Goal: Information Seeking & Learning: Learn about a topic

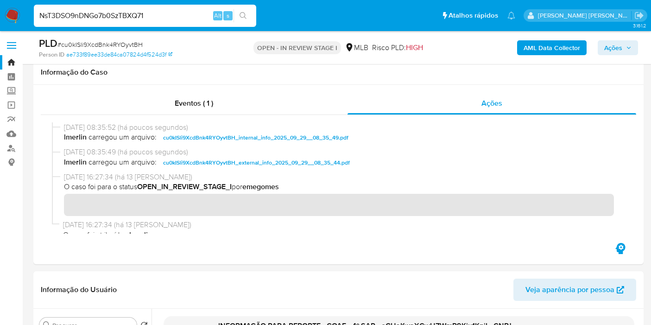
scroll to position [922, 0]
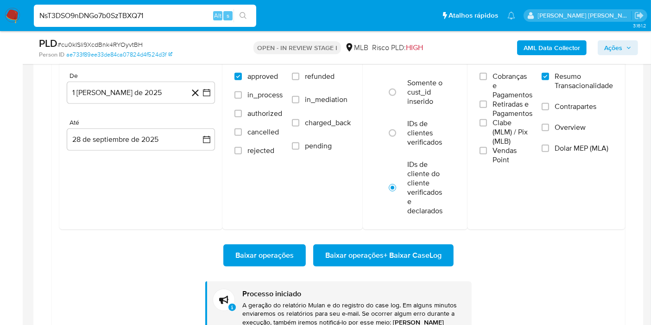
click at [86, 14] on input "NsT3DSO9nDNGo7b0SzTBXQ71" at bounding box center [145, 16] width 222 height 12
paste input "197984908"
type input "197984908"
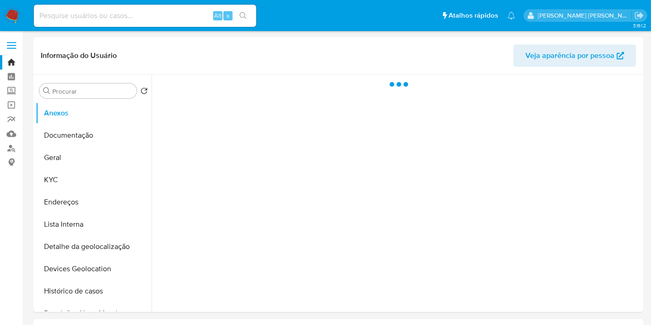
select select "10"
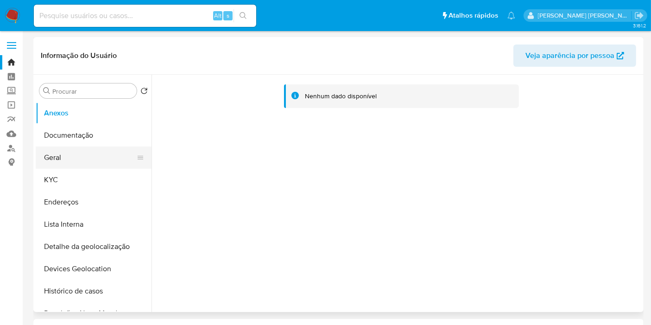
click at [73, 159] on button "Geral" at bounding box center [90, 157] width 108 height 22
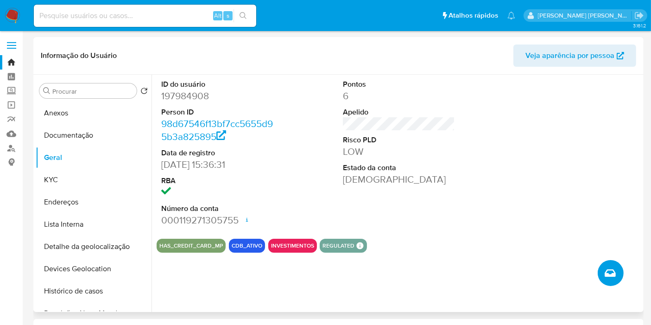
click at [610, 277] on icon "Criar caso manual" at bounding box center [610, 272] width 11 height 11
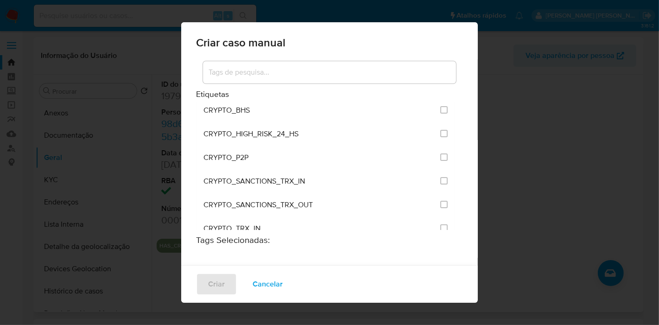
scroll to position [1526, 0]
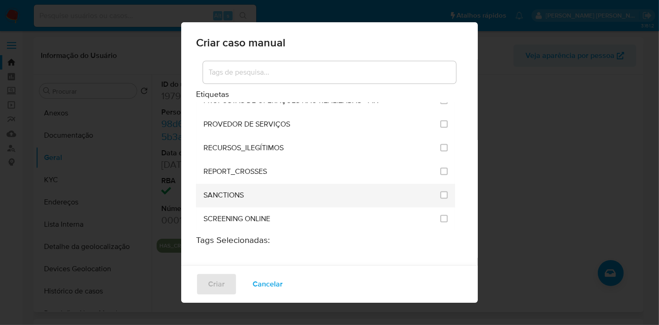
click at [440, 190] on div at bounding box center [443, 194] width 7 height 9
click at [440, 191] on input "2614" at bounding box center [443, 194] width 7 height 7
checkbox input "true"
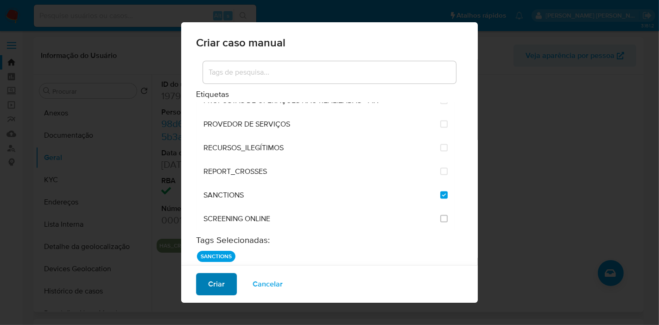
click at [220, 282] on span "Criar" at bounding box center [216, 284] width 17 height 20
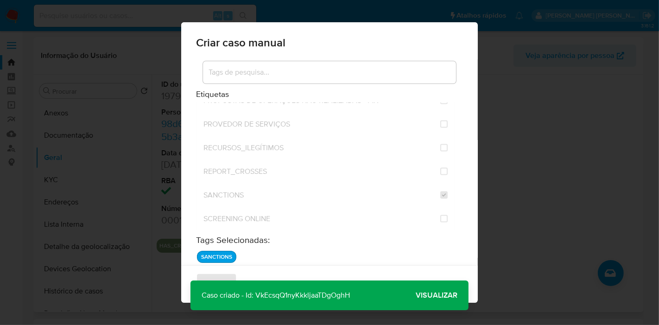
click at [335, 297] on p "Caso criado - Id: VkEcsqQ1nyKkkljaaTDgOghH" at bounding box center [275, 295] width 170 height 30
click at [436, 295] on span "Visualizar" at bounding box center [437, 295] width 42 height 0
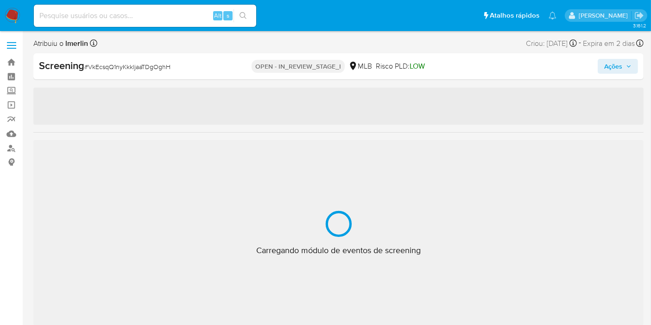
select select "10"
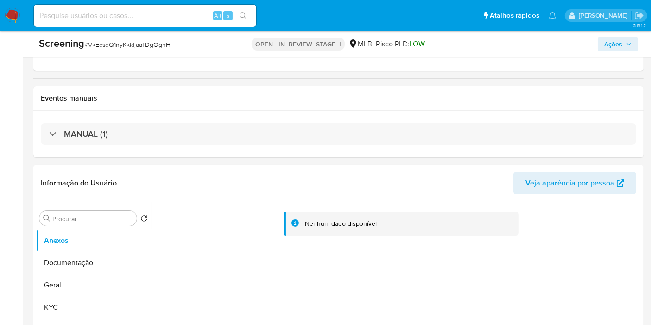
scroll to position [206, 0]
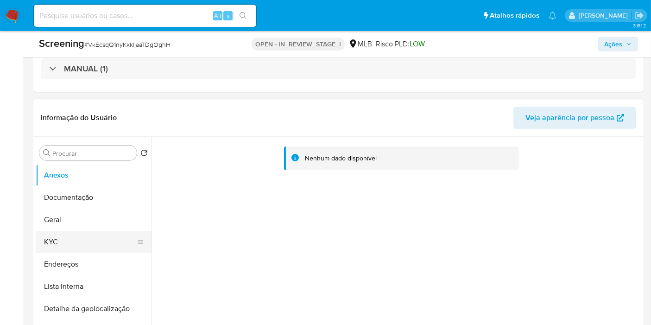
click at [91, 244] on button "KYC" at bounding box center [90, 242] width 108 height 22
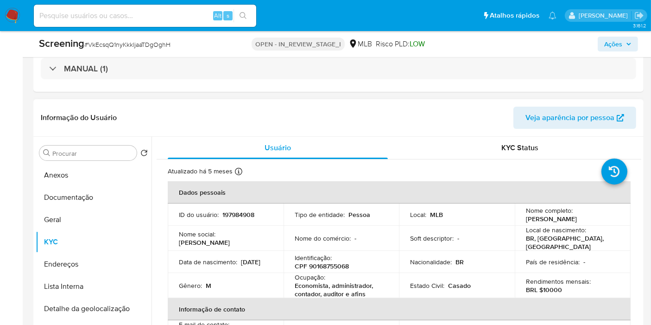
click at [339, 262] on p "CPF 90168755068" at bounding box center [322, 266] width 54 height 8
copy p "90168755068"
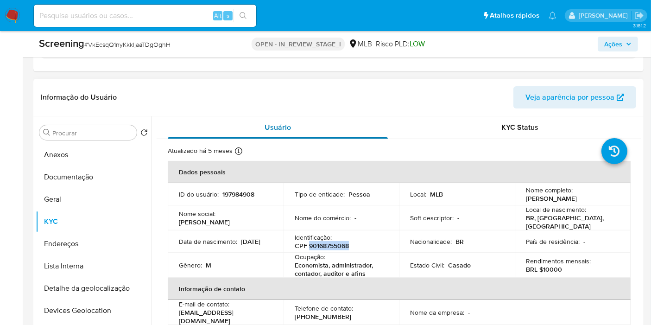
scroll to position [257, 0]
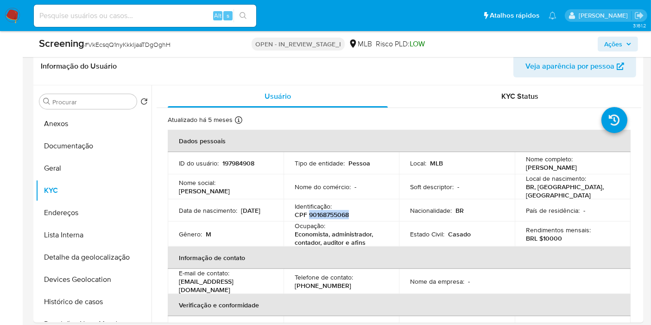
copy p "90168755068"
click at [93, 157] on button "Geral" at bounding box center [90, 168] width 108 height 22
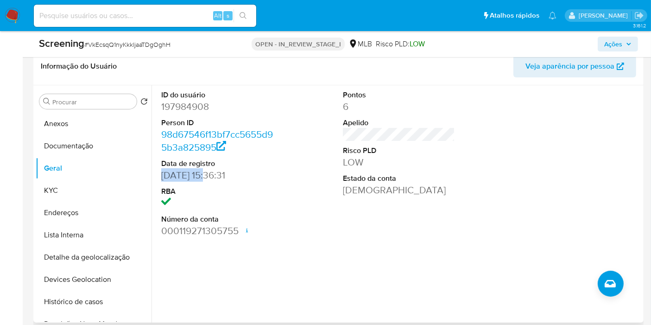
drag, startPoint x: 205, startPoint y: 176, endPoint x: 158, endPoint y: 176, distance: 46.8
click at [158, 176] on div "ID do usuário 197984908 Person ID 98d67546f13bf7cc5655d95b3a825895 Data de regi…" at bounding box center [217, 163] width 121 height 157
copy dd "19/03/2018"
click at [74, 139] on button "Documentação" at bounding box center [90, 146] width 108 height 22
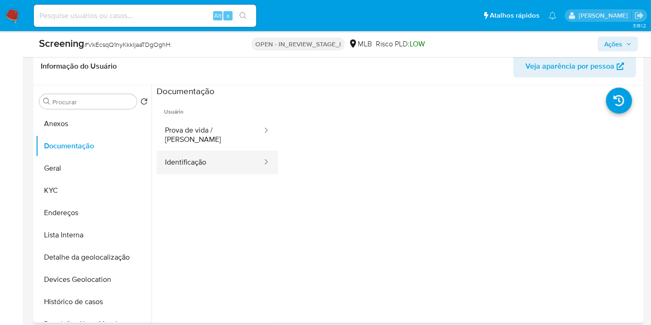
click at [181, 151] on button "Identificação" at bounding box center [210, 163] width 107 height 24
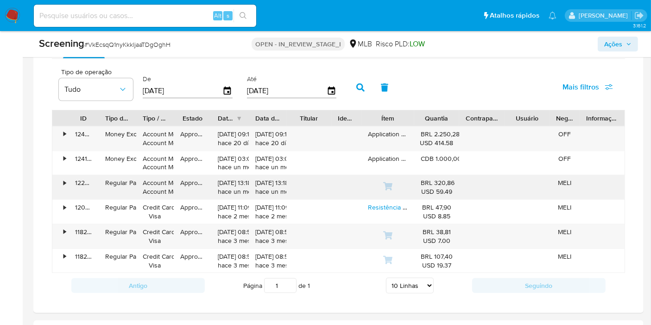
scroll to position [772, 0]
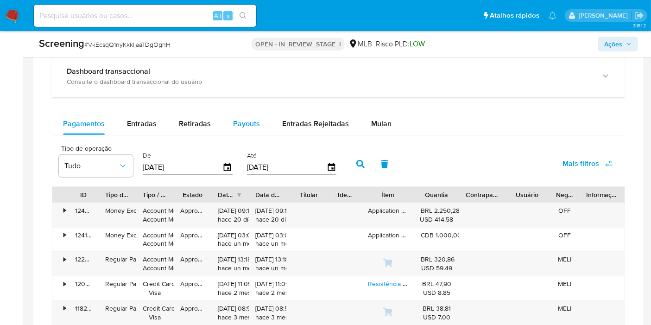
click at [249, 118] on span "Payouts" at bounding box center [246, 123] width 27 height 11
select select "10"
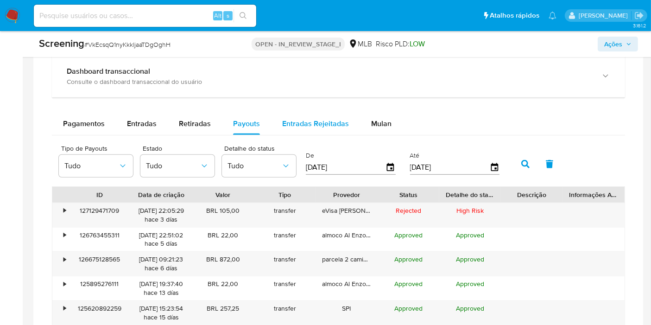
click at [322, 121] on span "Entradas Rejeitadas" at bounding box center [315, 123] width 67 height 11
select select "10"
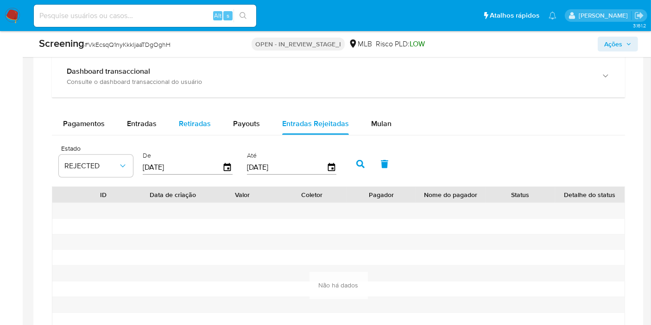
click at [177, 123] on button "Retiradas" at bounding box center [195, 124] width 54 height 22
select select "10"
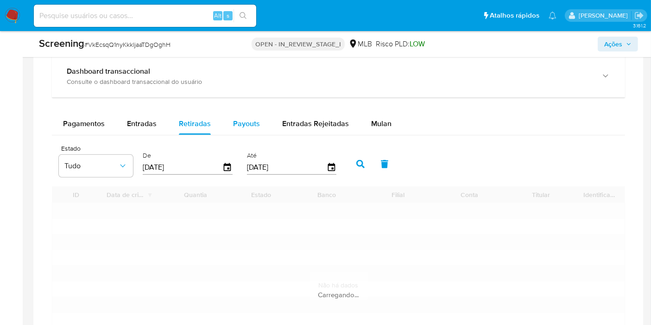
click at [265, 122] on button "Payouts" at bounding box center [246, 124] width 49 height 22
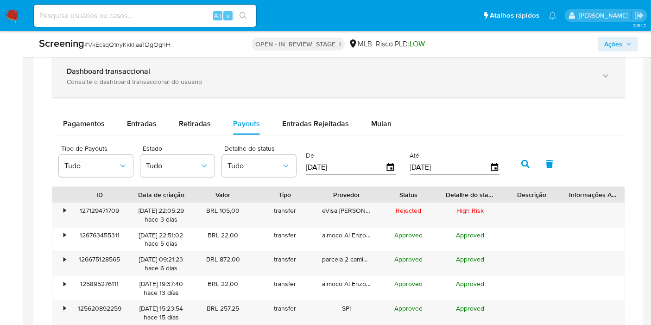
scroll to position [823, 0]
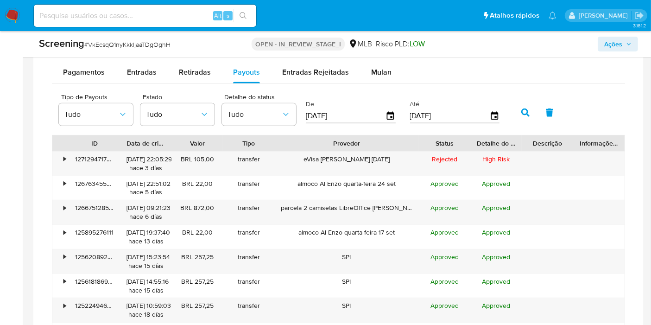
drag, startPoint x: 379, startPoint y: 138, endPoint x: 461, endPoint y: 139, distance: 82.5
click at [461, 139] on div "ID Data de criação Valor Tipo Provedor Status Detalhe do status Descrição Infor…" at bounding box center [338, 143] width 572 height 16
click at [221, 112] on div "Tipo de Payouts Tudo Estado Tudo Detalhe do status Tudo De 02/07/2025 Até 29/09…" at bounding box center [281, 111] width 454 height 37
click at [243, 112] on span "Tudo" at bounding box center [254, 114] width 54 height 9
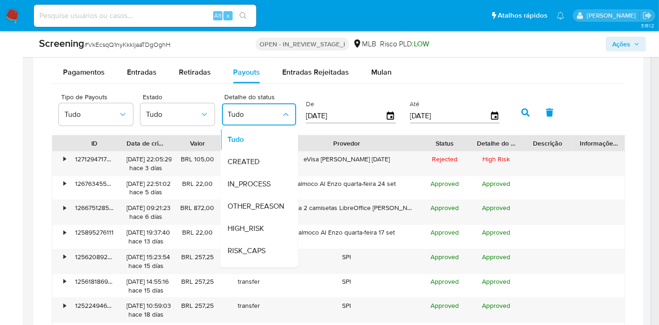
drag, startPoint x: 253, startPoint y: 220, endPoint x: 417, endPoint y: 140, distance: 182.3
click at [252, 220] on div "HIGH_RISK" at bounding box center [254, 228] width 54 height 22
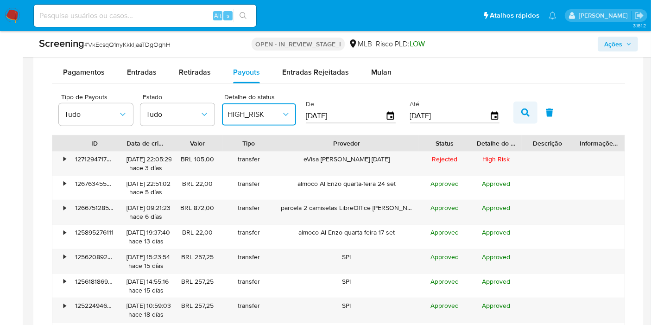
click at [521, 112] on icon "button" at bounding box center [525, 112] width 8 height 8
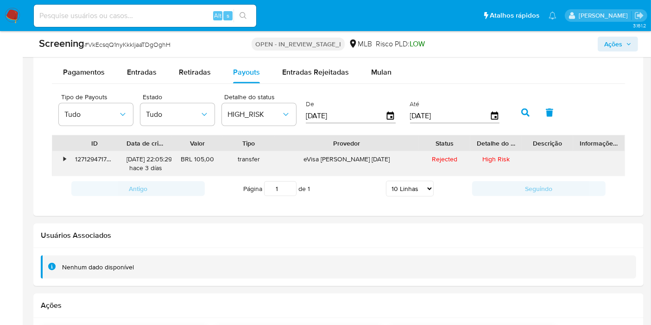
click at [62, 154] on div "•" at bounding box center [60, 163] width 16 height 24
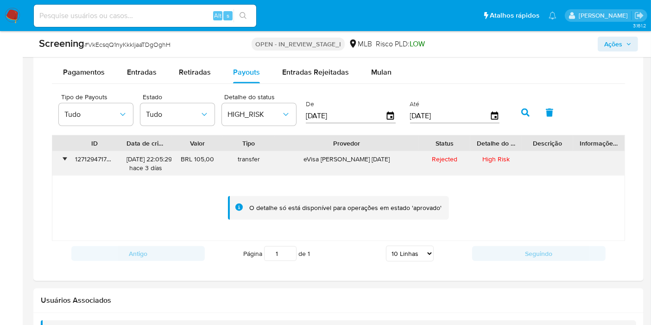
click at [62, 154] on div "•" at bounding box center [60, 163] width 16 height 24
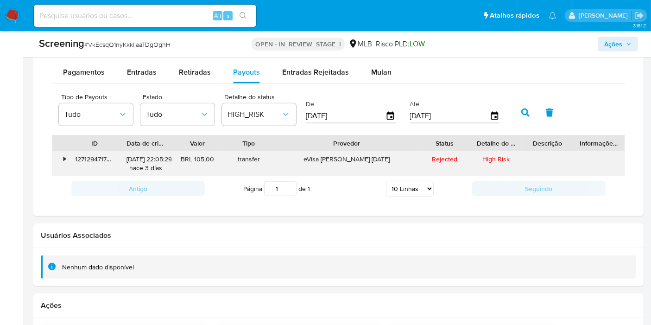
click at [62, 154] on div "•" at bounding box center [60, 163] width 16 height 24
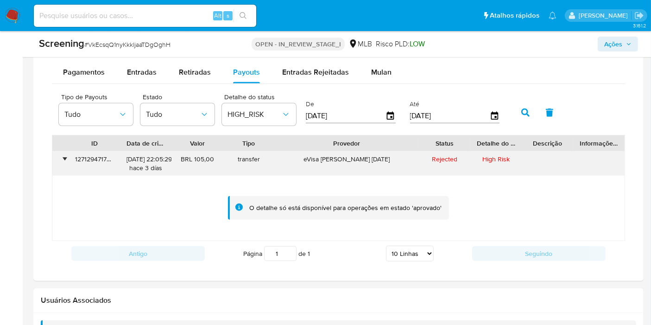
click at [62, 154] on div "•" at bounding box center [60, 163] width 16 height 24
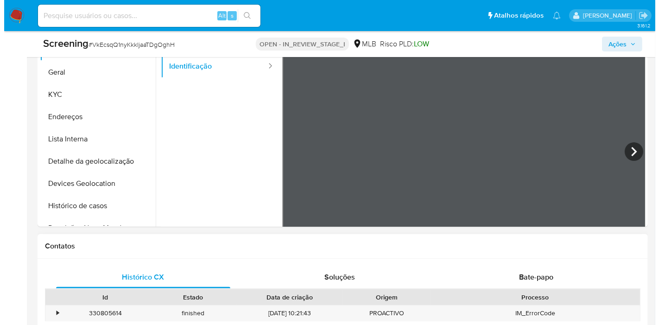
scroll to position [257, 0]
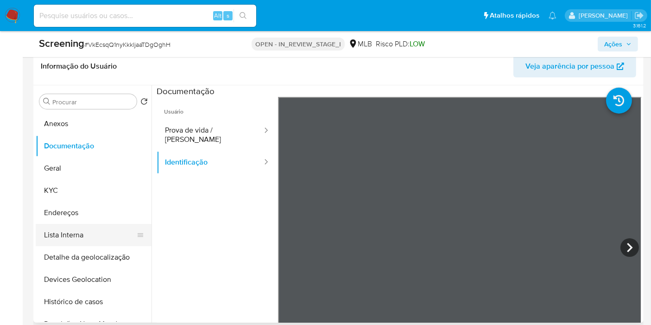
click at [75, 240] on button "Lista Interna" at bounding box center [90, 235] width 108 height 22
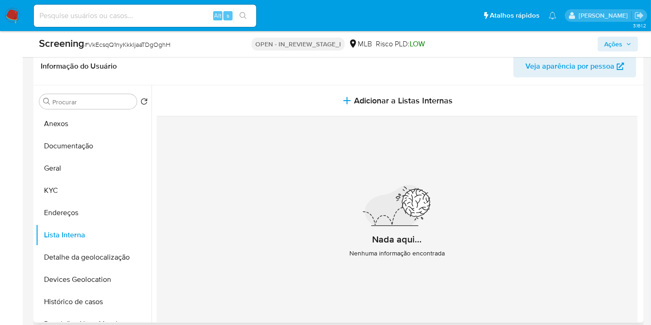
click at [338, 116] on div "Nada aqui... Nenhuma informação encontrada" at bounding box center [397, 225] width 481 height 218
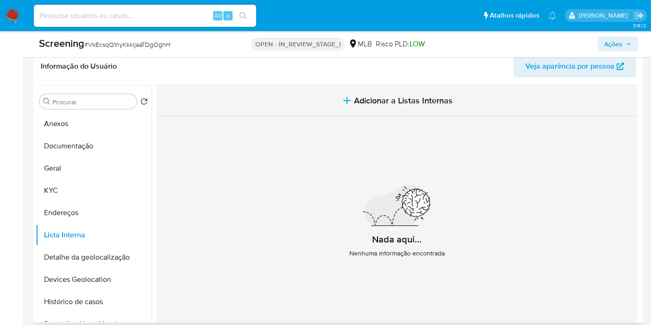
click at [339, 94] on button "Adicionar a Listas Internas" at bounding box center [397, 100] width 481 height 31
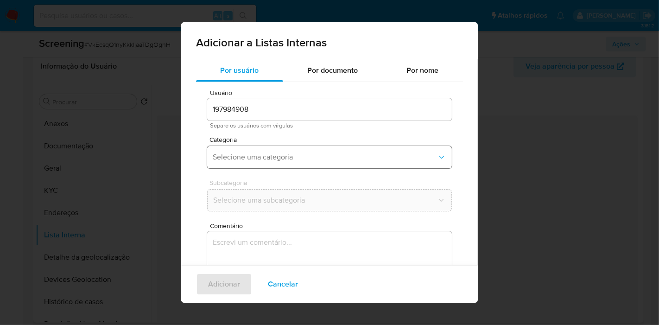
click at [278, 148] on button "Selecione uma categoria" at bounding box center [329, 157] width 245 height 22
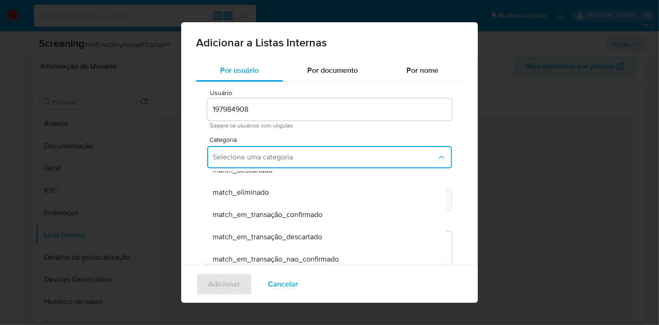
scroll to position [103, 0]
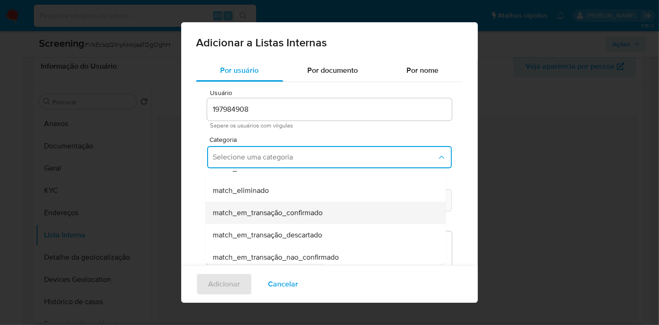
click at [282, 212] on span "match_em_transação_confirmado" at bounding box center [268, 212] width 110 height 9
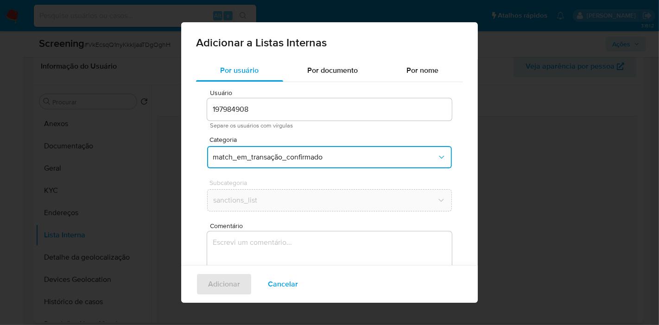
click at [292, 242] on textarea "Comentário" at bounding box center [329, 275] width 245 height 89
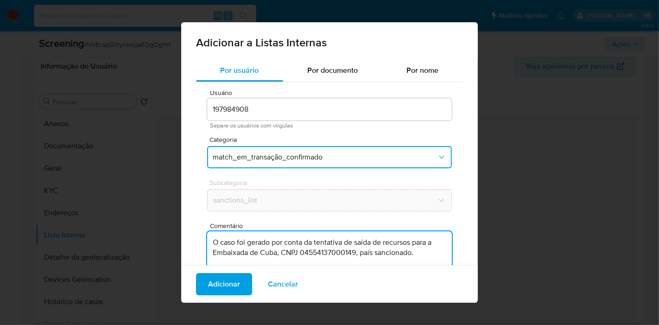
type textarea "O caso foi gerado por conta da tentativa de saída de recursos para a Embaixada …"
click at [247, 271] on div "Adicionar Cancelar" at bounding box center [329, 284] width 297 height 38
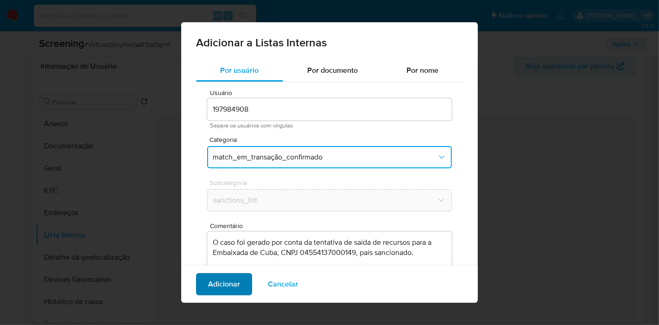
click at [245, 277] on button "Adicionar" at bounding box center [224, 284] width 56 height 22
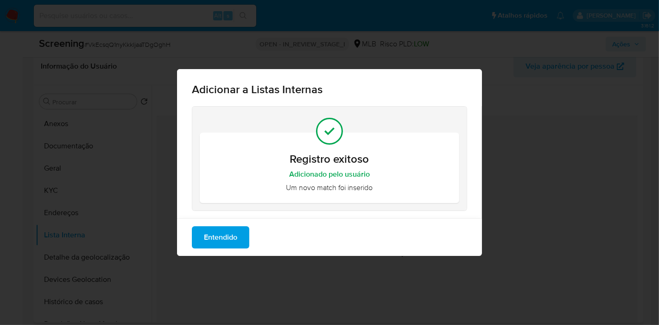
click at [238, 243] on button "Entendido" at bounding box center [220, 237] width 57 height 22
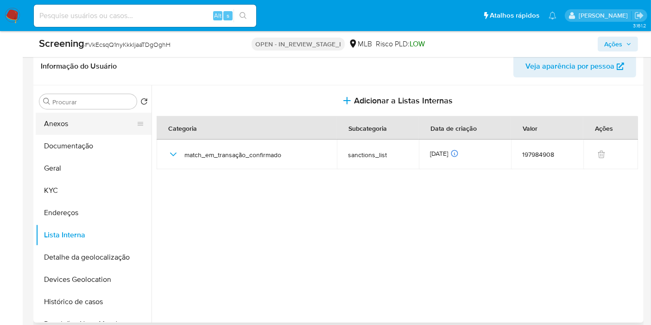
click at [73, 125] on button "Anexos" at bounding box center [90, 124] width 108 height 22
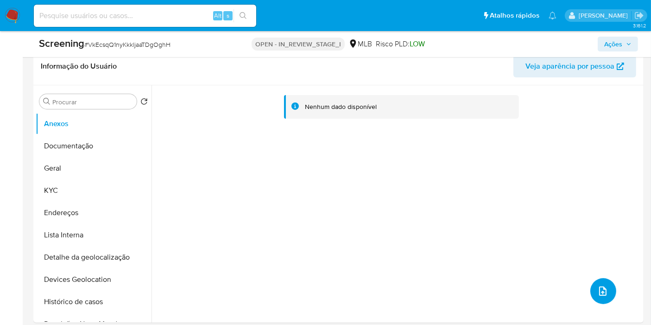
click at [602, 291] on icon "upload-file" at bounding box center [602, 290] width 11 height 11
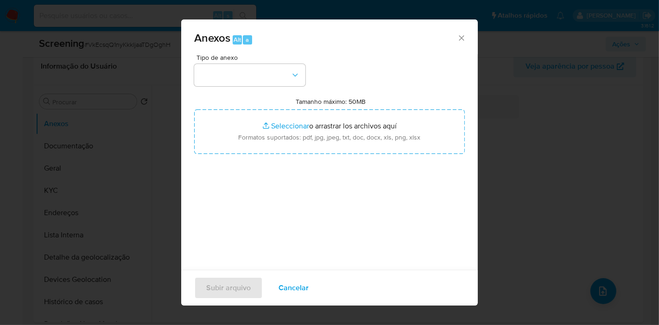
click at [245, 57] on span "Tipo de anexo" at bounding box center [251, 57] width 111 height 6
click at [245, 70] on button "button" at bounding box center [249, 75] width 111 height 22
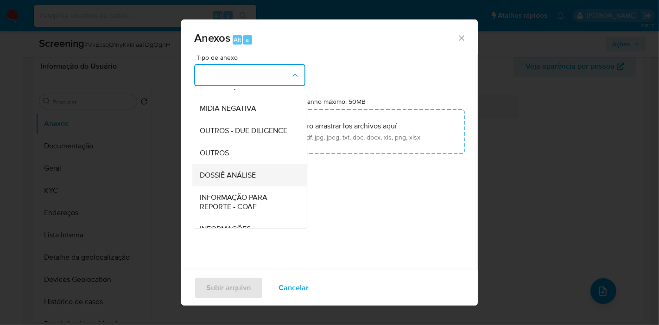
click at [243, 180] on span "DOSSIÊ ANÁLISE" at bounding box center [228, 174] width 56 height 9
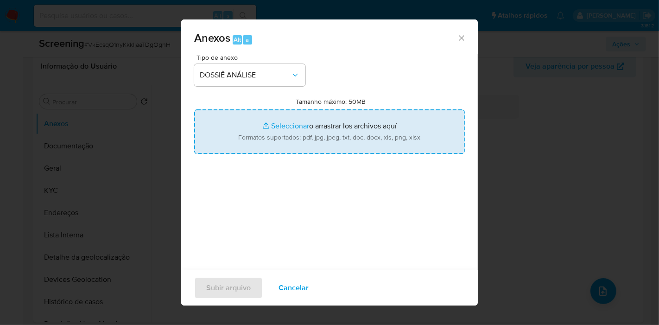
click at [278, 149] on input "Tamanho máximo: 50MB Seleccionar archivos" at bounding box center [329, 131] width 271 height 44
type input "C:\fakepath\Evidências.pdf"
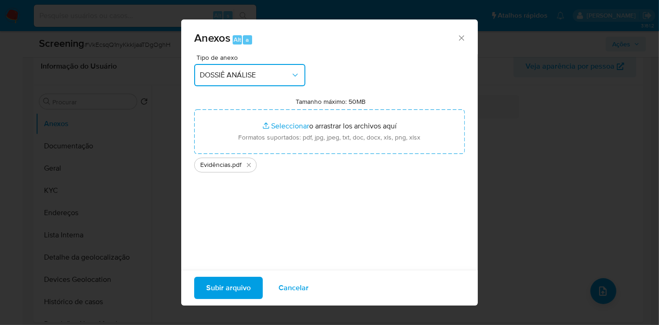
drag, startPoint x: 278, startPoint y: 149, endPoint x: 208, endPoint y: 82, distance: 97.0
click at [208, 82] on button "DOSSIÊ ANÁLISE" at bounding box center [249, 75] width 111 height 22
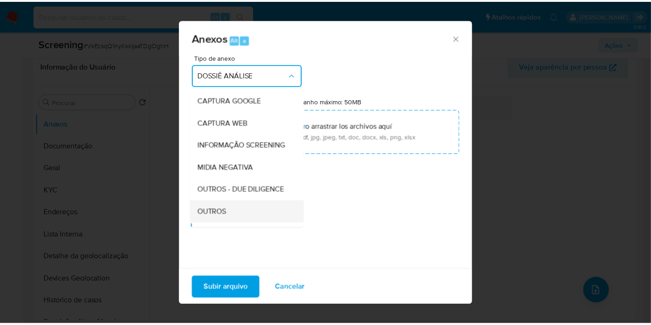
scroll to position [35, 0]
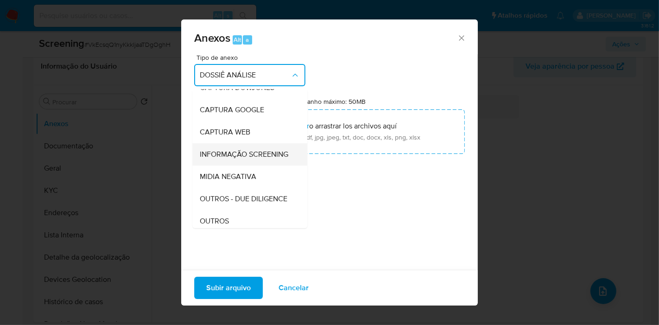
click at [241, 159] on span "INFORMAÇÃO SCREENING" at bounding box center [244, 154] width 88 height 9
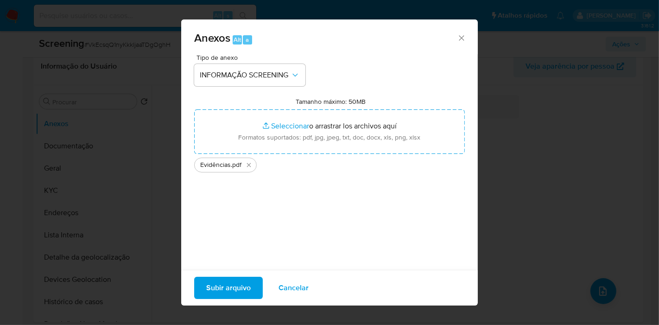
click at [359, 213] on div "Tipo de anexo INFORMAÇÃO SCREENING Tamanho máximo: 50MB Seleccionar archivos Se…" at bounding box center [329, 163] width 271 height 219
click at [228, 292] on span "Subir arquivo" at bounding box center [228, 288] width 44 height 20
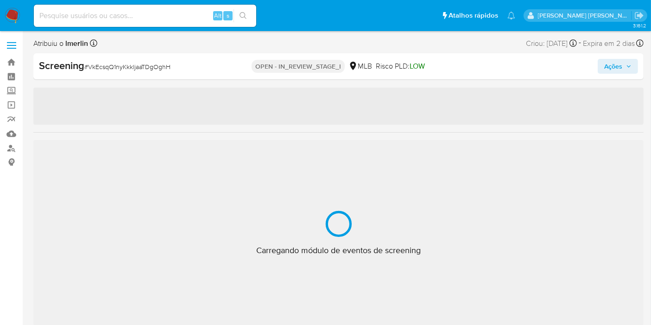
select select "10"
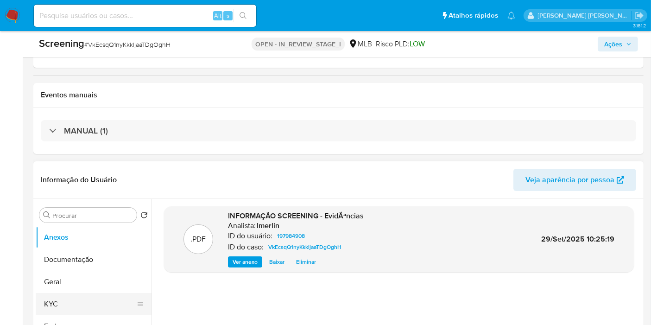
scroll to position [206, 0]
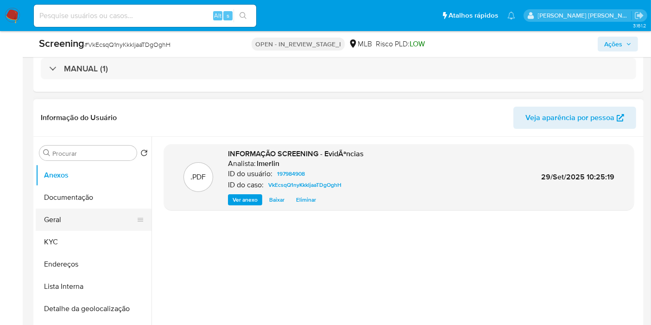
click at [98, 216] on button "Geral" at bounding box center [90, 219] width 108 height 22
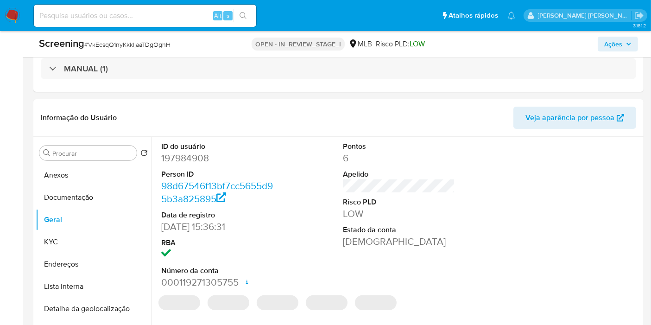
scroll to position [0, 0]
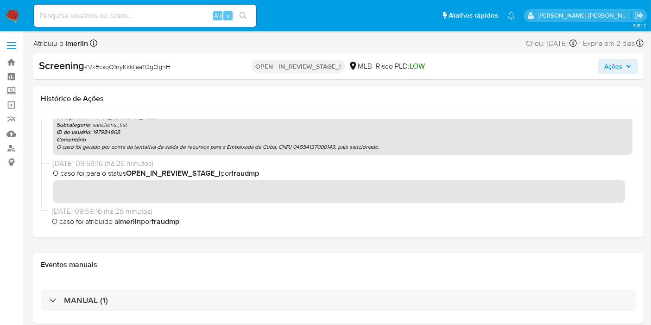
click at [620, 63] on span "Ações" at bounding box center [613, 66] width 18 height 15
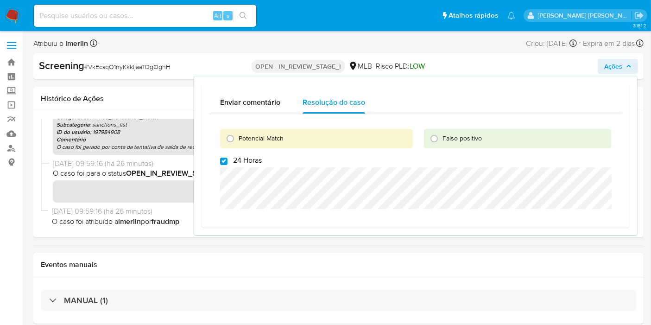
click at [234, 161] on span "24 Horas" at bounding box center [247, 160] width 29 height 9
click at [227, 161] on input "24 Horas" at bounding box center [223, 161] width 7 height 7
checkbox input "false"
click at [253, 133] on span "Potencial Match" at bounding box center [261, 137] width 45 height 9
click at [238, 133] on input "Potencial Match" at bounding box center [230, 138] width 15 height 15
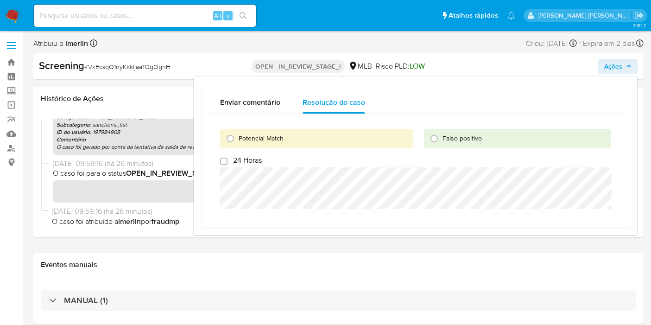
radio input "true"
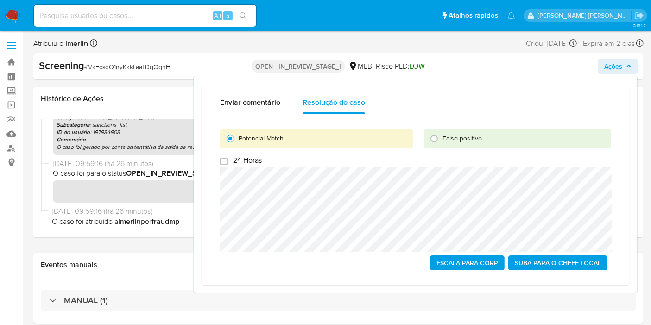
click at [447, 263] on span "Escala para Corp" at bounding box center [467, 262] width 62 height 13
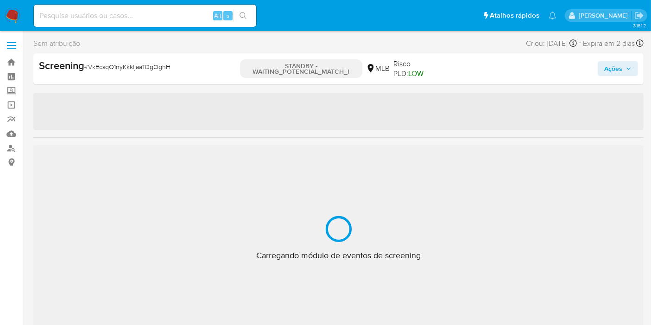
select select "10"
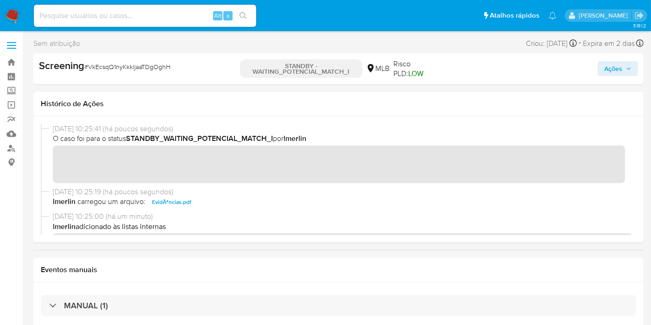
drag, startPoint x: 14, startPoint y: 195, endPoint x: 37, endPoint y: 165, distance: 37.4
click at [148, 18] on input at bounding box center [145, 16] width 222 height 12
paste input "NsT3DSO9nDNGo7b0SzTBXQ71"
type input "NsT3DSO9nDNGo7b0SzTBXQ71"
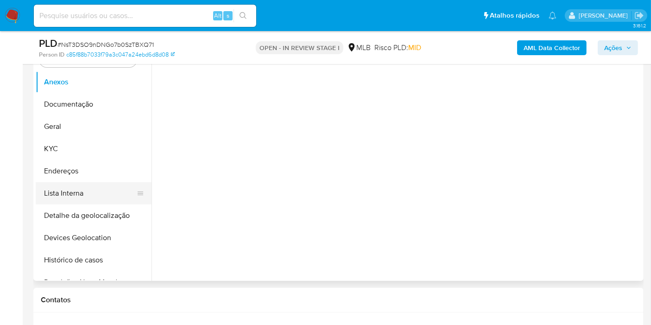
scroll to position [206, 0]
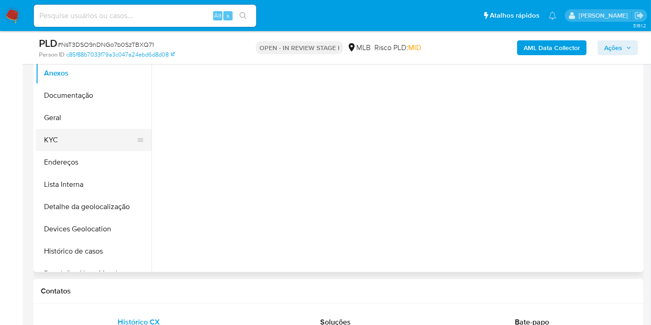
click at [83, 132] on button "KYC" at bounding box center [90, 140] width 108 height 22
select select "10"
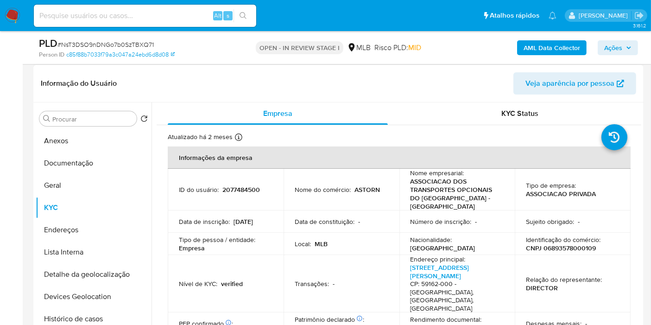
scroll to position [154, 0]
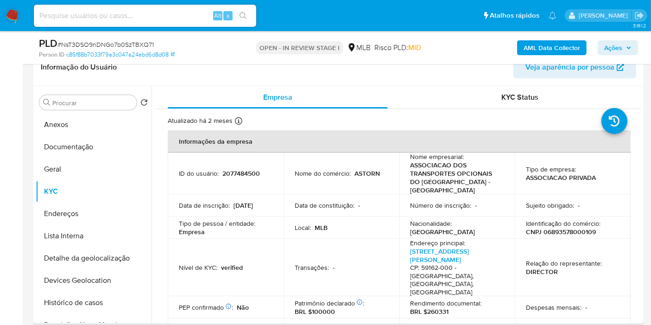
click at [566, 229] on p "CNPJ 06893578000109" at bounding box center [561, 231] width 70 height 8
copy p "06893578000109"
click at [99, 303] on button "Histórico de casos" at bounding box center [90, 302] width 108 height 22
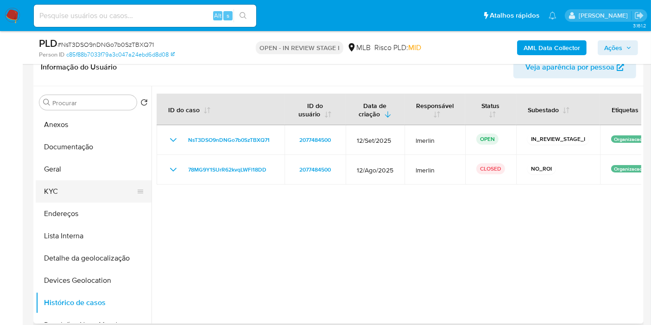
click at [67, 186] on button "KYC" at bounding box center [90, 191] width 108 height 22
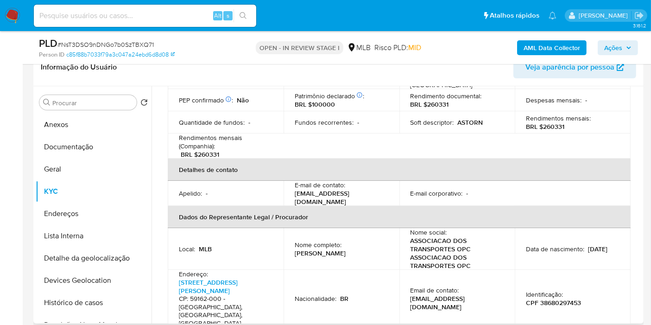
scroll to position [257, 0]
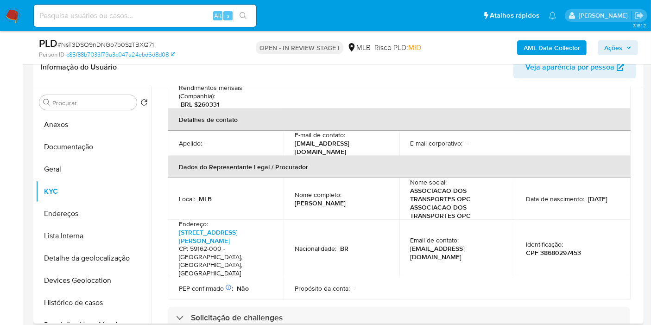
click at [548, 248] on p "CPF 38680297453" at bounding box center [553, 252] width 55 height 8
copy p "38680297453"
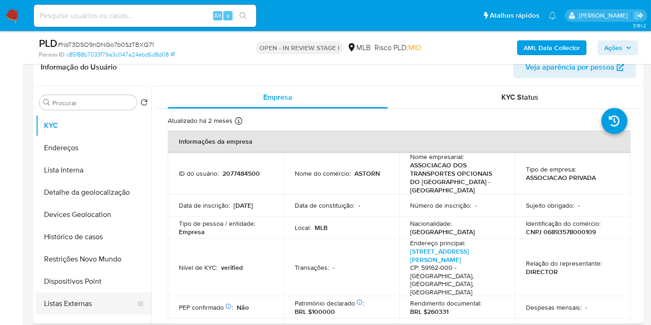
scroll to position [103, 0]
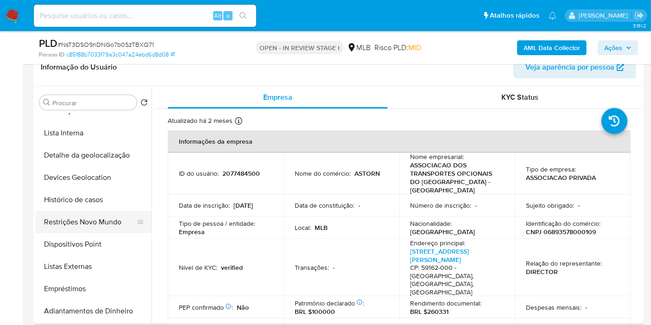
click at [75, 216] on button "Restrições Novo Mundo" at bounding box center [90, 222] width 108 height 22
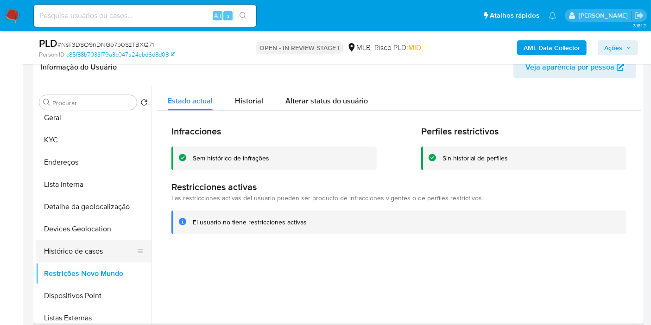
scroll to position [0, 0]
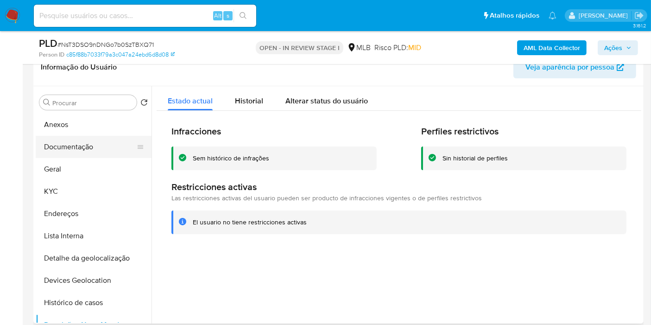
click at [78, 146] on button "Documentação" at bounding box center [90, 147] width 108 height 22
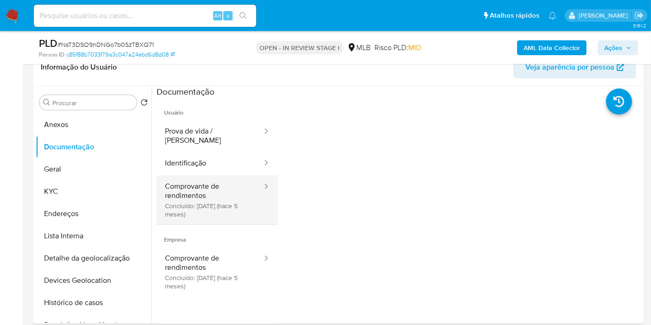
click at [214, 185] on button "Comprovante de rendimentos Concluído: 06/05/2025 (hace 5 meses)" at bounding box center [210, 199] width 107 height 49
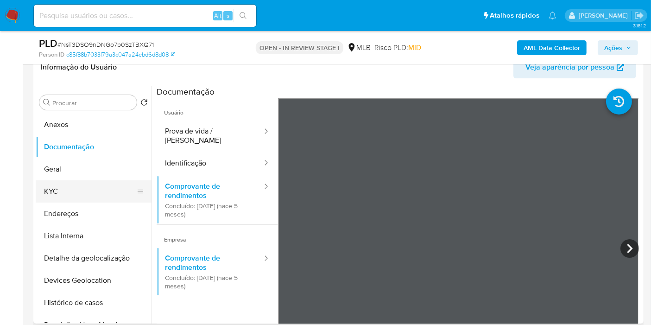
click at [75, 198] on button "KYC" at bounding box center [90, 191] width 108 height 22
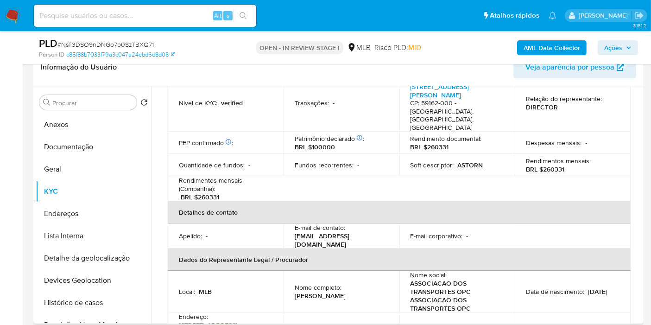
scroll to position [566, 0]
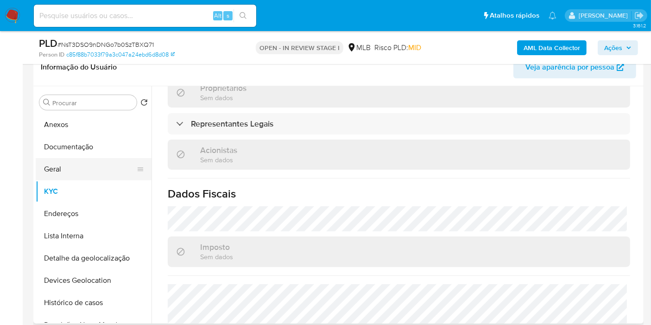
click at [73, 164] on button "Geral" at bounding box center [90, 169] width 108 height 22
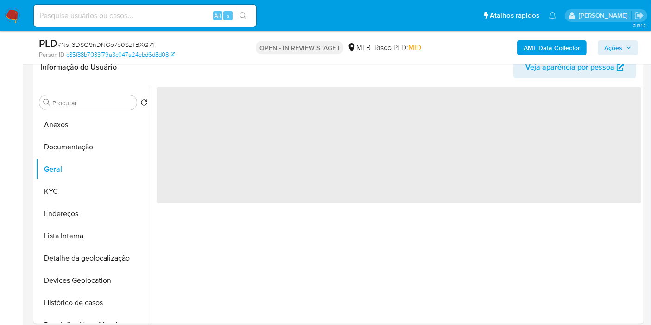
scroll to position [0, 0]
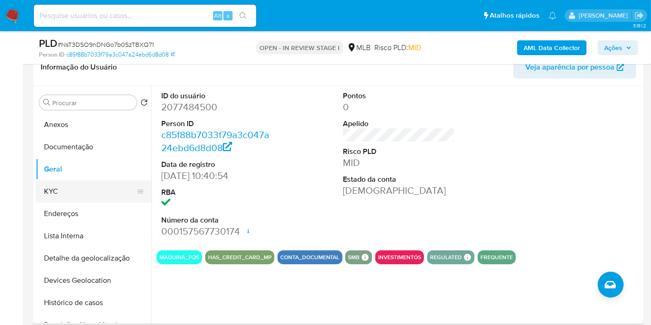
click at [87, 190] on button "KYC" at bounding box center [90, 191] width 108 height 22
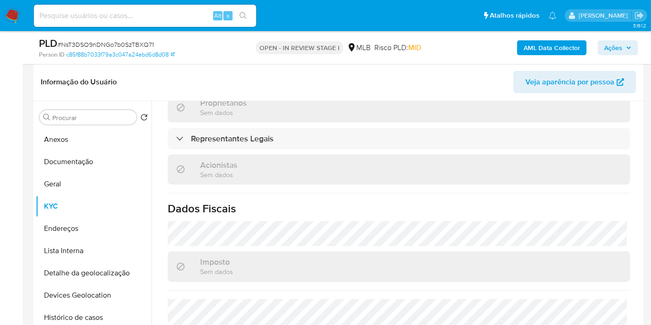
scroll to position [156, 0]
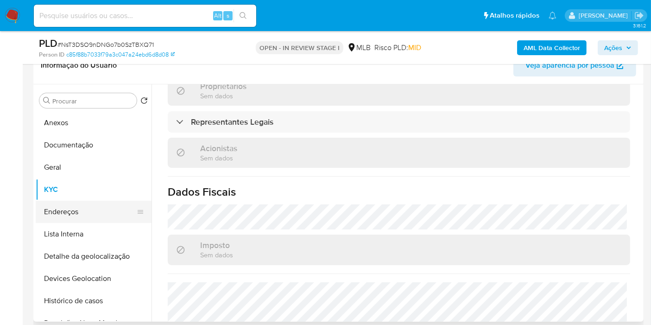
click at [47, 213] on button "Endereços" at bounding box center [90, 212] width 108 height 22
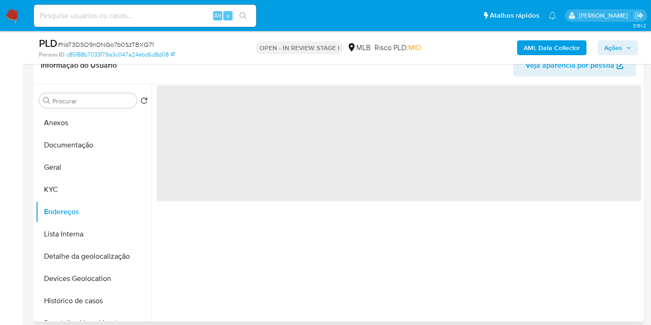
scroll to position [0, 0]
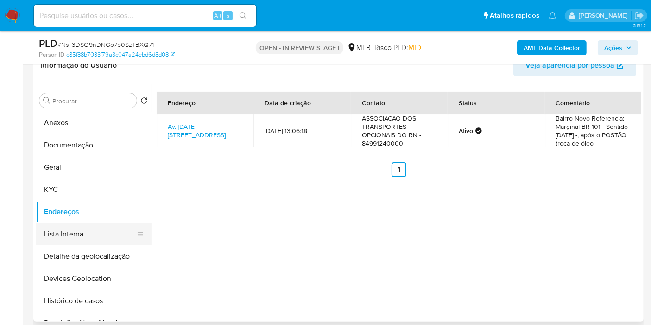
click at [107, 246] on button "Detalhe da geolocalização" at bounding box center [94, 256] width 116 height 22
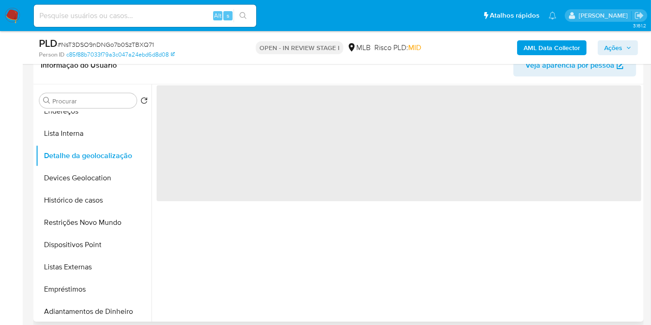
scroll to position [103, 0]
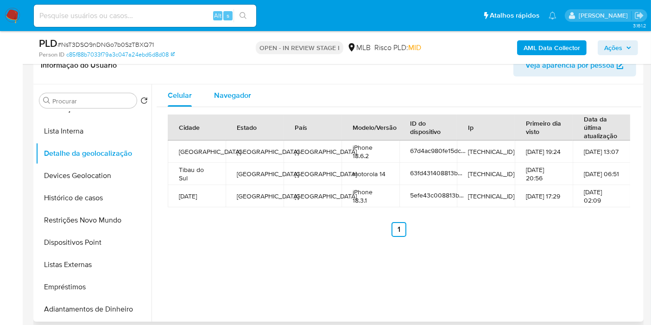
click at [225, 94] on span "Navegador" at bounding box center [232, 95] width 37 height 11
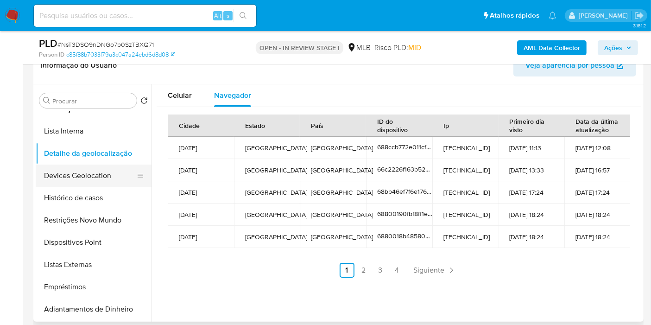
click at [105, 183] on button "Devices Geolocation" at bounding box center [90, 175] width 108 height 22
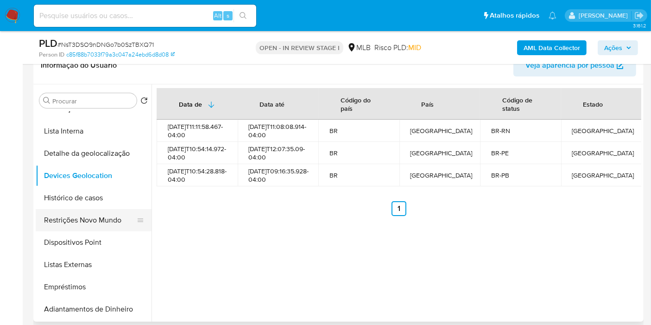
click at [98, 212] on button "Restrições Novo Mundo" at bounding box center [90, 220] width 108 height 22
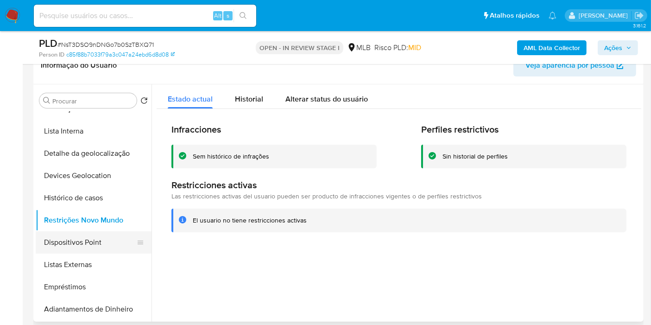
click at [99, 248] on button "Dispositivos Point" at bounding box center [90, 242] width 108 height 22
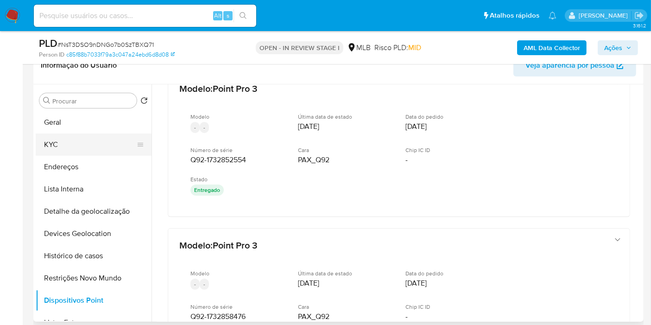
scroll to position [0, 0]
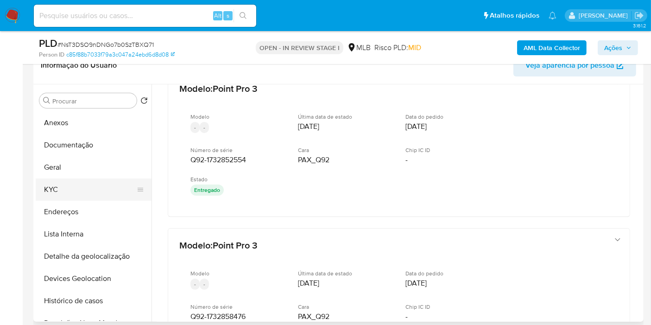
click at [75, 189] on button "KYC" at bounding box center [90, 189] width 108 height 22
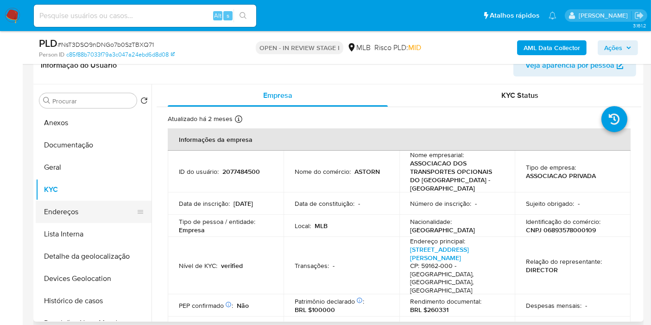
click at [85, 210] on button "Endereços" at bounding box center [90, 212] width 108 height 22
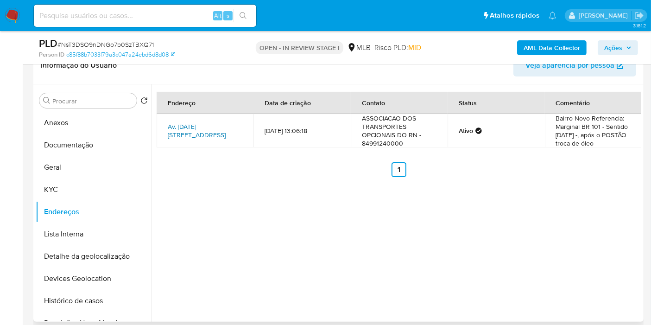
click at [193, 122] on link "Av. Natal 1214, São José De Mipibu, Rio Grande Do Norte, 59162000, Brasil 1214" at bounding box center [197, 131] width 58 height 18
click at [94, 185] on button "KYC" at bounding box center [90, 189] width 108 height 22
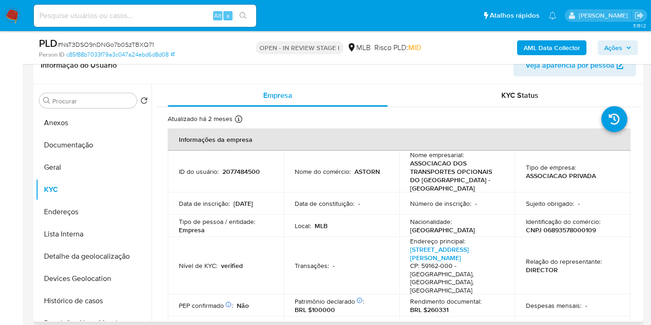
click at [586, 231] on p "CNPJ 06893578000109" at bounding box center [561, 230] width 70 height 8
copy p "06893578000109"
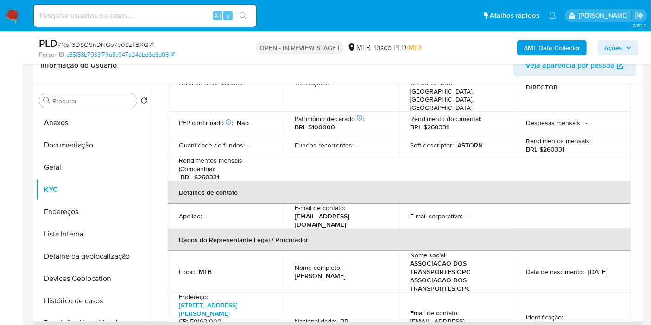
scroll to position [206, 0]
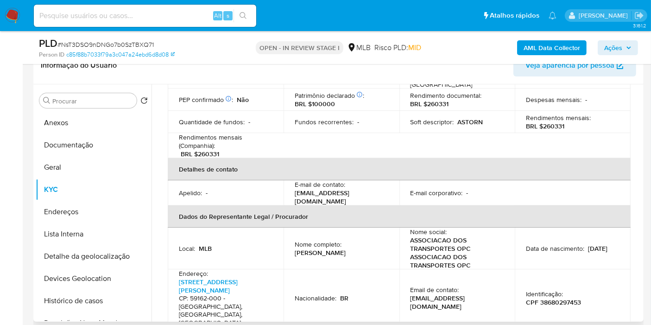
click at [545, 298] on p "CPF 38680297453" at bounding box center [553, 302] width 55 height 8
copy p "38680297453"
click at [79, 107] on div "Procurar Retornar ao pedido padrão Anexos Documentação Geral KYC Endereços List…" at bounding box center [94, 204] width 116 height 236
click at [79, 112] on button "Anexos" at bounding box center [90, 123] width 108 height 22
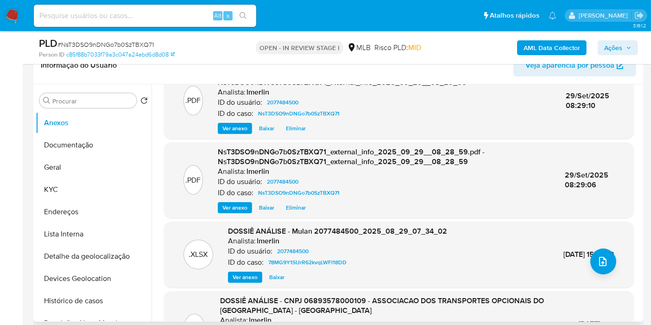
scroll to position [103, 0]
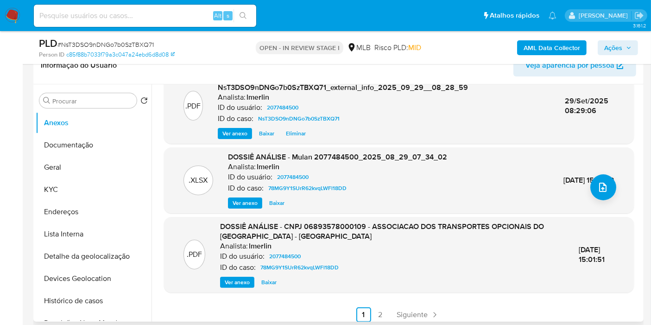
click at [234, 279] on span "Ver anexo" at bounding box center [237, 282] width 25 height 9
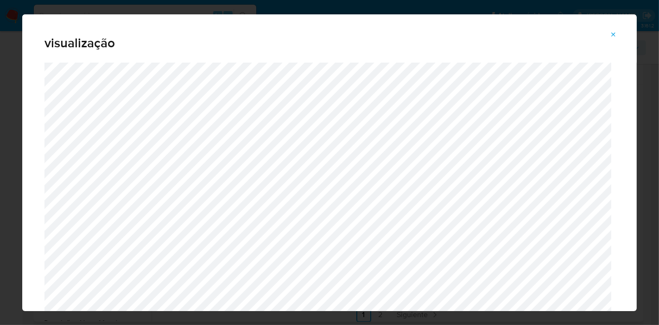
click at [617, 32] on icon "Attachment preview" at bounding box center [613, 34] width 7 height 7
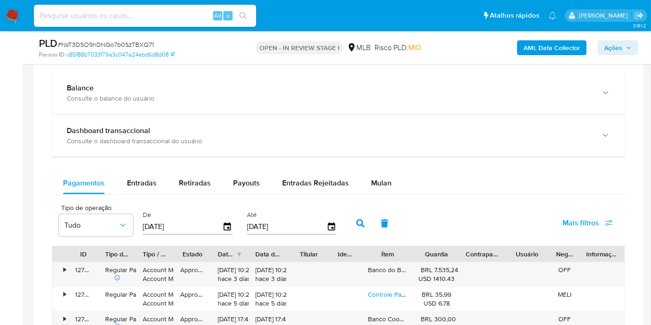
scroll to position [774, 0]
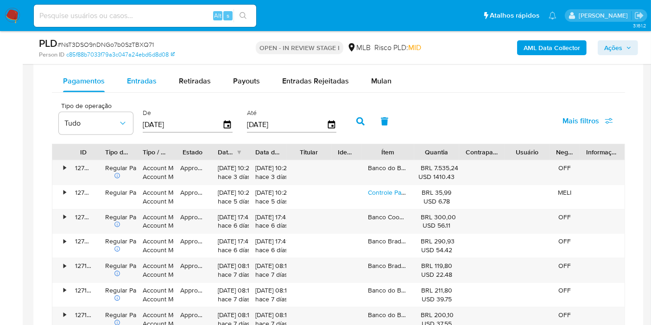
click at [147, 86] on div "Entradas" at bounding box center [142, 81] width 30 height 22
select select "10"
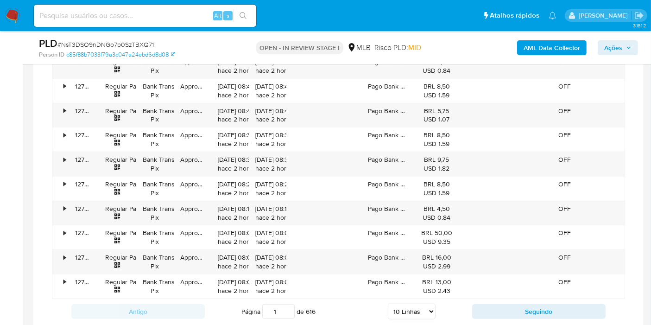
scroll to position [928, 0]
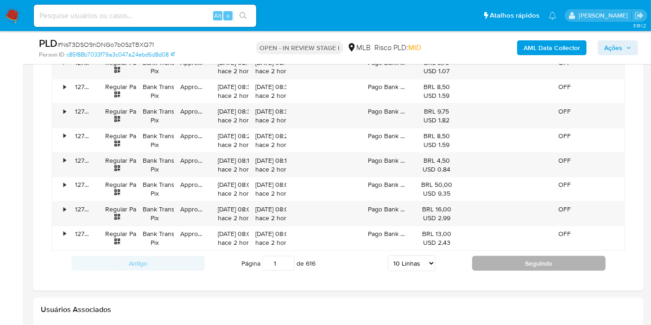
click at [503, 262] on button "Seguindo" at bounding box center [538, 263] width 133 height 15
type input "2"
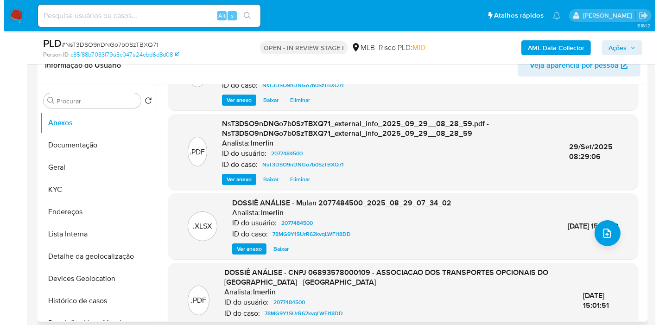
scroll to position [0, 0]
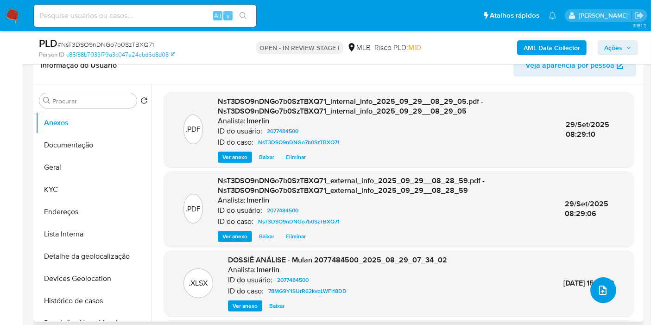
click at [601, 297] on button "upload-file" at bounding box center [603, 290] width 26 height 26
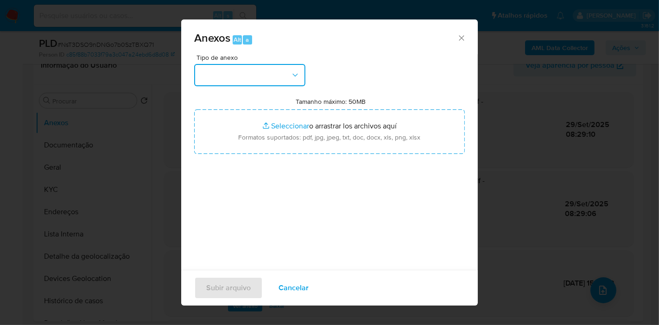
click at [285, 79] on button "button" at bounding box center [249, 75] width 111 height 22
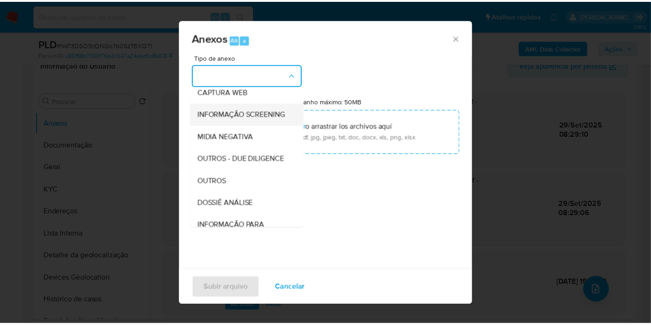
scroll to position [103, 0]
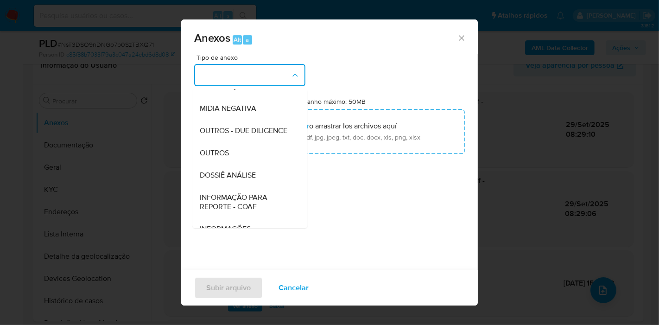
drag, startPoint x: 266, startPoint y: 196, endPoint x: 302, endPoint y: 155, distance: 54.2
click at [266, 186] on div "DOSSIÊ ANÁLISE" at bounding box center [247, 175] width 95 height 22
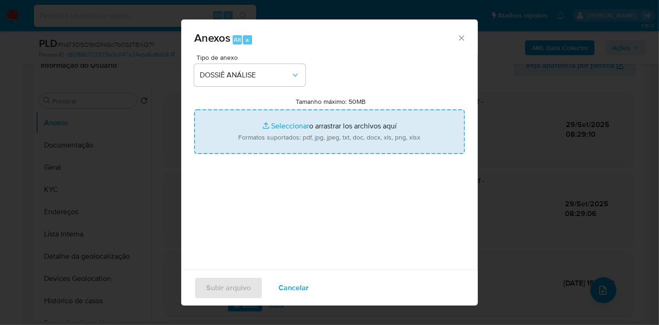
click at [332, 132] on input "Tamanho máximo: 50MB Seleccionar archivos" at bounding box center [329, 131] width 271 height 44
type input "C:\fakepath\Declínio - NsT3DSO9nDNGo7b0SzTBXQ71 - CNPJ 06893578000109 - ASSOCIA…"
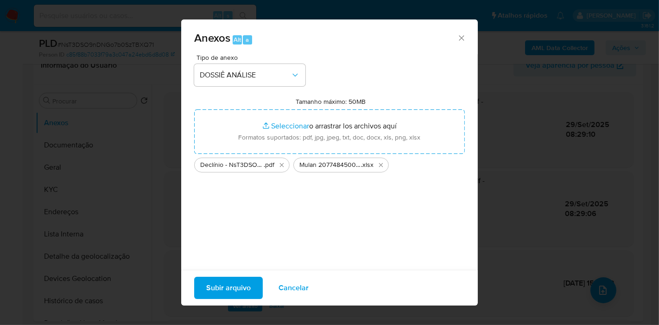
click at [225, 290] on span "Subir arquivo" at bounding box center [228, 288] width 44 height 20
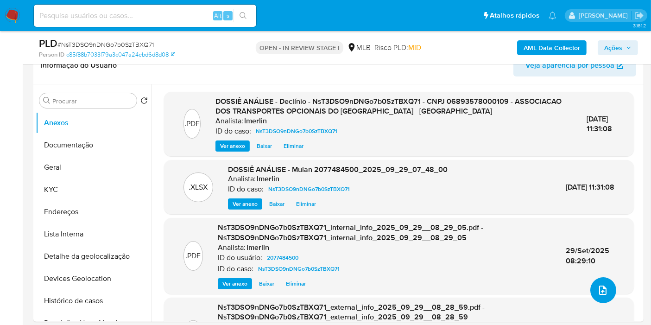
scroll to position [2, 0]
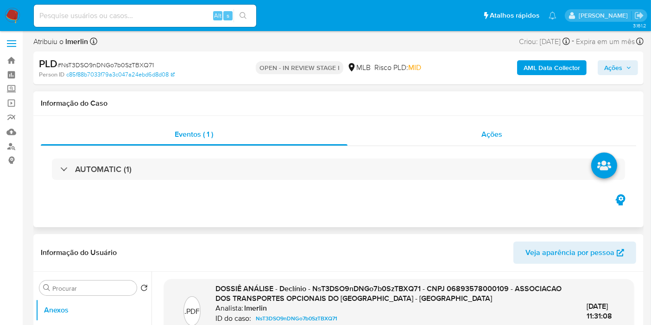
click at [516, 130] on div "Ações" at bounding box center [491, 134] width 289 height 22
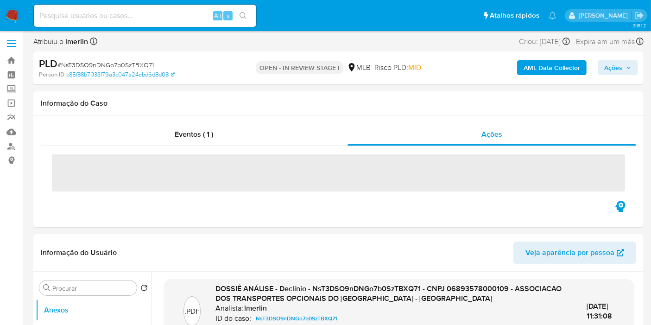
click at [611, 69] on span "Ações" at bounding box center [613, 67] width 18 height 15
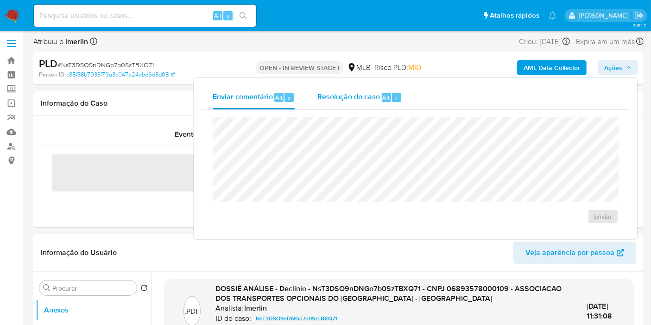
click at [351, 100] on span "Resolução do caso" at bounding box center [348, 97] width 63 height 11
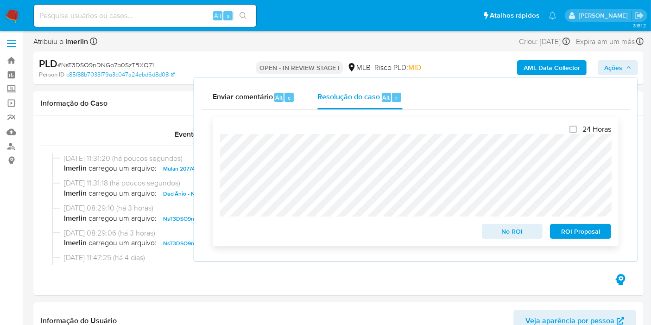
click at [492, 234] on span "No ROI" at bounding box center [512, 231] width 48 height 13
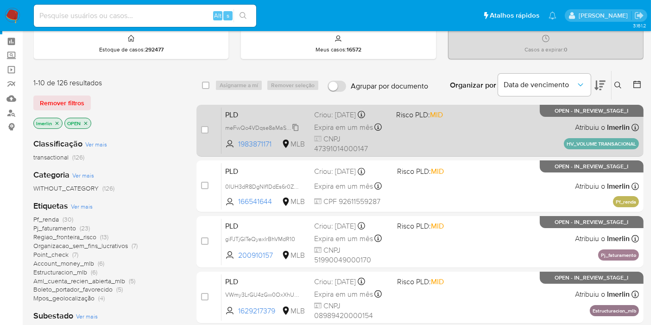
scroll to position [51, 0]
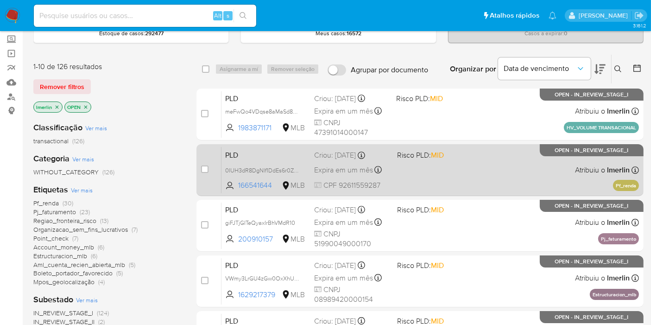
click at [260, 154] on span "PLD" at bounding box center [266, 154] width 82 height 12
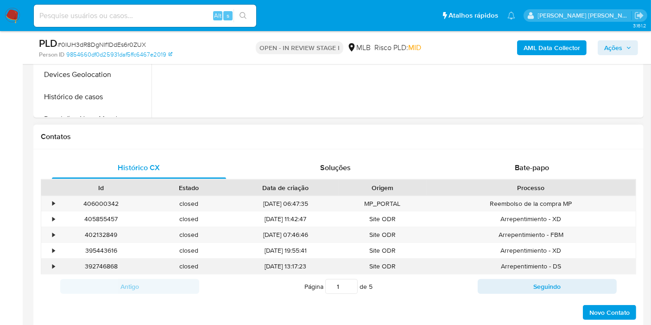
select select "10"
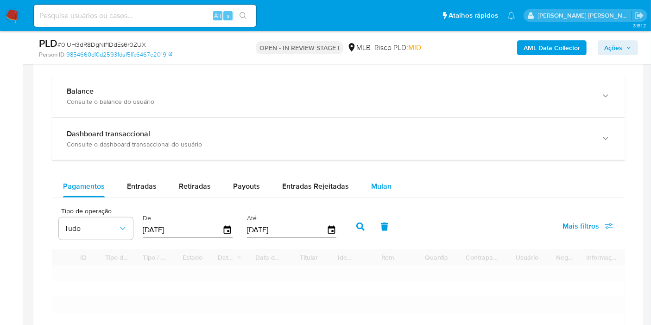
click at [375, 181] on span "Mulan" at bounding box center [381, 186] width 20 height 11
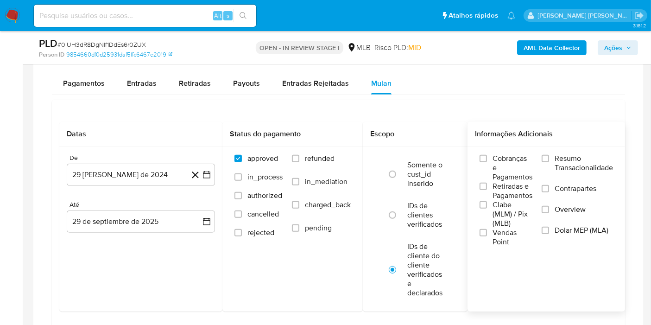
click at [570, 162] on span "Resumo Transacionalidade" at bounding box center [584, 163] width 58 height 19
click at [549, 162] on input "Resumo Transacionalidade" at bounding box center [545, 158] width 7 height 7
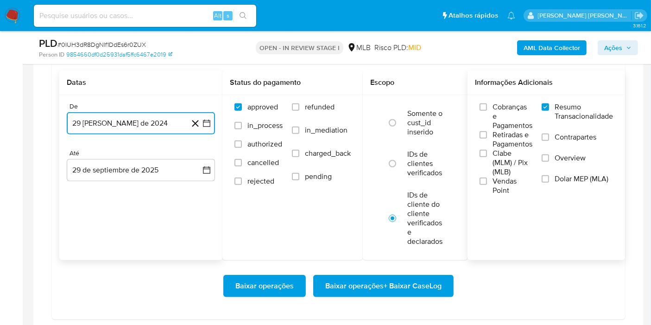
click at [207, 119] on icon "button" at bounding box center [206, 123] width 9 height 9
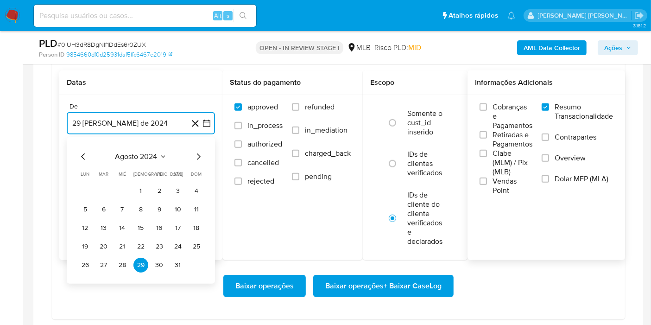
click at [149, 152] on span "agosto 2024" at bounding box center [136, 156] width 42 height 9
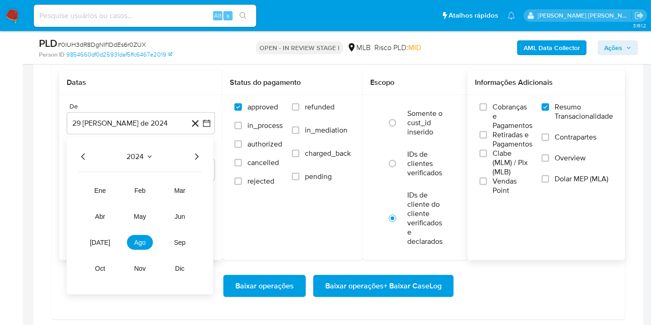
click at [196, 155] on icon "Año siguiente" at bounding box center [196, 156] width 11 height 11
click at [139, 239] on span "ago" at bounding box center [140, 242] width 12 height 7
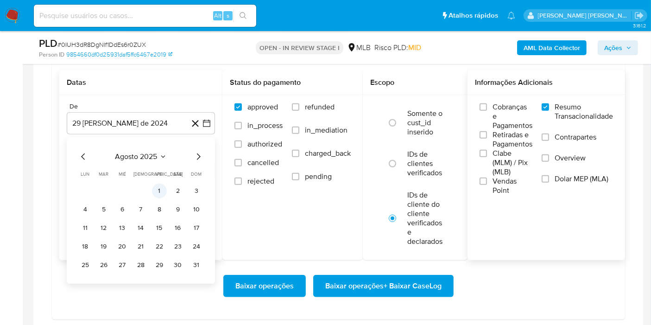
click at [153, 184] on button "1" at bounding box center [159, 190] width 15 height 15
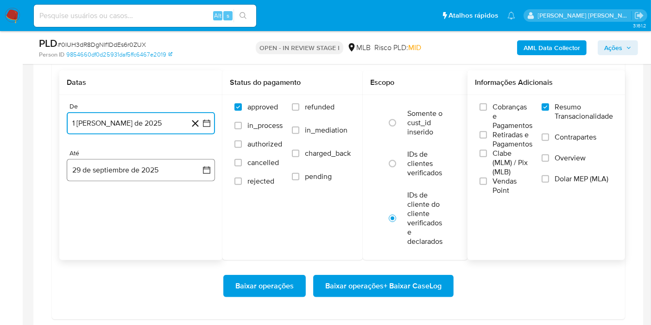
click at [178, 171] on button "29 de septiembre de 2025" at bounding box center [141, 170] width 148 height 22
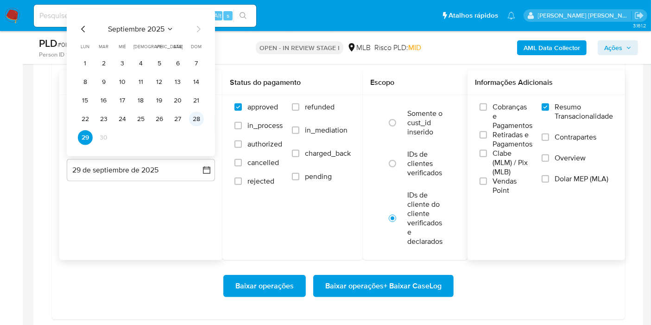
click at [198, 114] on button "28" at bounding box center [196, 119] width 15 height 15
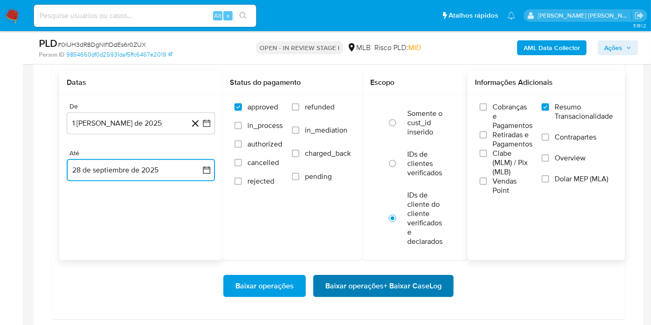
click at [356, 283] on span "Baixar operações + Baixar CaseLog" at bounding box center [383, 286] width 116 height 20
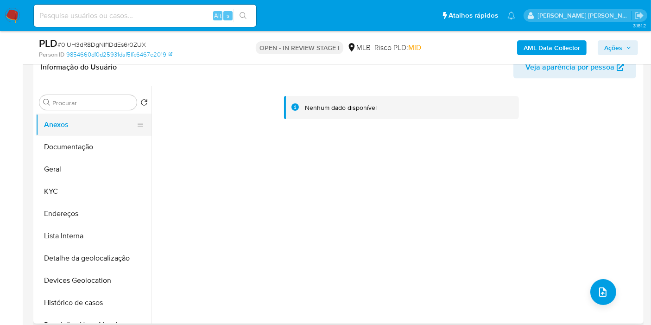
scroll to position [103, 0]
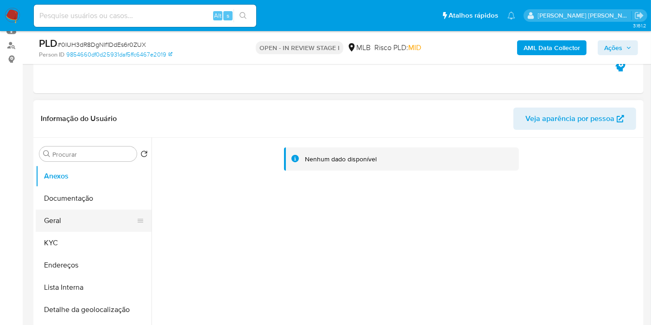
click at [95, 218] on button "Geral" at bounding box center [90, 220] width 108 height 22
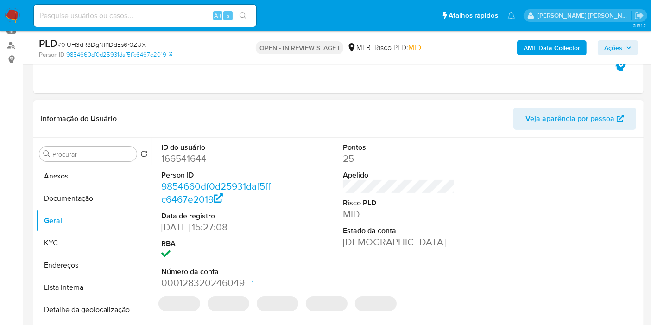
click at [189, 157] on dd "166541644" at bounding box center [217, 158] width 112 height 13
copy dd "166541644"
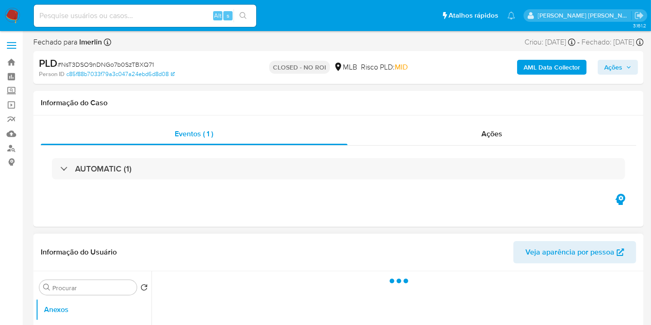
select select "10"
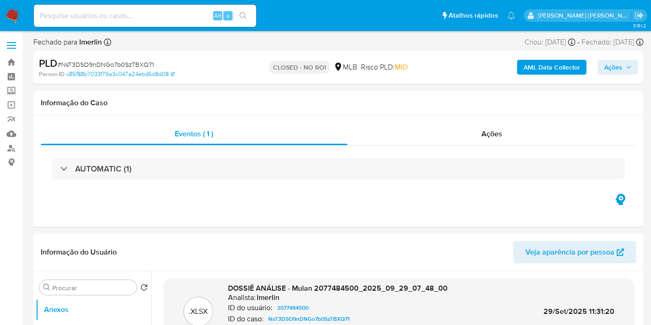
click at [114, 18] on input at bounding box center [145, 16] width 222 height 12
paste input "XaIn1DKVttwmZcHkZIGMTPUD"
type input "XaIn1DKVttwmZcHkZIGMTPUD"
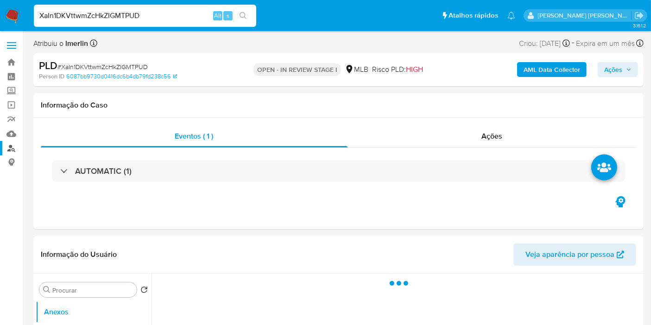
select select "10"
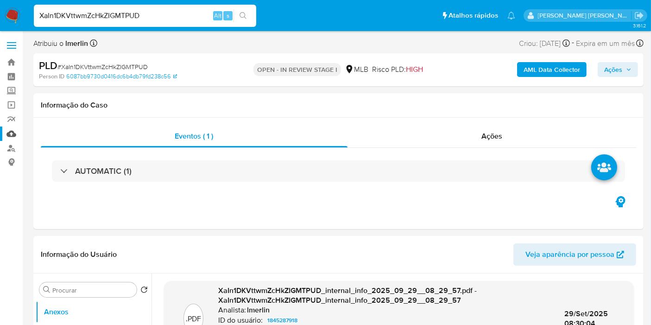
click at [11, 132] on link "Mulan" at bounding box center [55, 133] width 110 height 14
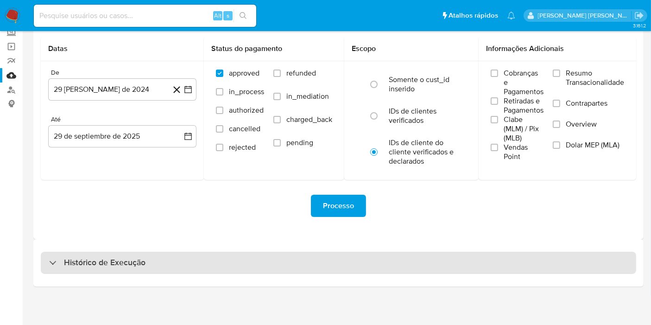
click at [256, 257] on div "Histórico de Execução" at bounding box center [338, 263] width 595 height 22
select select "10"
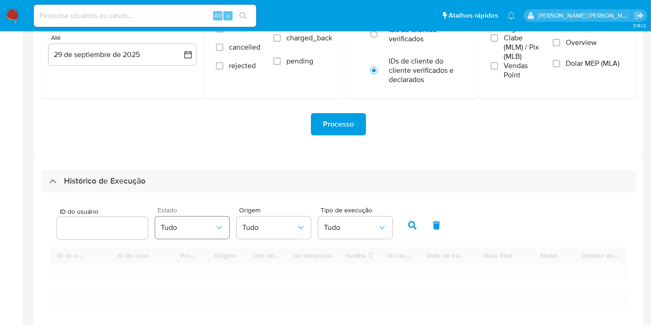
scroll to position [213, 0]
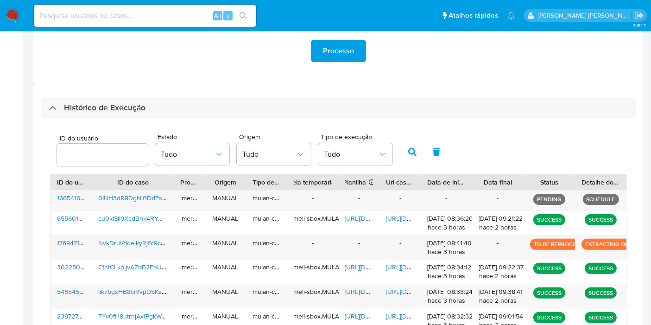
click at [0, 208] on aside "Bandeja Painel Screening Pesquisa em Listas Watchlist Ferramentas Operações em …" at bounding box center [11, 152] width 23 height 730
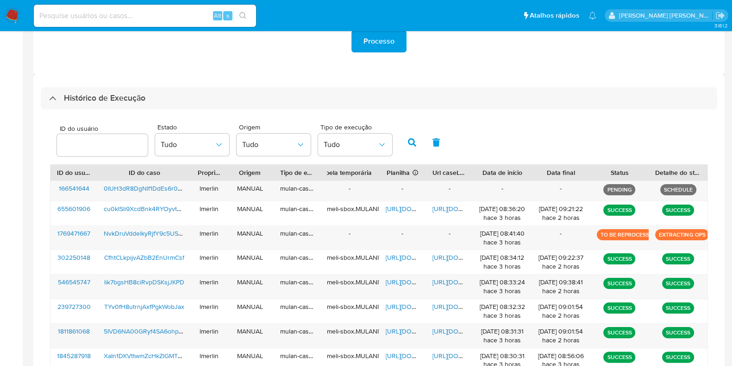
drag, startPoint x: 658, startPoint y: 0, endPoint x: 486, endPoint y: 98, distance: 197.7
click at [486, 98] on div "Histórico de Execução" at bounding box center [379, 98] width 677 height 22
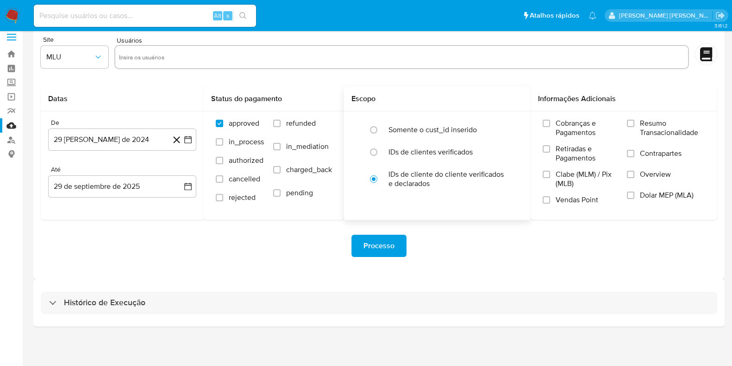
scroll to position [8, 0]
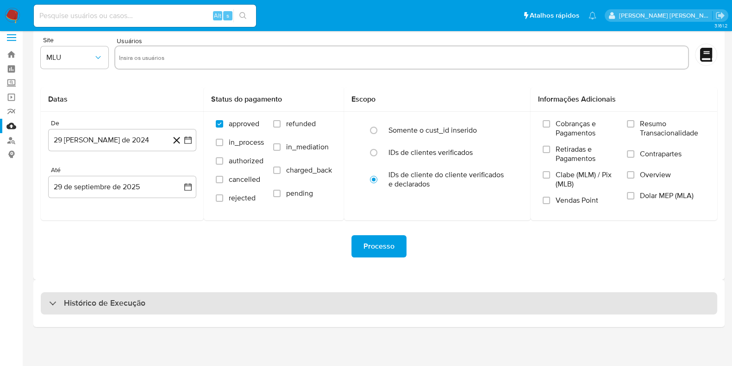
click at [411, 295] on div "Histórico de Execução" at bounding box center [379, 303] width 677 height 22
select select "10"
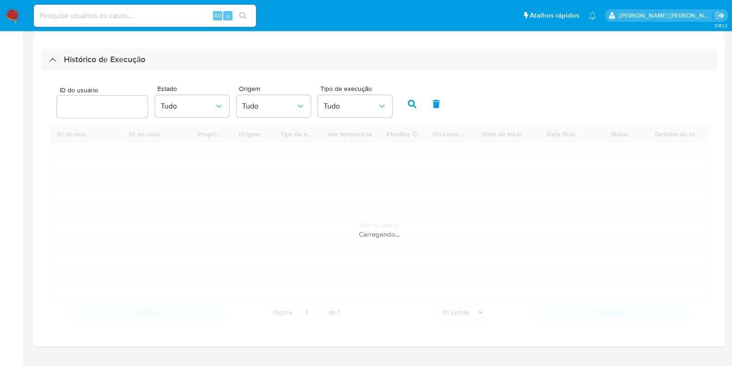
scroll to position [269, 0]
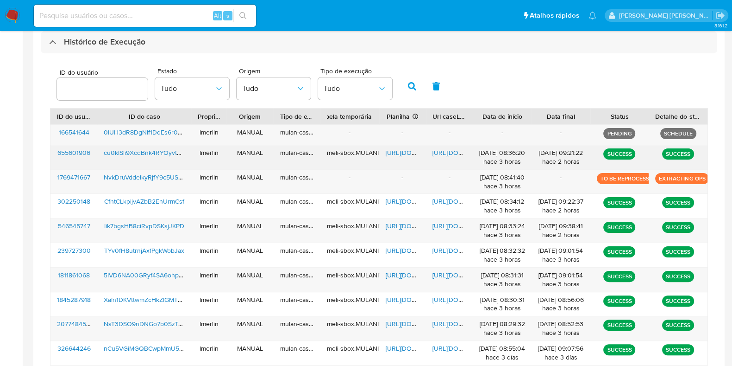
drag, startPoint x: 0, startPoint y: 214, endPoint x: 69, endPoint y: 161, distance: 86.8
click at [0, 214] on aside "Bandeja Painel Screening Pesquisa em Listas Watchlist Ferramentas Operações em …" at bounding box center [11, 91] width 23 height 720
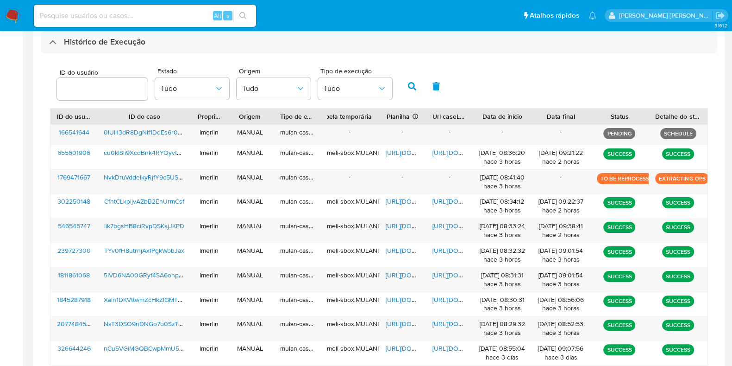
drag, startPoint x: 47, startPoint y: 174, endPoint x: 18, endPoint y: 188, distance: 32.6
click at [19, 187] on section "Bandeja Painel Screening Pesquisa em Listas Watchlist Ferramentas Operações [PE…" at bounding box center [366, 91] width 732 height 720
click at [17, 188] on aside "Bandeja Painel Screening Pesquisa em Listas Watchlist Ferramentas Operações em …" at bounding box center [11, 91] width 23 height 720
click at [14, 17] on img at bounding box center [13, 16] width 16 height 16
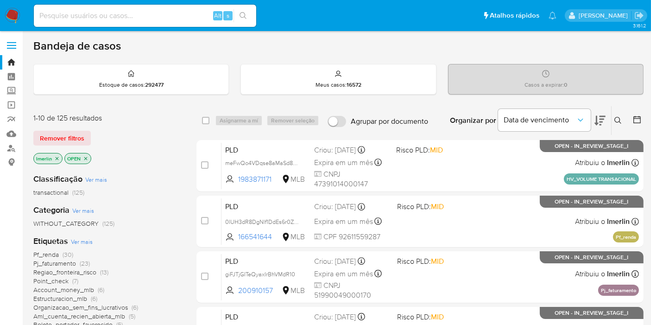
click at [178, 20] on input at bounding box center [145, 16] width 222 height 12
paste input "Desconto já aplicado"
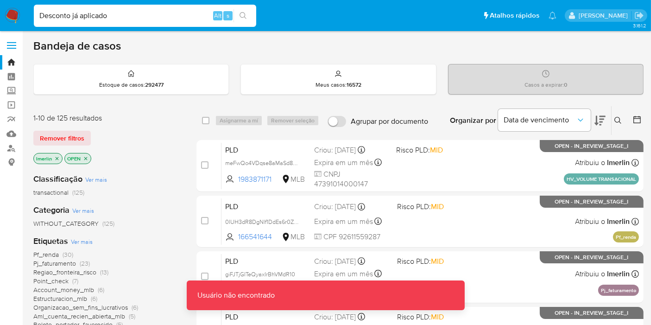
click at [147, 9] on div "Desconto já aplicado Alt s" at bounding box center [145, 16] width 222 height 22
click at [146, 21] on input "Desconto já aplicado" at bounding box center [145, 16] width 222 height 12
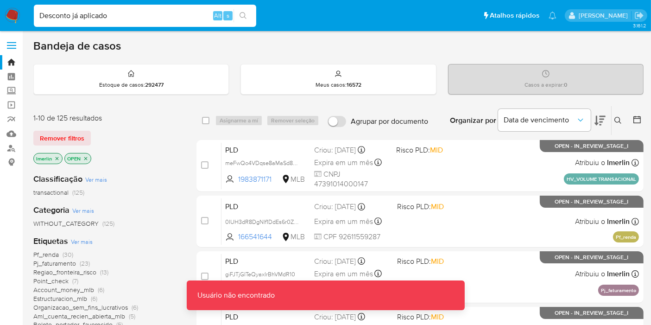
paste input "XaIn1DKVttwmZcHkZIGMTPUD"
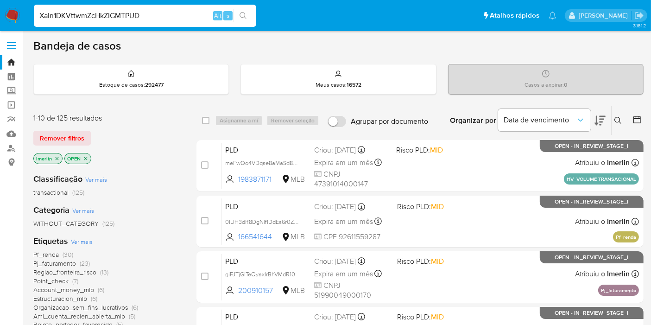
type input "XaIn1DKVttwmZcHkZIGMTPUD"
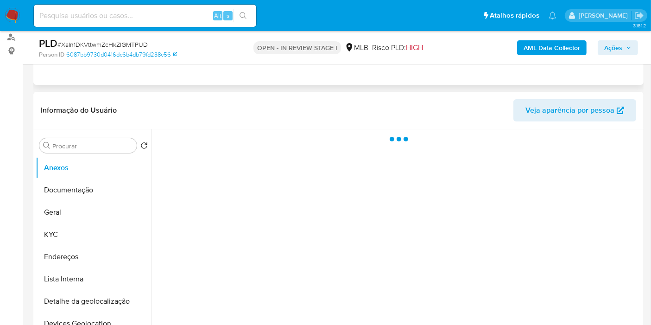
scroll to position [206, 0]
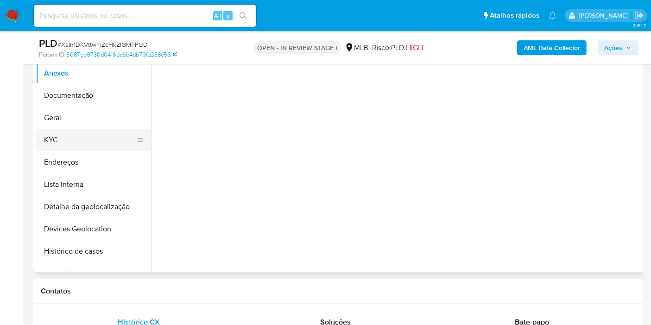
click at [94, 139] on button "KYC" at bounding box center [90, 140] width 108 height 22
select select "10"
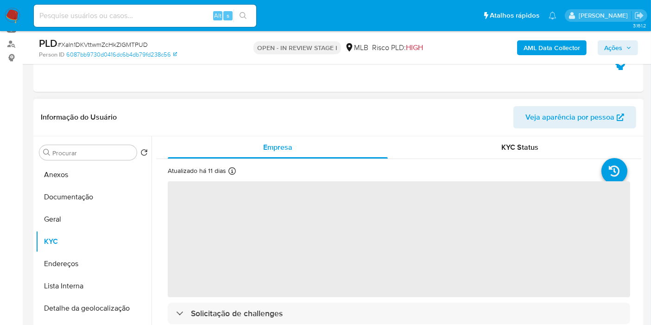
scroll to position [103, 0]
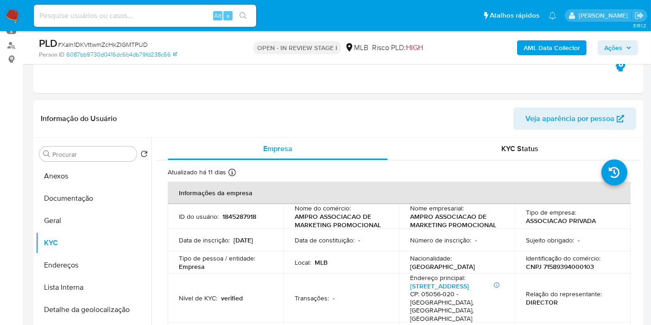
click at [568, 264] on p "CNPJ 71589394000103" at bounding box center [560, 266] width 68 height 8
copy p "71589394000103"
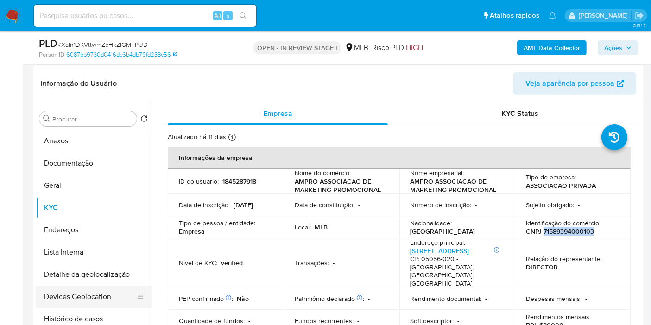
scroll to position [154, 0]
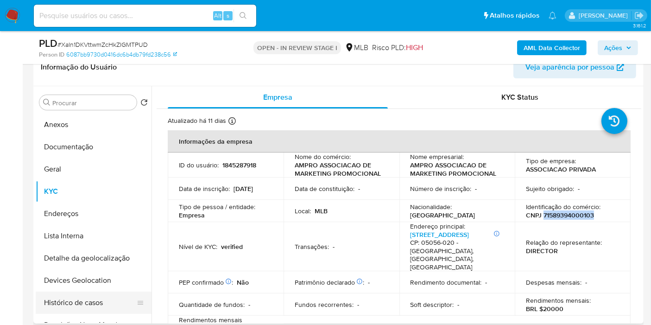
click at [93, 303] on button "Histórico de casos" at bounding box center [90, 302] width 108 height 22
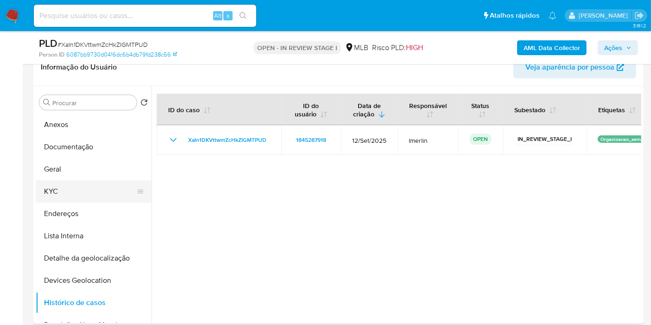
click at [91, 195] on button "KYC" at bounding box center [90, 191] width 108 height 22
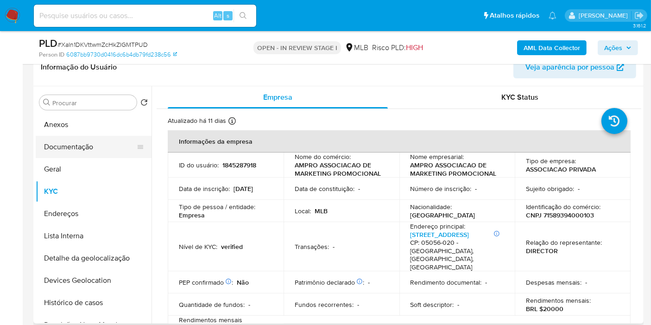
click at [60, 149] on button "Documentação" at bounding box center [90, 147] width 108 height 22
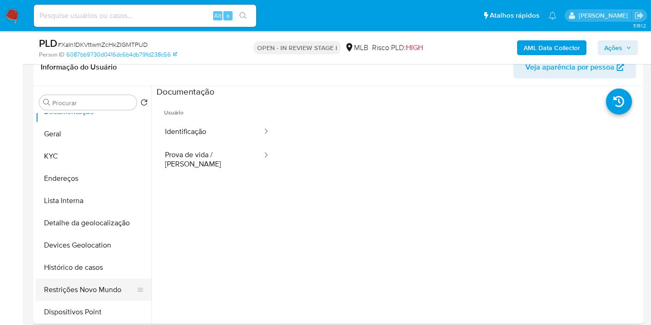
scroll to position [51, 0]
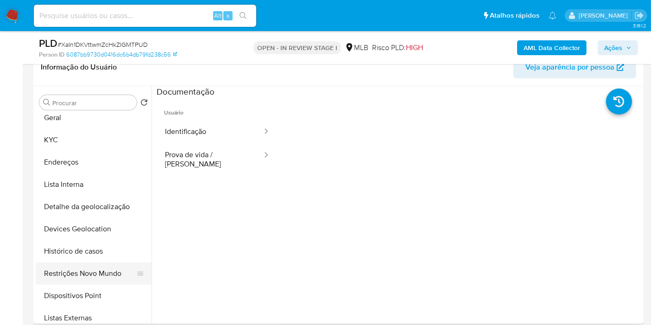
click at [96, 267] on button "Restrições Novo Mundo" at bounding box center [90, 273] width 108 height 22
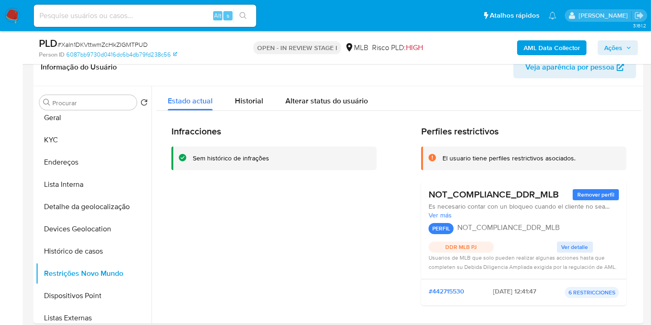
click at [526, 48] on b "AML Data Collector" at bounding box center [552, 47] width 57 height 15
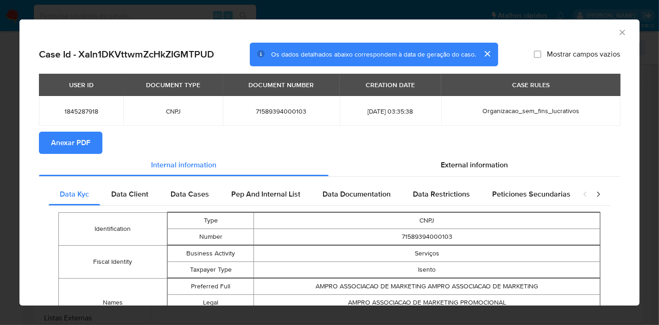
click at [618, 29] on icon "Fechar a janela" at bounding box center [622, 32] width 9 height 9
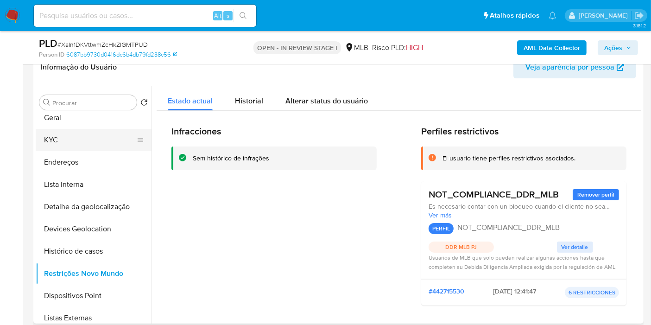
click at [96, 138] on button "KYC" at bounding box center [90, 140] width 108 height 22
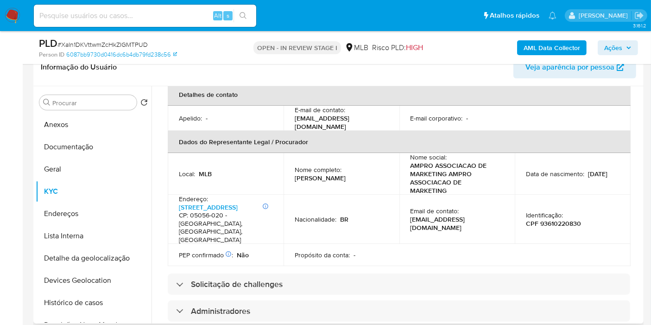
scroll to position [309, 0]
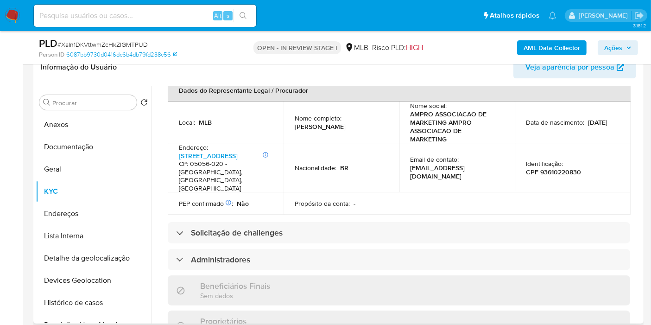
click at [556, 168] on p "CPF 93610220830" at bounding box center [553, 172] width 55 height 8
copy p "93610220830"
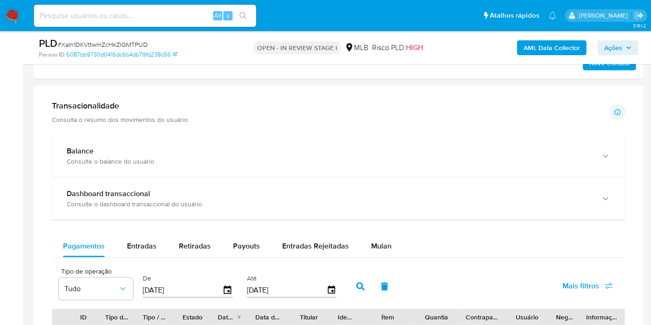
scroll to position [669, 0]
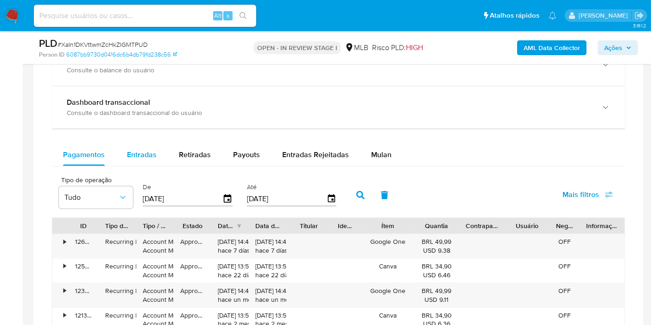
click at [135, 155] on span "Entradas" at bounding box center [142, 154] width 30 height 11
select select "10"
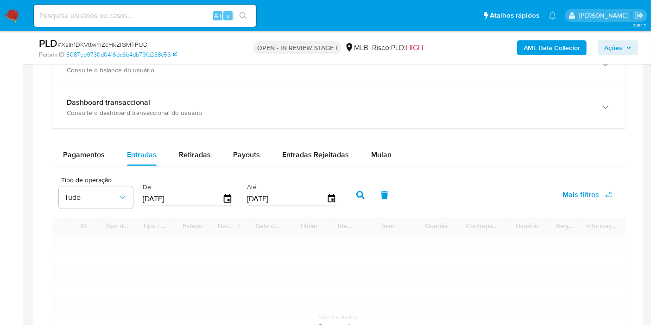
scroll to position [823, 0]
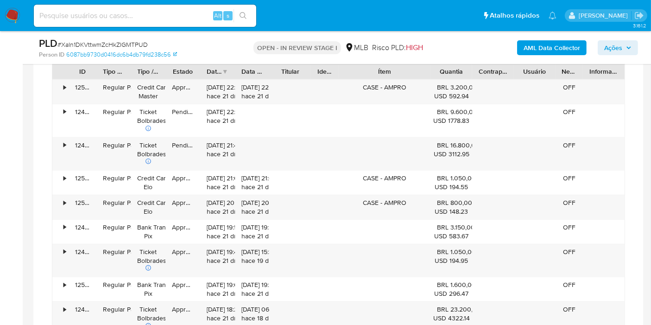
drag, startPoint x: 433, startPoint y: 69, endPoint x: 451, endPoint y: 69, distance: 18.1
click at [451, 69] on div "ID Tipo de operação Tipo / Método Estado Data de criação Data de aprovação Titu…" at bounding box center [338, 71] width 572 height 16
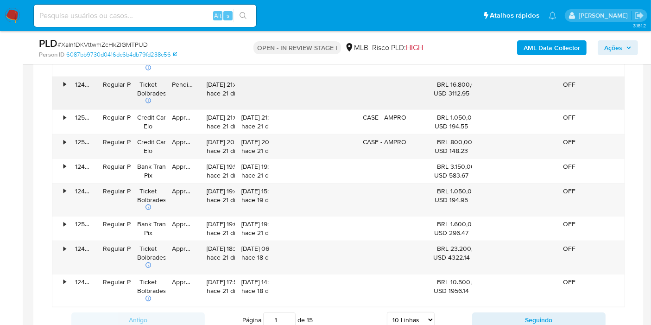
scroll to position [927, 0]
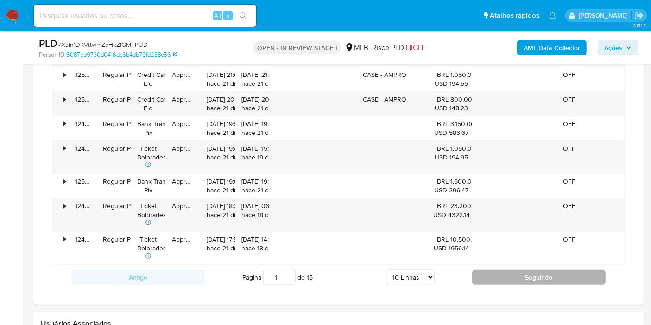
click at [496, 270] on button "Seguindo" at bounding box center [538, 277] width 133 height 15
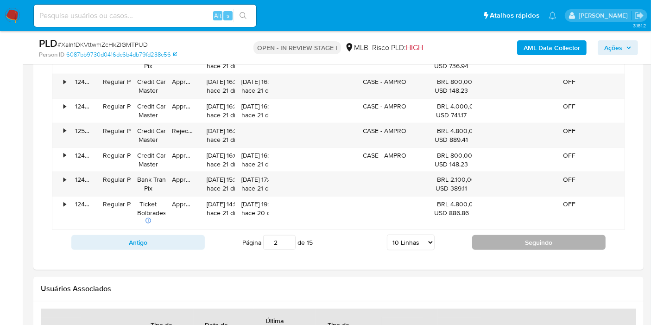
click at [499, 243] on button "Seguindo" at bounding box center [538, 242] width 133 height 15
type input "3"
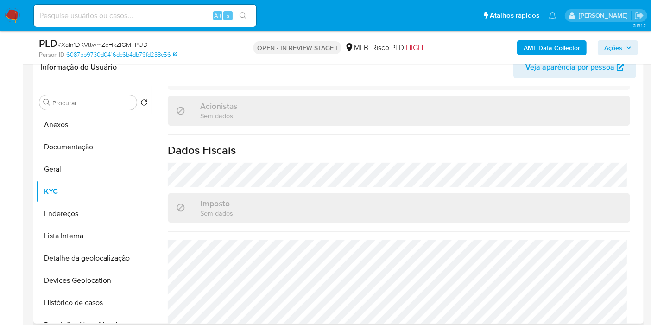
scroll to position [597, 0]
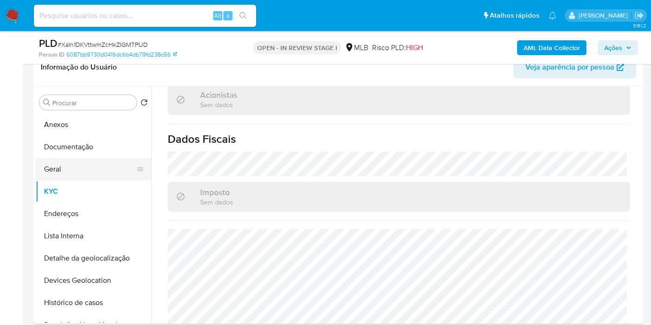
click at [54, 172] on button "Geral" at bounding box center [90, 169] width 108 height 22
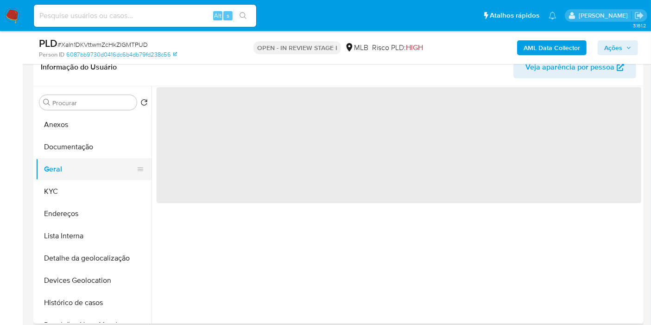
scroll to position [0, 0]
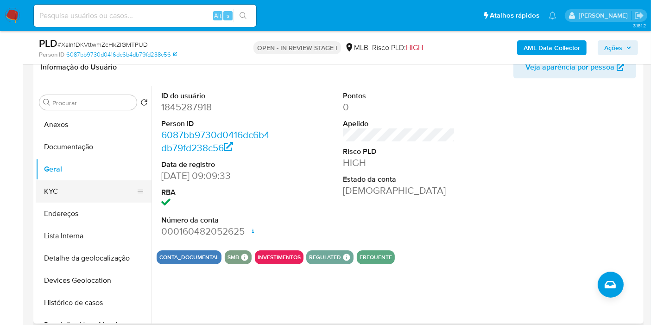
click at [82, 192] on button "KYC" at bounding box center [90, 191] width 108 height 22
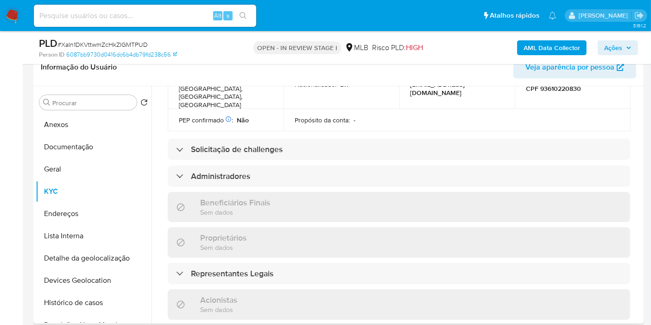
scroll to position [581, 0]
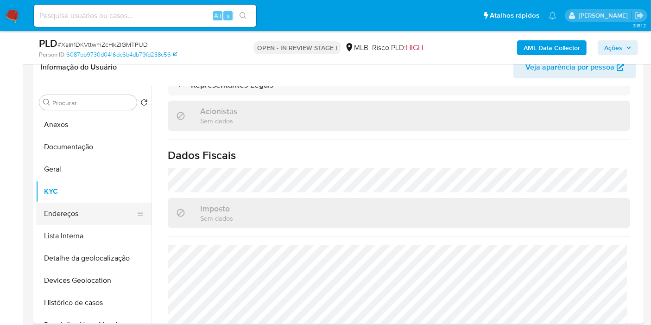
click at [85, 211] on button "Endereços" at bounding box center [90, 213] width 108 height 22
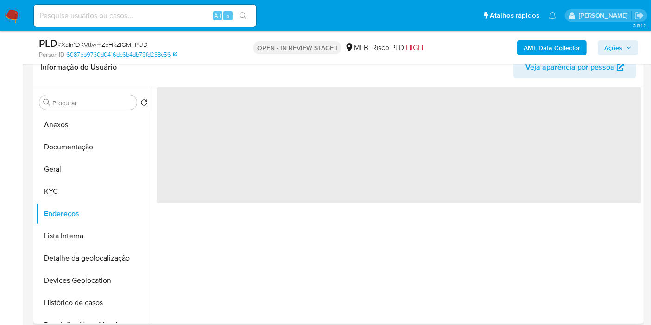
scroll to position [0, 0]
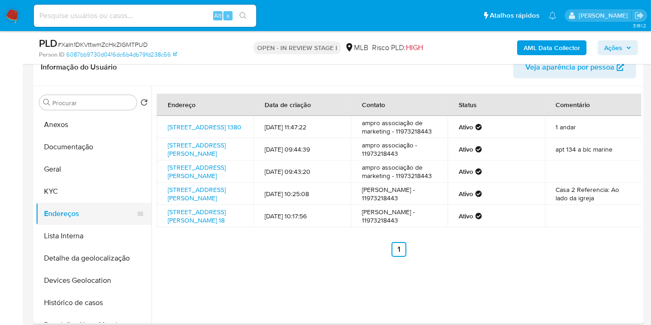
drag, startPoint x: 83, startPoint y: 266, endPoint x: 84, endPoint y: 222, distance: 44.5
click at [83, 266] on button "Detalhe da geolocalização" at bounding box center [94, 258] width 116 height 22
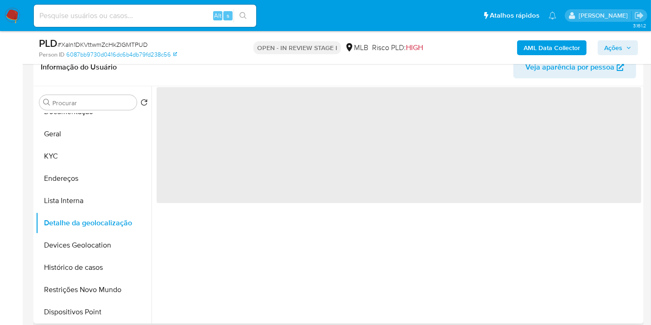
scroll to position [51, 0]
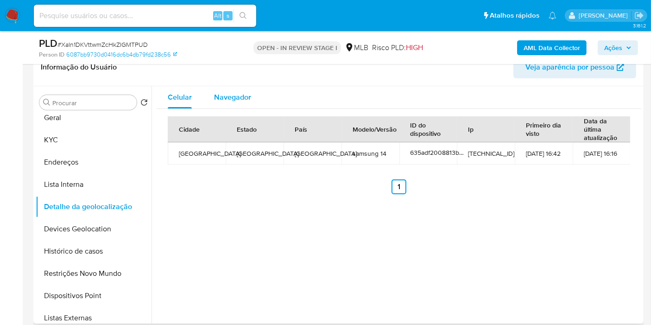
click at [238, 93] on span "Navegador" at bounding box center [232, 97] width 37 height 11
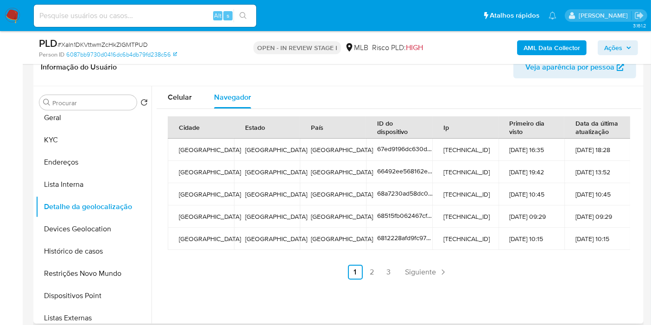
click at [101, 223] on button "Devices Geolocation" at bounding box center [94, 229] width 116 height 22
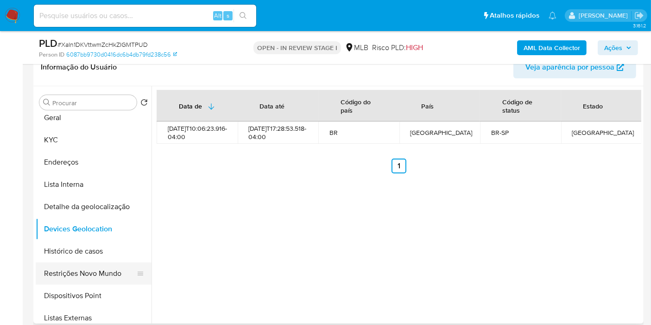
click at [86, 271] on button "Restrições Novo Mundo" at bounding box center [90, 273] width 108 height 22
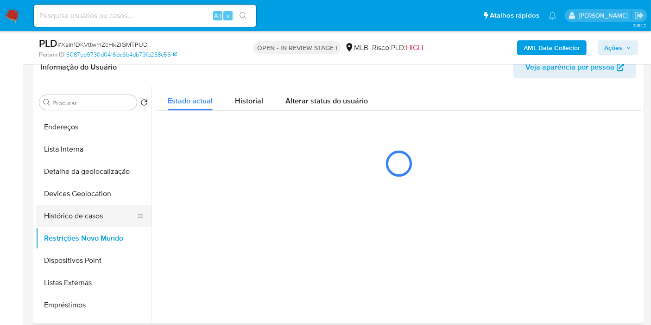
scroll to position [103, 0]
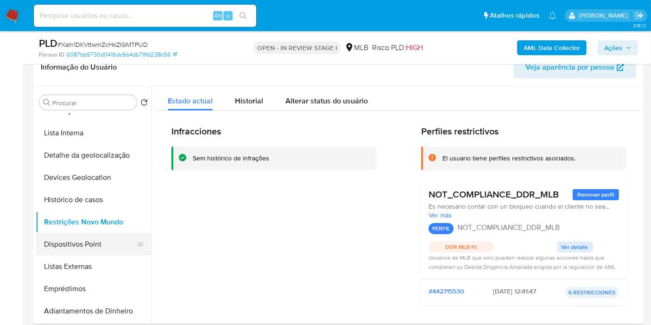
click at [92, 246] on button "Dispositivos Point" at bounding box center [90, 244] width 108 height 22
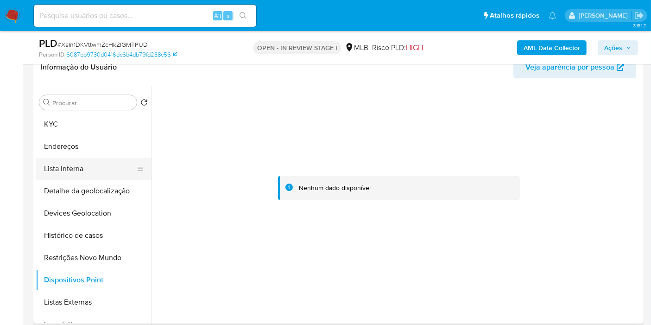
scroll to position [51, 0]
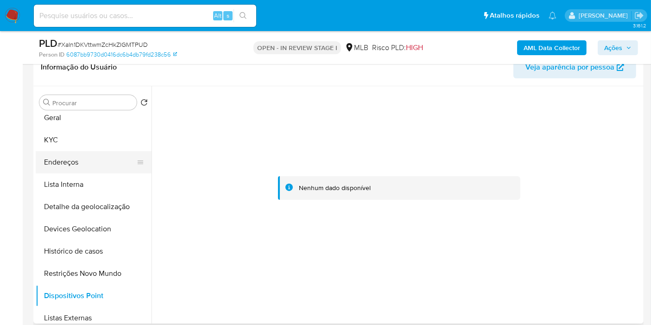
click at [81, 160] on button "Endereços" at bounding box center [90, 162] width 108 height 22
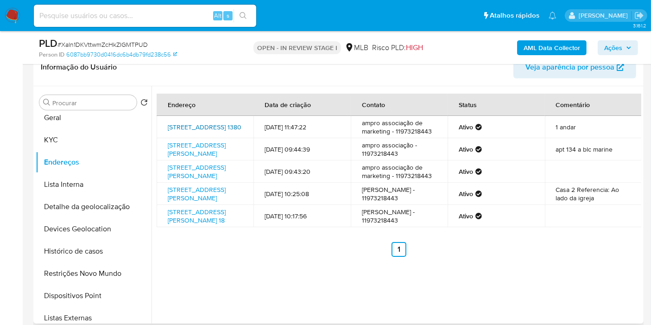
click at [210, 127] on link "Rua Frei Caneca 1380, São Paulo, São Paulo, 01307002, Brasil 1380" at bounding box center [205, 126] width 74 height 9
click at [511, 303] on div "Endereço Data de criação Contato Status Comentário Rua Frei Caneca 1380, São Pa…" at bounding box center [396, 204] width 490 height 237
click at [78, 135] on button "KYC" at bounding box center [90, 140] width 108 height 22
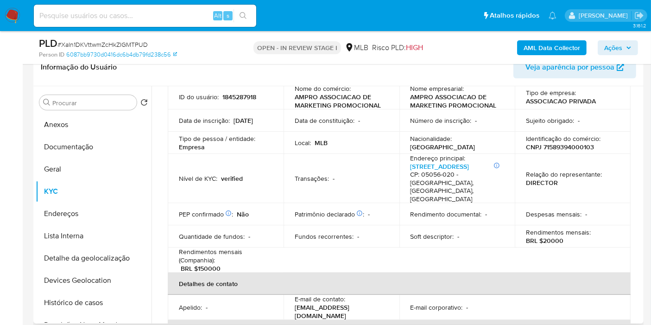
scroll to position [0, 0]
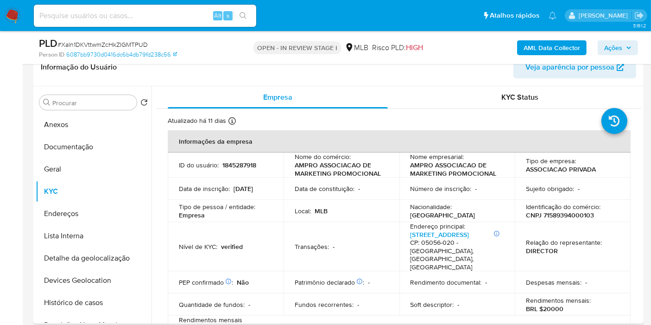
click at [566, 215] on p "CNPJ 71589394000103" at bounding box center [560, 215] width 68 height 8
copy p "71589394000103"
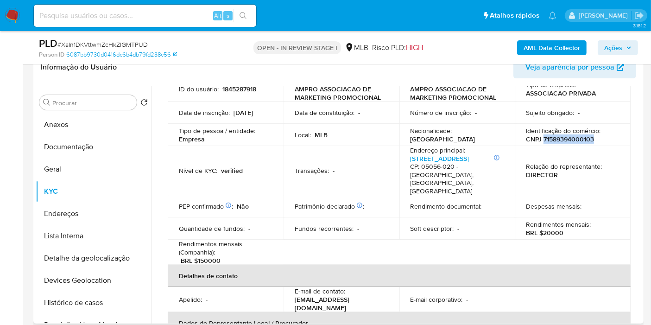
scroll to position [154, 0]
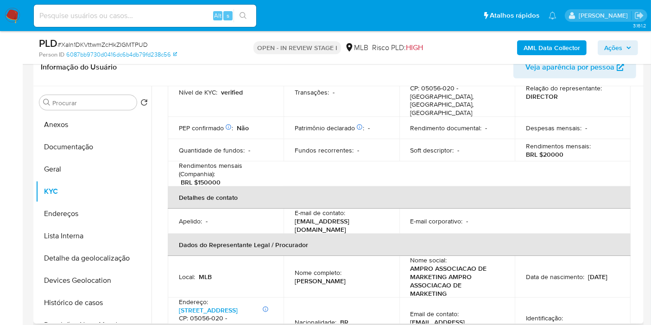
click at [564, 322] on p "CPF 93610220830" at bounding box center [553, 326] width 55 height 8
copy p "93610220830"
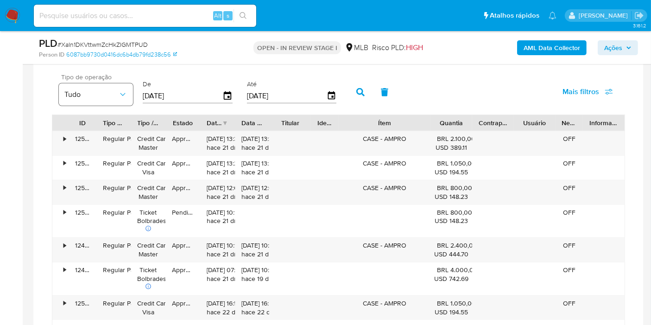
scroll to position [720, 0]
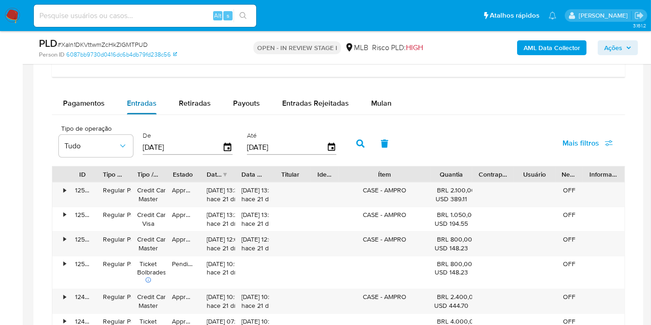
click at [130, 100] on span "Entradas" at bounding box center [142, 103] width 30 height 11
click at [117, 135] on button "Tudo" at bounding box center [96, 146] width 74 height 22
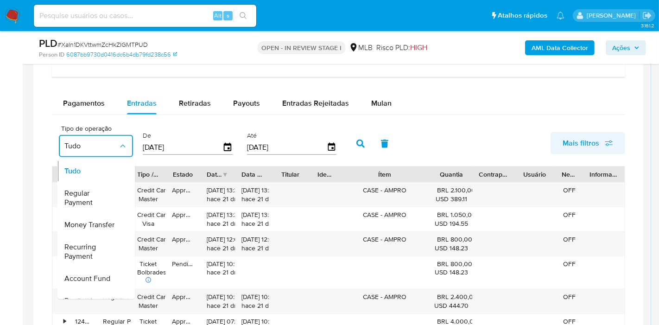
click at [592, 143] on span "Mais filtros" at bounding box center [580, 143] width 37 height 22
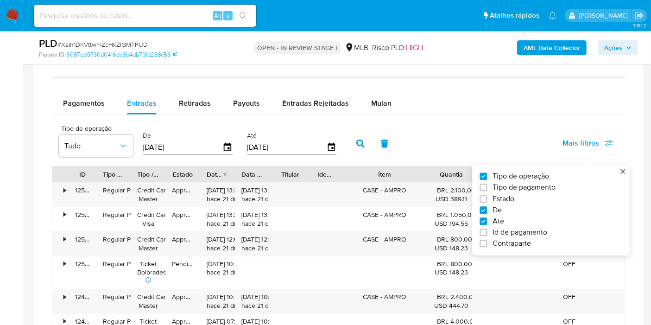
drag, startPoint x: 542, startPoint y: 184, endPoint x: 387, endPoint y: 179, distance: 154.4
click at [541, 184] on span "Tipo de pagamento" at bounding box center [523, 187] width 63 height 9
click at [487, 184] on input "Tipo de pagamento" at bounding box center [483, 187] width 7 height 7
checkbox input "true"
type input "[DATE]"
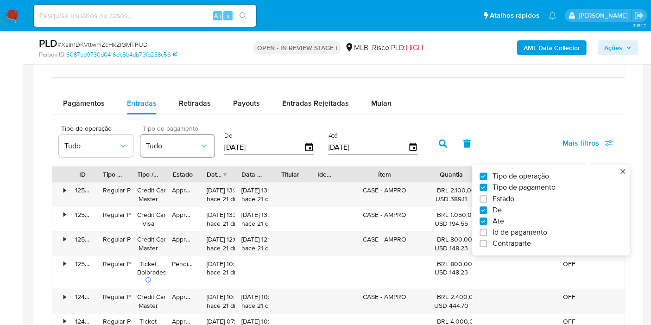
click at [195, 153] on button "Tudo" at bounding box center [177, 146] width 74 height 22
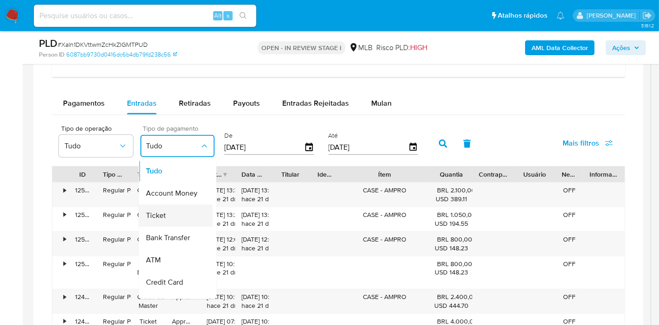
click at [183, 209] on div "Ticket" at bounding box center [173, 215] width 54 height 22
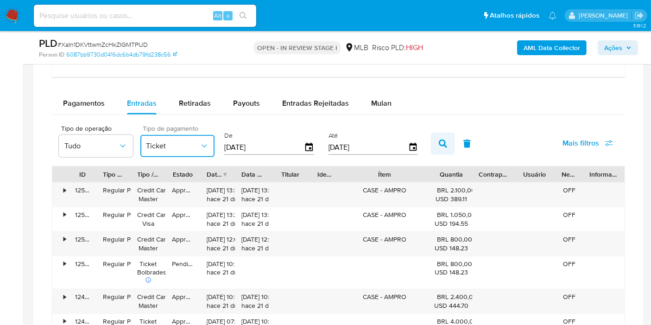
click at [439, 139] on icon "button" at bounding box center [443, 143] width 8 height 8
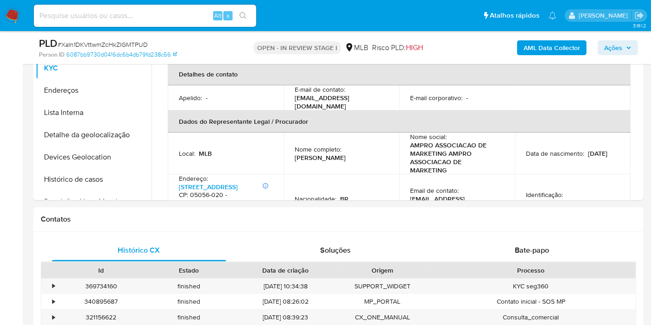
scroll to position [257, 0]
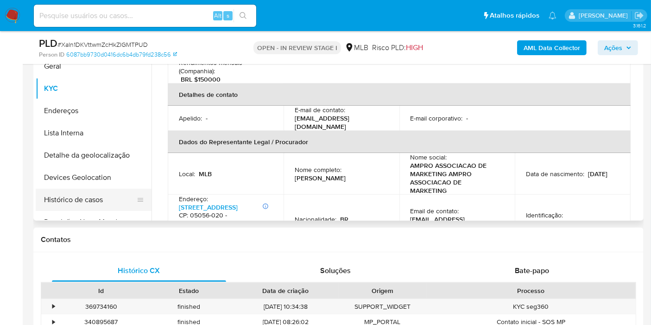
click at [87, 199] on button "Histórico de casos" at bounding box center [90, 200] width 108 height 22
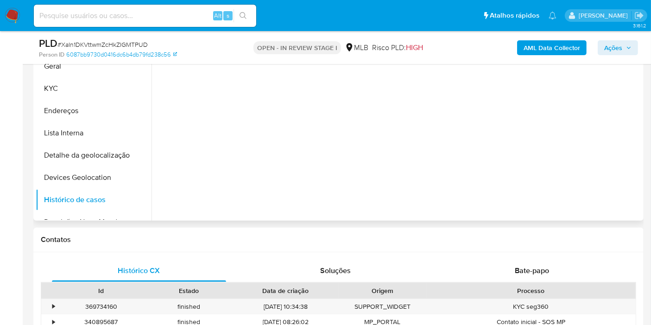
scroll to position [154, 0]
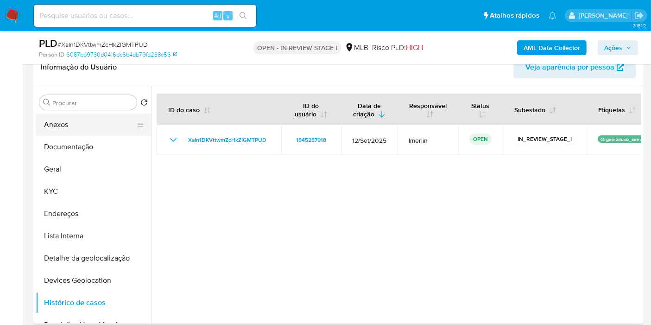
click at [70, 117] on button "Anexos" at bounding box center [90, 125] width 108 height 22
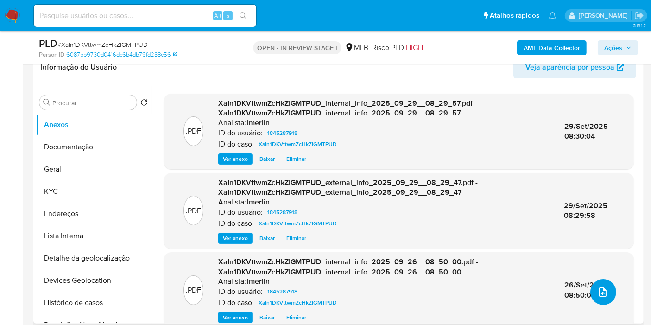
click at [601, 294] on icon "upload-file" at bounding box center [602, 291] width 11 height 11
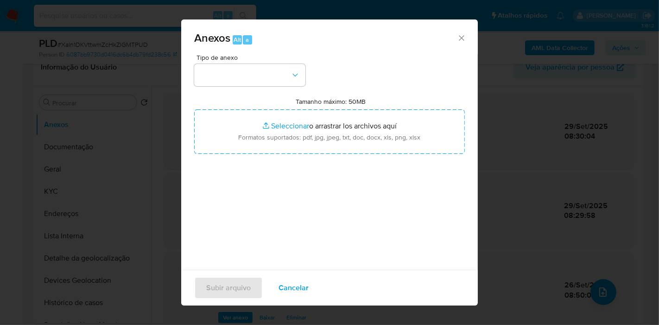
click at [297, 285] on span "Cancelar" at bounding box center [293, 288] width 30 height 20
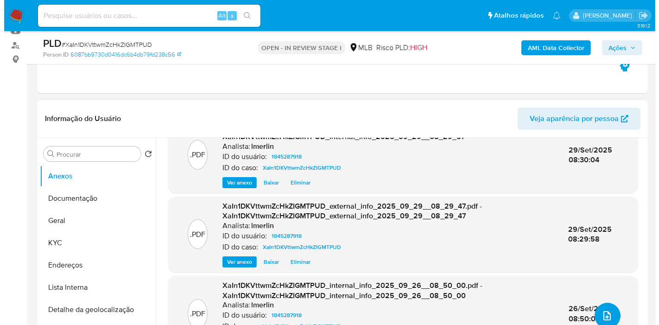
scroll to position [51, 0]
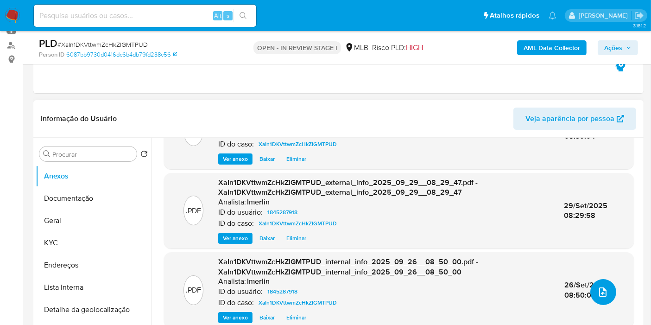
click at [602, 294] on icon "upload-file" at bounding box center [602, 291] width 11 height 11
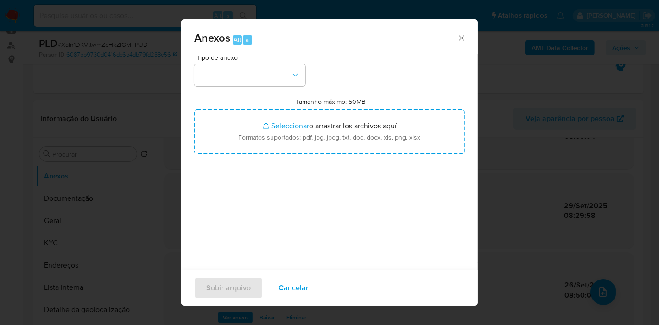
click at [262, 88] on div "Tipo de anexo Tamanho máximo: 50MB Seleccionar archivos Seleccionar o arrastrar…" at bounding box center [329, 163] width 271 height 219
click at [262, 82] on button "button" at bounding box center [249, 75] width 111 height 22
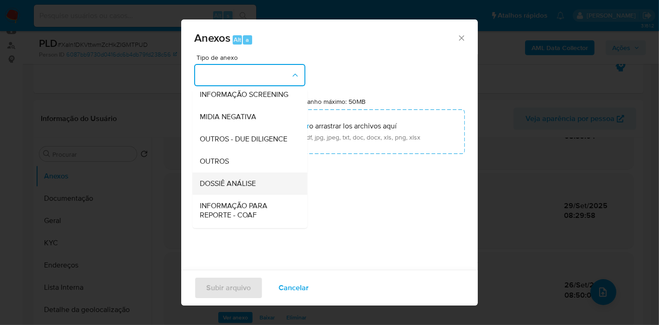
scroll to position [103, 0]
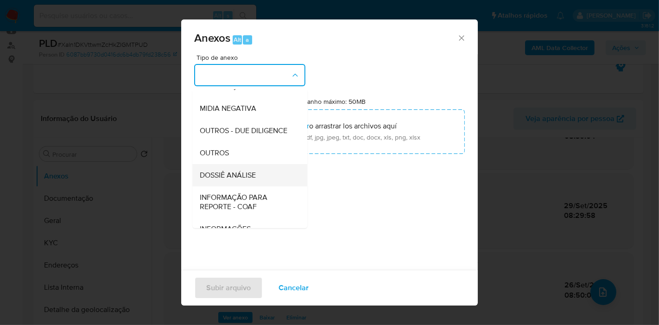
click at [261, 186] on div "DOSSIÊ ANÁLISE" at bounding box center [247, 175] width 95 height 22
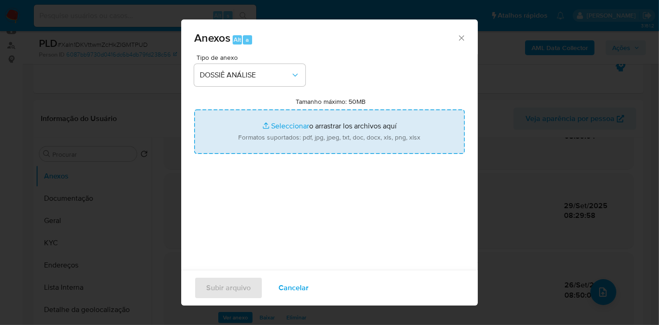
click at [308, 138] on input "Tamanho máximo: 50MB Seleccionar archivos" at bounding box center [329, 131] width 271 height 44
type input "C:\fakepath\Declínio - XaIn1DKVttwmZcHkZIGMTPUD - CNPJ 71589394000103 - AMPRO A…"
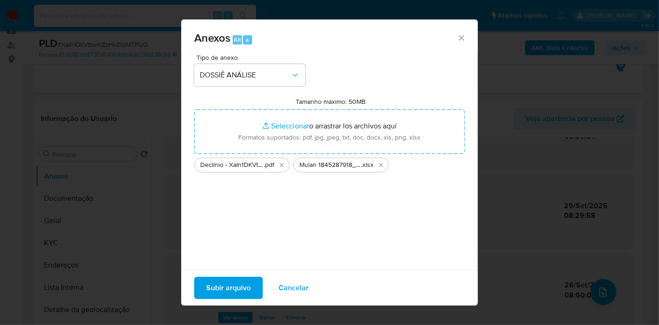
click at [237, 291] on span "Subir arquivo" at bounding box center [228, 288] width 44 height 20
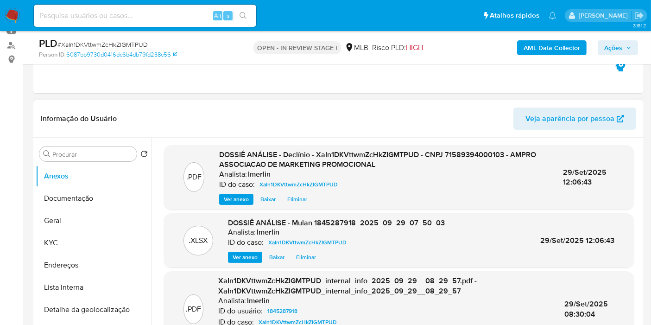
scroll to position [0, 0]
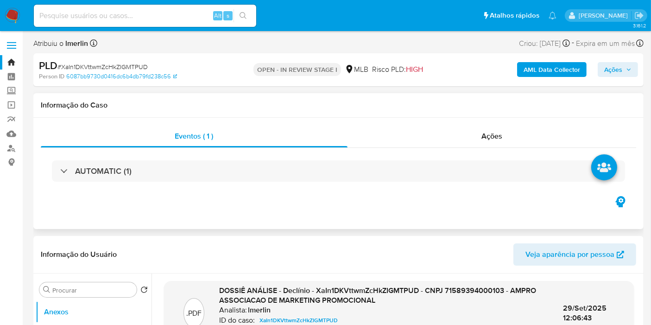
drag, startPoint x: 538, startPoint y: 136, endPoint x: 550, endPoint y: 121, distance: 18.8
click at [538, 136] on div "Ações" at bounding box center [491, 136] width 289 height 22
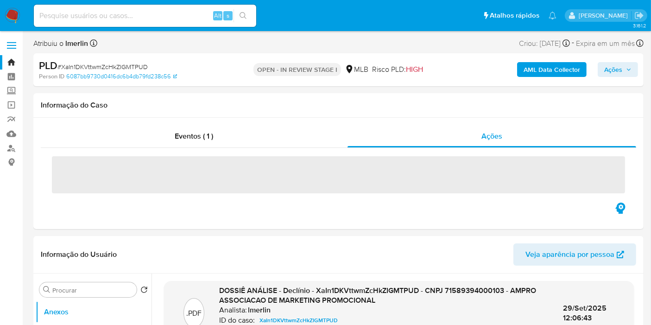
click at [624, 64] on span "Ações" at bounding box center [617, 69] width 27 height 13
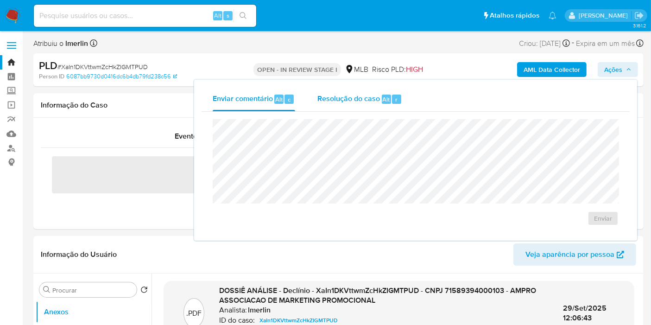
click at [360, 99] on span "Resolução do caso" at bounding box center [348, 99] width 63 height 11
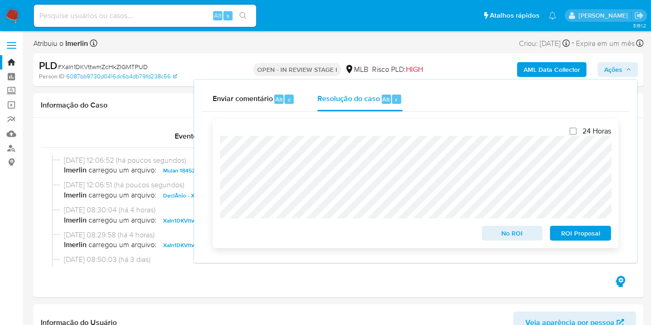
click at [495, 239] on span "No ROI" at bounding box center [512, 233] width 48 height 13
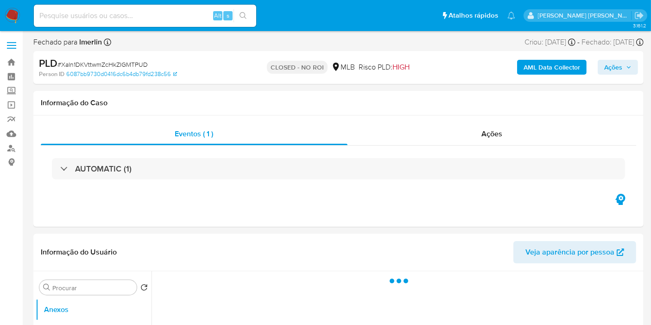
click at [16, 17] on img at bounding box center [13, 16] width 16 height 16
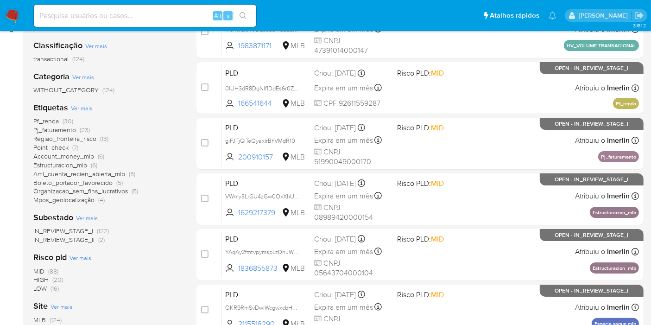
scroll to position [154, 0]
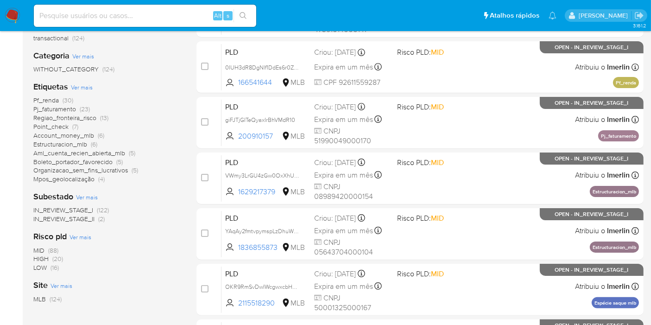
click at [82, 84] on span "Ver mais" at bounding box center [82, 87] width 22 height 8
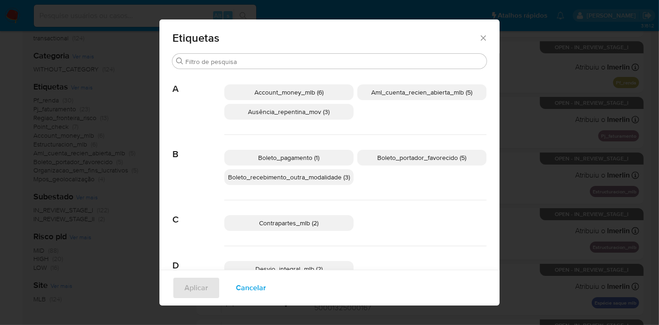
click at [244, 290] on span "Cancelar" at bounding box center [251, 288] width 30 height 20
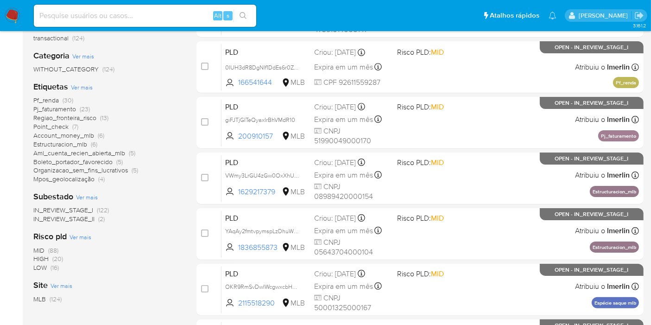
scroll to position [51, 0]
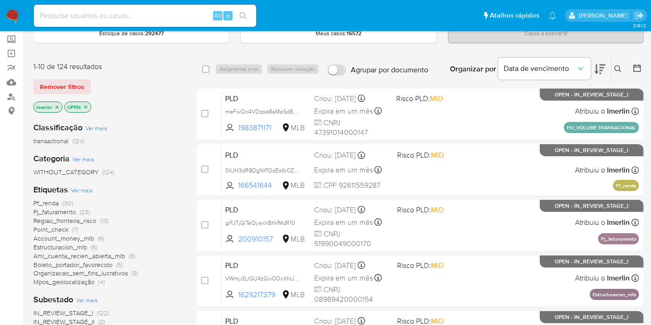
click at [57, 107] on icon "close-filter" at bounding box center [57, 107] width 6 height 6
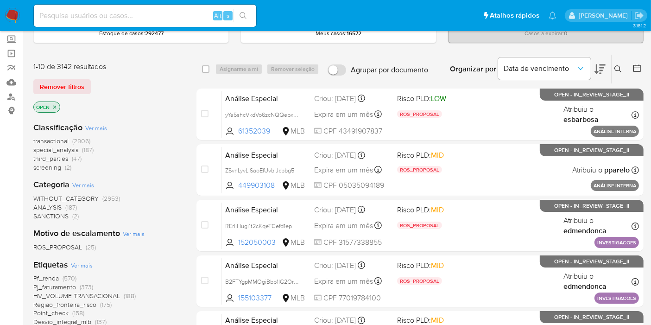
click at [63, 164] on span "screening (2)" at bounding box center [52, 167] width 38 height 9
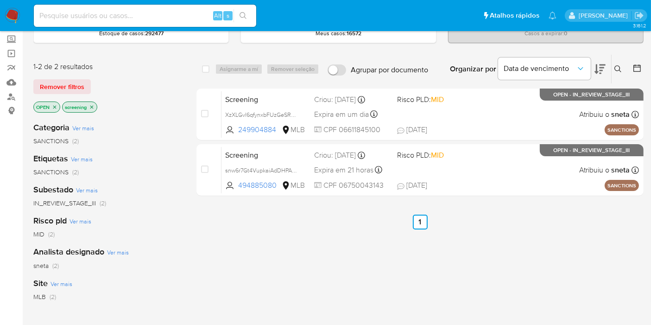
click at [90, 108] on icon "close-filter" at bounding box center [92, 107] width 6 height 6
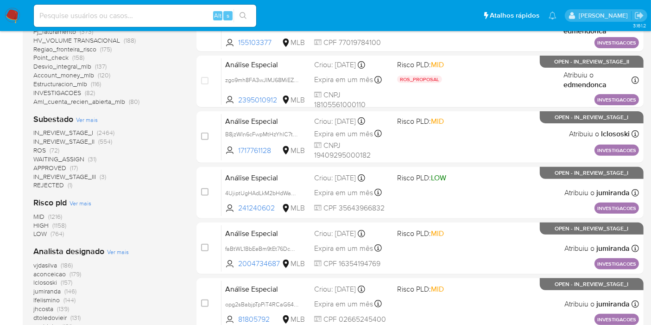
scroll to position [309, 0]
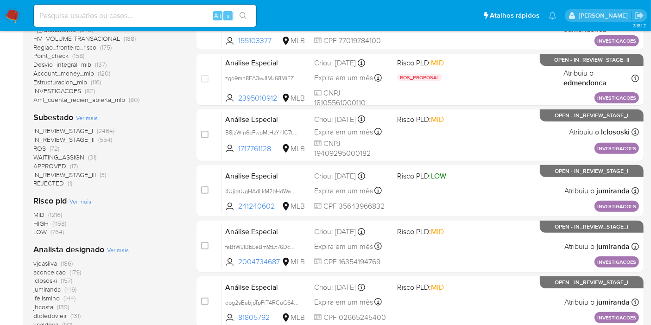
click at [104, 128] on span "(2464)" at bounding box center [106, 130] width 18 height 9
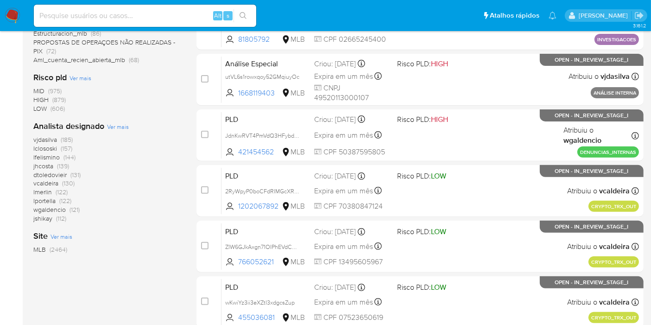
click at [108, 128] on span "Ver mais" at bounding box center [118, 126] width 22 height 8
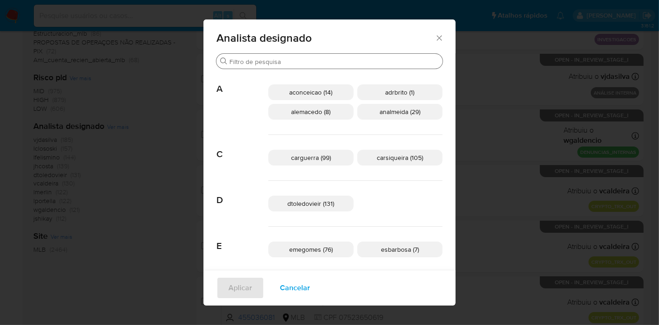
click at [280, 59] on input "Buscar" at bounding box center [333, 61] width 209 height 8
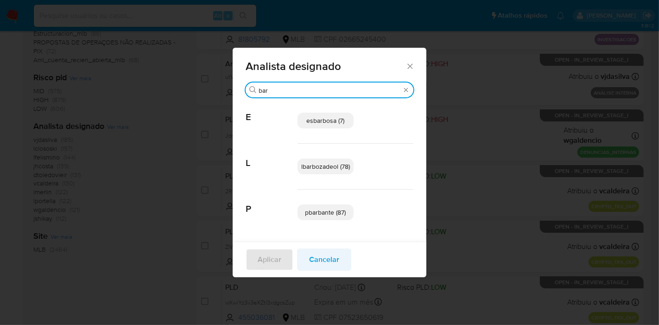
type input "bar"
click at [324, 257] on span "Cancelar" at bounding box center [324, 259] width 30 height 20
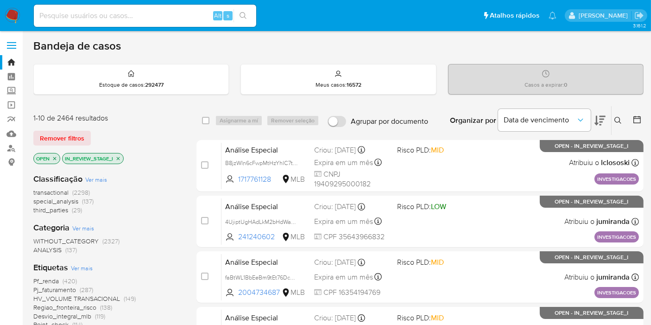
click at [186, 18] on input at bounding box center [145, 16] width 222 height 12
paste input "2704284116"
type input "2704284116"
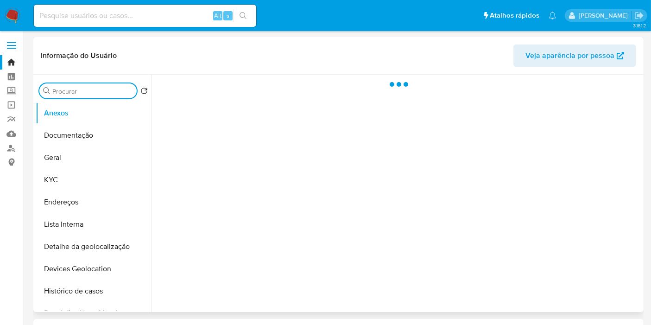
click at [102, 88] on input "Procurar" at bounding box center [92, 91] width 81 height 8
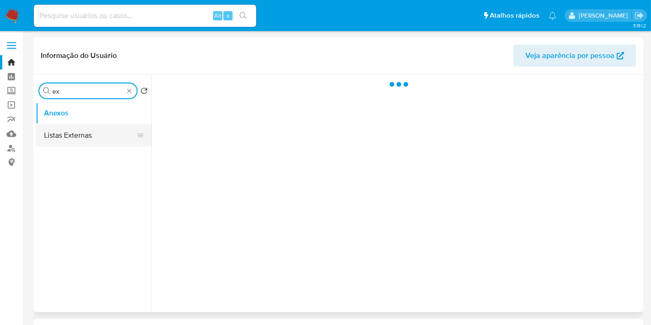
type input "ex"
click at [86, 140] on button "Listas Externas" at bounding box center [90, 135] width 108 height 22
select select "10"
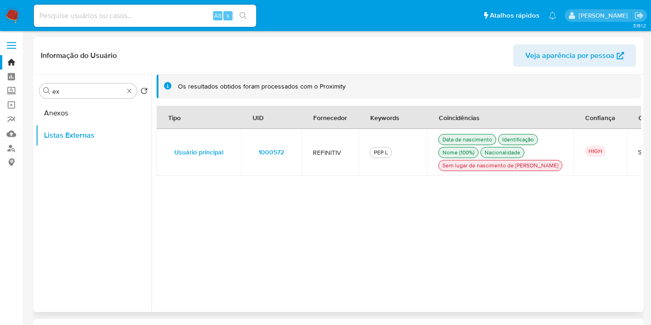
click at [277, 158] on span "1000572" at bounding box center [271, 151] width 25 height 13
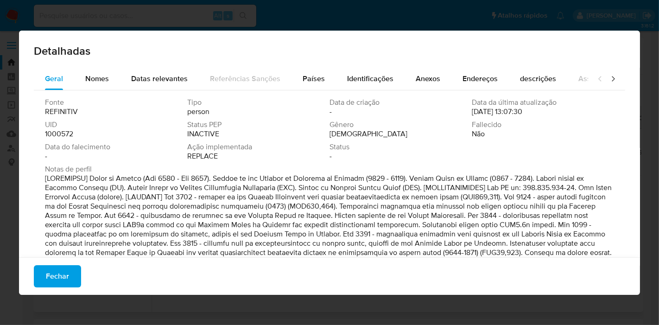
drag, startPoint x: 109, startPoint y: 178, endPoint x: 560, endPoint y: 174, distance: 450.3
click at [560, 174] on p at bounding box center [328, 239] width 567 height 130
click at [57, 284] on span "Fechar" at bounding box center [57, 276] width 23 height 20
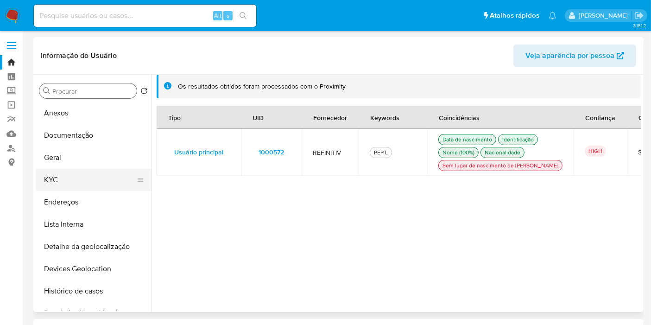
click at [81, 178] on button "KYC" at bounding box center [90, 180] width 108 height 22
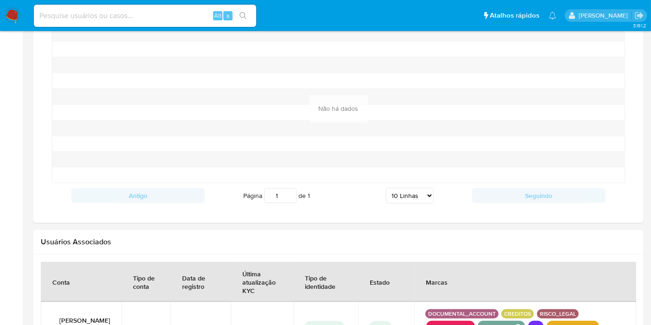
scroll to position [566, 0]
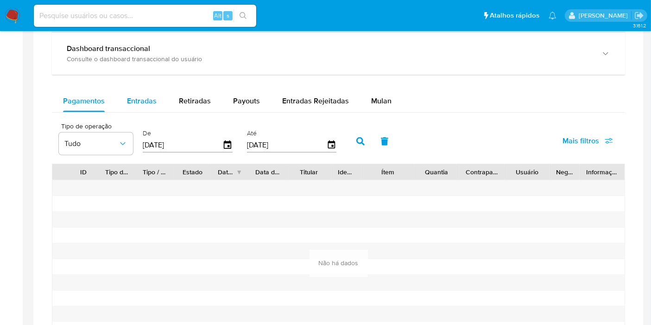
click at [146, 92] on div "Entradas" at bounding box center [142, 101] width 30 height 22
select select "10"
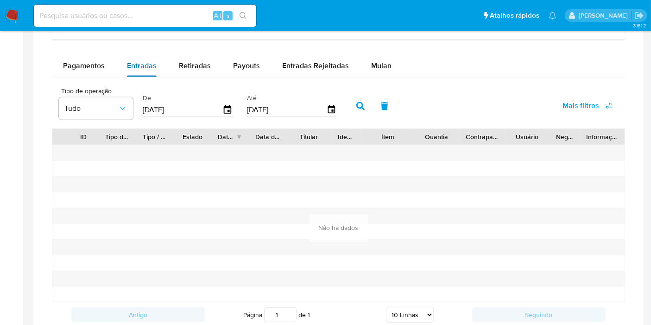
scroll to position [618, 0]
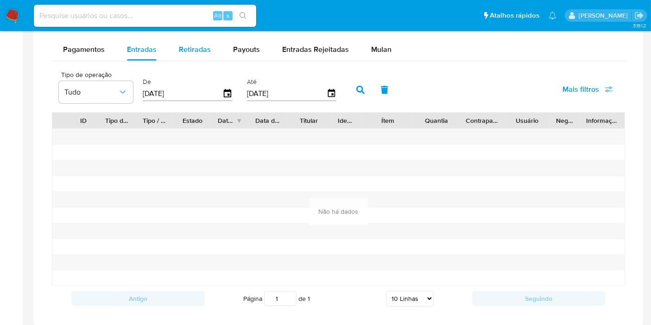
click at [206, 53] on div "Retiradas" at bounding box center [195, 49] width 32 height 22
select select "10"
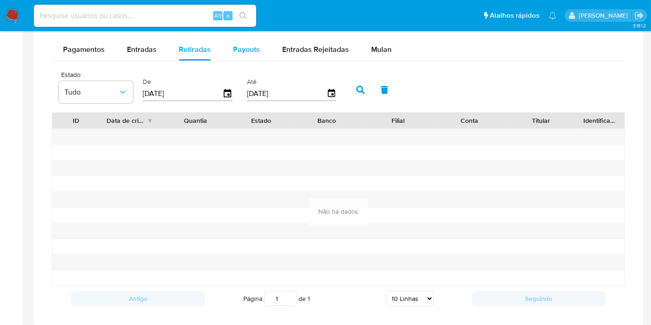
click at [234, 44] on span "Payouts" at bounding box center [246, 49] width 27 height 11
select select "10"
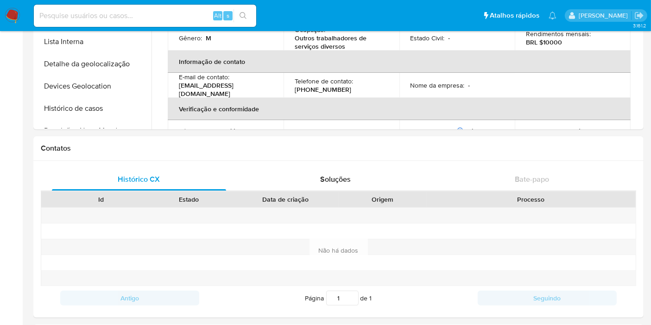
scroll to position [51, 0]
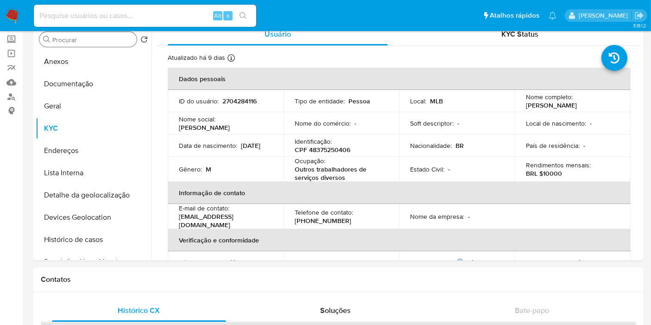
click at [546, 170] on p "BRL $10000" at bounding box center [544, 173] width 36 height 8
copy p "10000"
click at [146, 14] on input at bounding box center [145, 16] width 222 height 12
paste input "2407686028"
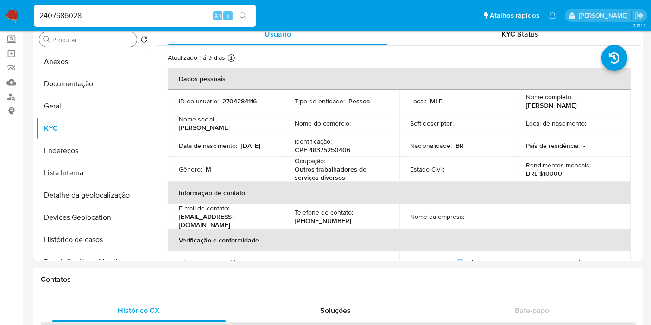
type input "2407686028"
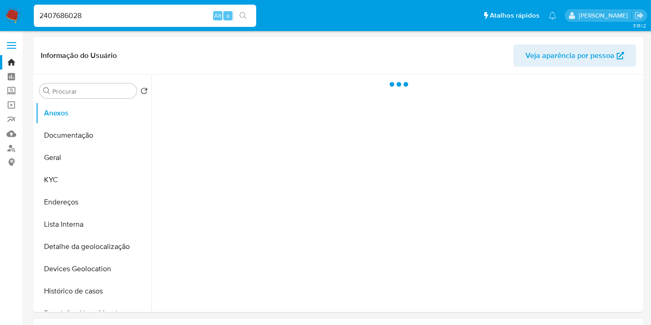
select select "10"
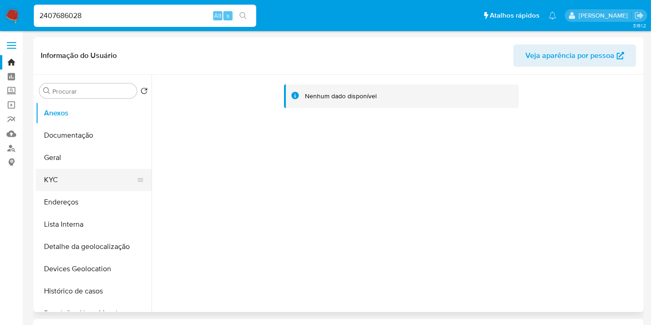
click at [81, 176] on button "KYC" at bounding box center [90, 180] width 108 height 22
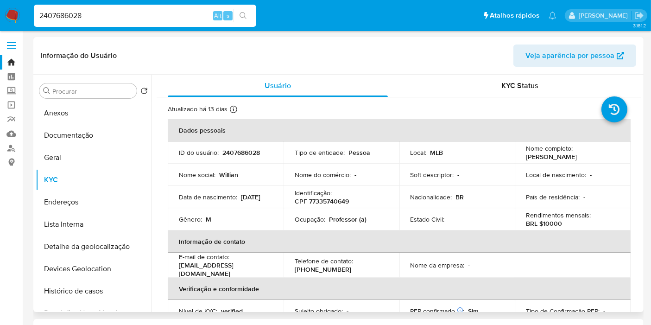
click at [315, 197] on p "CPF 77335740649" at bounding box center [322, 201] width 54 height 8
copy p "77335740649"
click at [96, 88] on input "Procurar" at bounding box center [92, 91] width 81 height 8
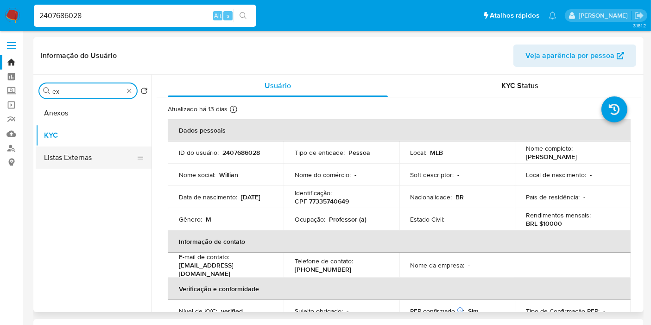
type input "ex"
click at [93, 162] on button "Listas Externas" at bounding box center [90, 157] width 108 height 22
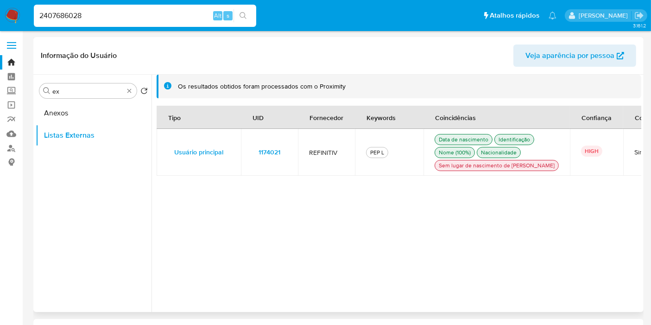
click at [270, 158] on span "1174021" at bounding box center [270, 151] width 22 height 13
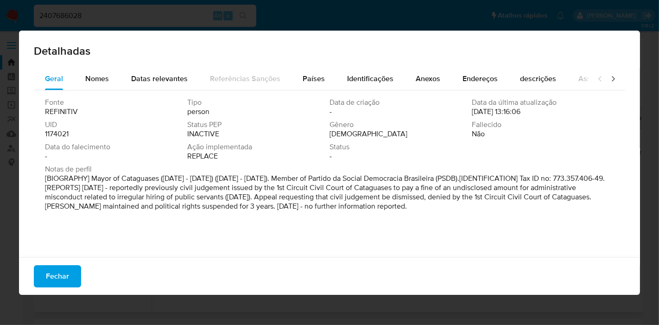
drag, startPoint x: 95, startPoint y: 179, endPoint x: 328, endPoint y: 178, distance: 232.1
click at [328, 178] on p "[BIOGRAPHY] Mayor of Cataguases (Jan 2009 - Dec 2012) (Jan 2017 - Dec 2020). Me…" at bounding box center [328, 192] width 567 height 37
click at [32, 286] on div "Fechar" at bounding box center [329, 276] width 621 height 38
click at [34, 284] on button "Fechar" at bounding box center [57, 276] width 47 height 22
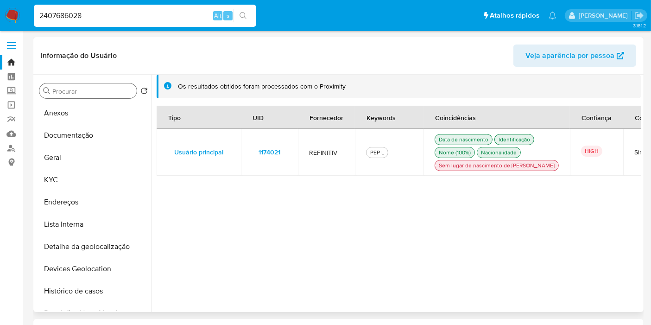
click at [263, 158] on span "1174021" at bounding box center [270, 151] width 22 height 13
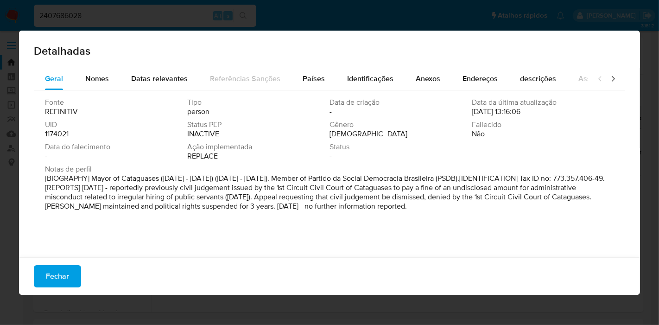
click at [0, 223] on div "Detalhadas Geral Nomes Datas relevantes Referências Sanções Países Identificaçõ…" at bounding box center [329, 162] width 659 height 325
click at [60, 271] on span "Fechar" at bounding box center [57, 276] width 23 height 20
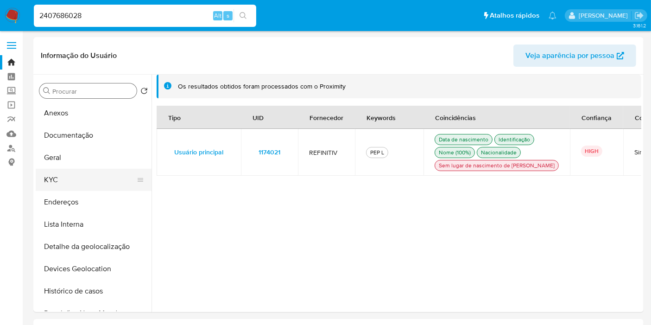
click at [84, 182] on button "KYC" at bounding box center [90, 180] width 108 height 22
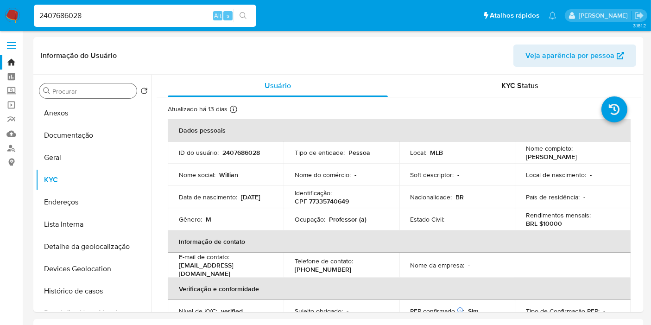
click at [201, 17] on input "2407686028" at bounding box center [145, 16] width 222 height 12
paste input "653744364"
type input "2653744364"
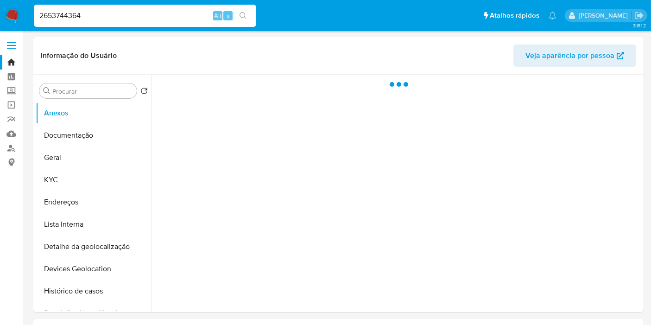
select select "10"
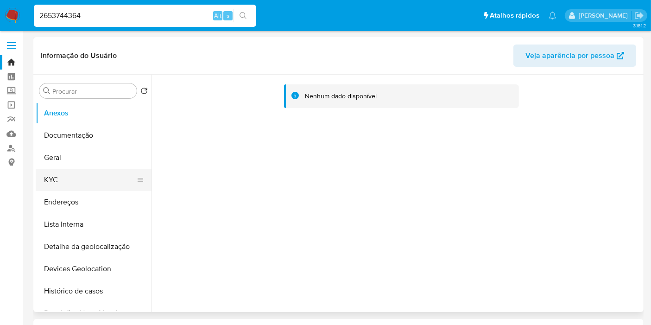
click at [90, 179] on button "KYC" at bounding box center [90, 180] width 108 height 22
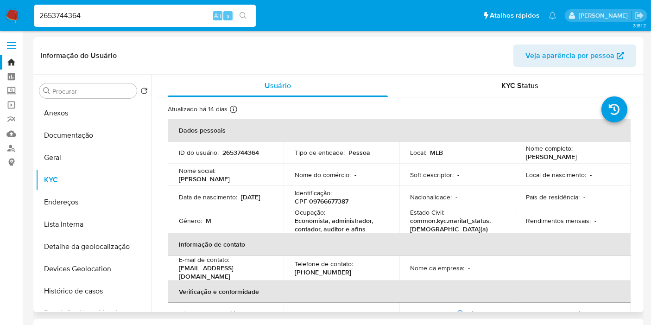
click at [334, 203] on p "CPF 09766677387" at bounding box center [322, 201] width 54 height 8
copy p "09766677387"
click at [340, 213] on div "Ocupação : Economista, administrador, contador, auditor e afins" at bounding box center [342, 220] width 94 height 25
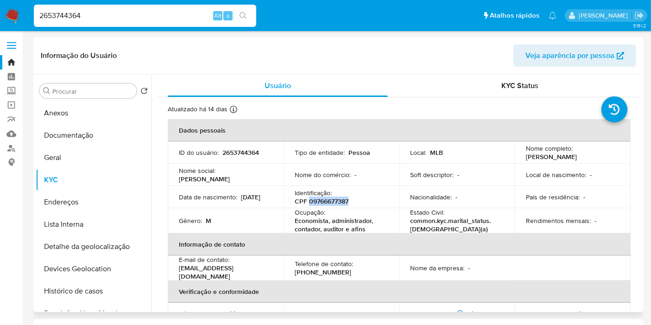
drag, startPoint x: 319, startPoint y: 200, endPoint x: 307, endPoint y: 200, distance: 12.0
click at [307, 200] on div "Identificação : CPF 09766677387" at bounding box center [342, 197] width 94 height 17
copy p "09766677387"
click at [118, 13] on input "2653744364" at bounding box center [145, 16] width 222 height 12
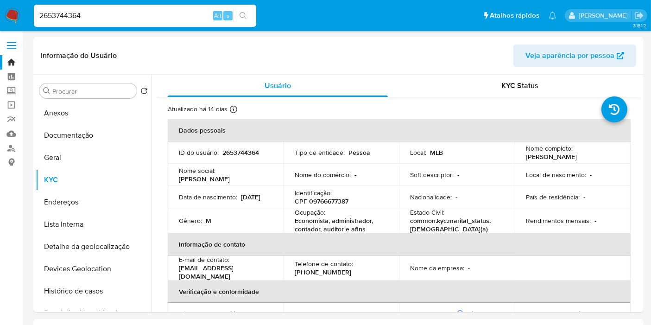
paste input "407686028"
type input "2407686028"
click at [162, 15] on input "2407686028" at bounding box center [145, 16] width 222 height 12
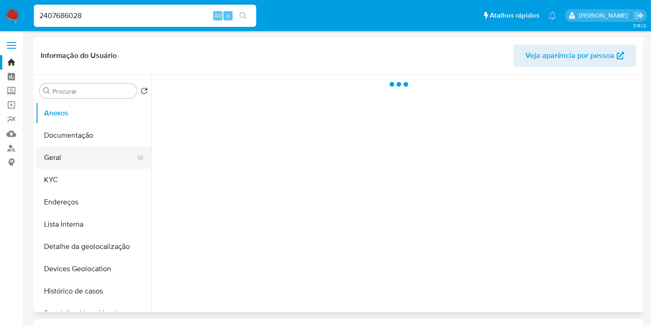
select select "10"
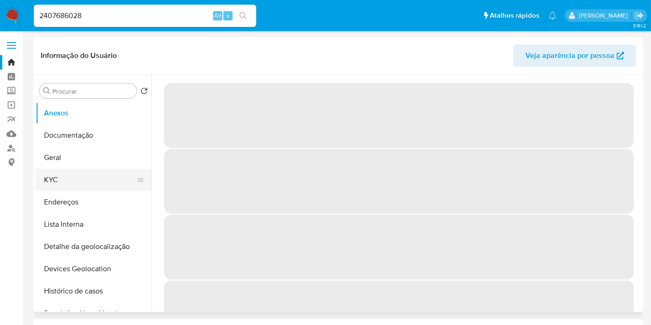
click at [72, 183] on button "KYC" at bounding box center [90, 180] width 108 height 22
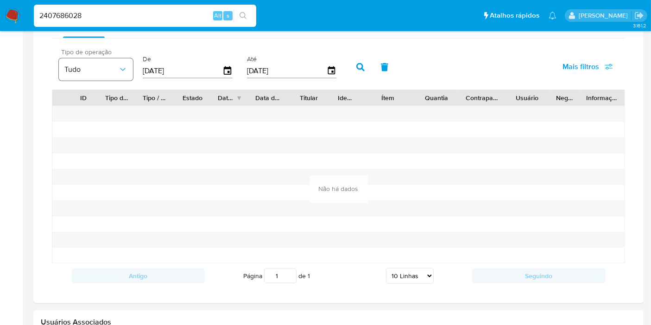
scroll to position [618, 0]
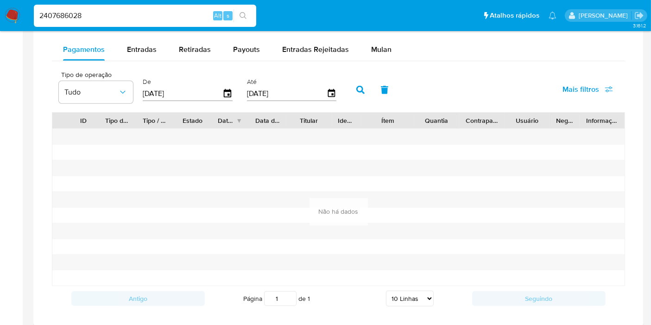
click at [137, 60] on div "Pagamentos Entradas Retiradas Payouts Entradas Rejeitadas Mulan Tipo de operaçã…" at bounding box center [338, 174] width 573 height 272
click at [152, 44] on span "Entradas" at bounding box center [142, 49] width 30 height 11
select select "10"
click at [204, 44] on span "Retiradas" at bounding box center [195, 49] width 32 height 11
select select "10"
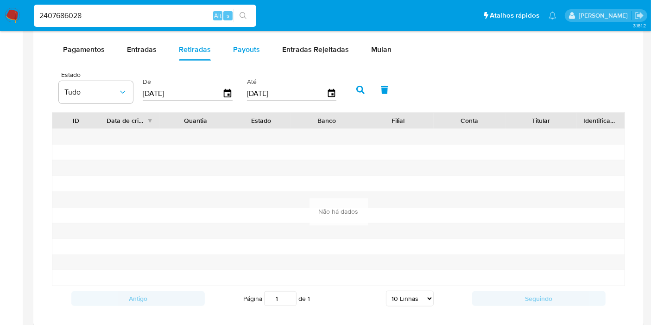
click at [266, 43] on button "Payouts" at bounding box center [246, 49] width 49 height 22
select select "10"
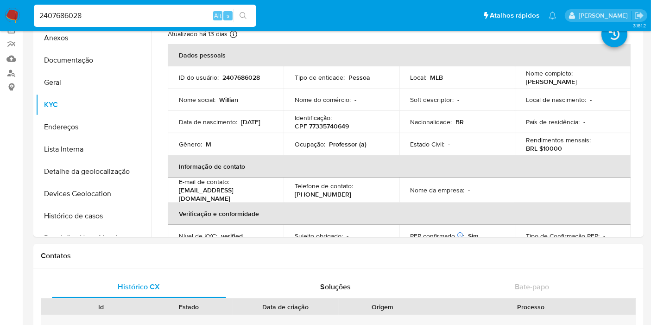
scroll to position [0, 0]
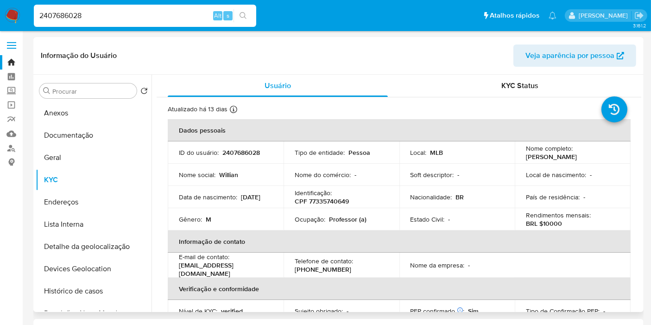
click at [545, 225] on p "BRL $10000" at bounding box center [544, 223] width 36 height 8
click at [117, 15] on input "2407686028" at bounding box center [145, 16] width 222 height 12
paste input "5IVD6NA00GRyf4SA6ohp3WRq"
type input "5IVD6NA00GRyf4SA6ohp3WRq"
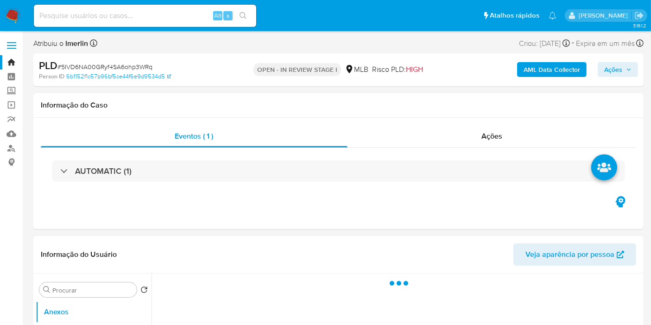
select select "10"
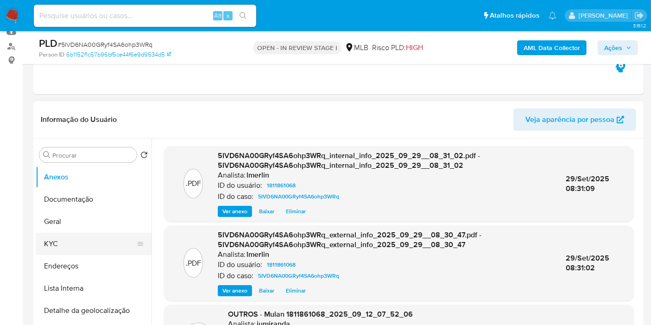
scroll to position [103, 0]
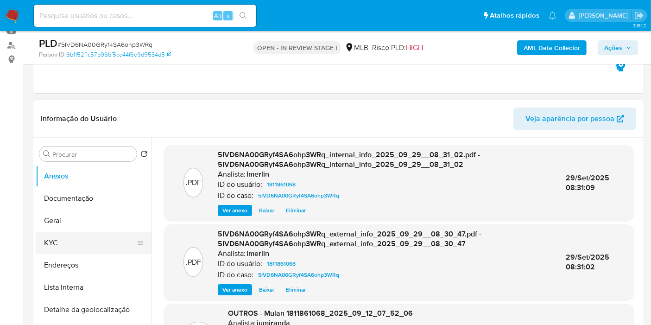
click at [103, 246] on button "KYC" at bounding box center [90, 243] width 108 height 22
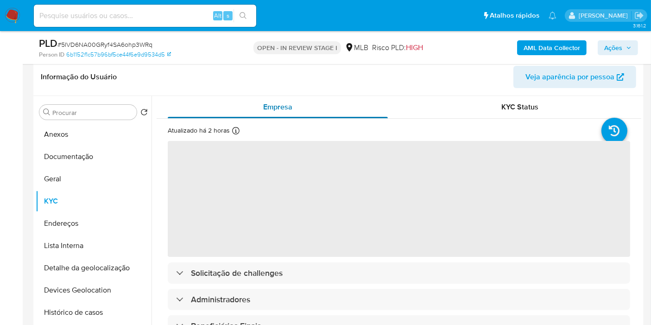
scroll to position [154, 0]
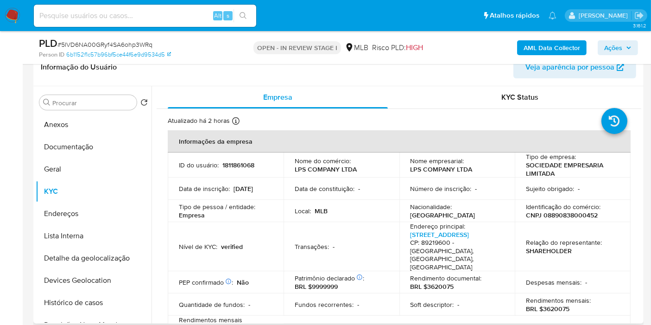
click at [576, 219] on p "CNPJ 08890838000452" at bounding box center [562, 215] width 72 height 8
copy p "08890838000452"
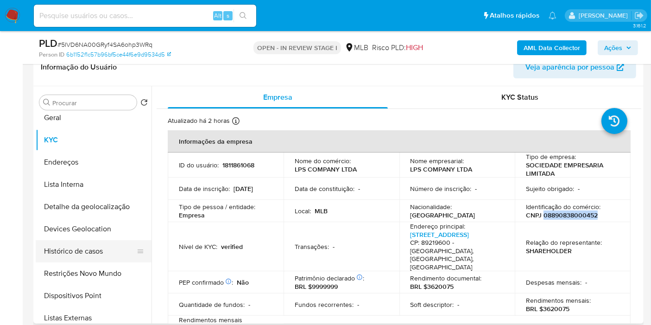
click at [87, 256] on button "Histórico de casos" at bounding box center [90, 251] width 108 height 22
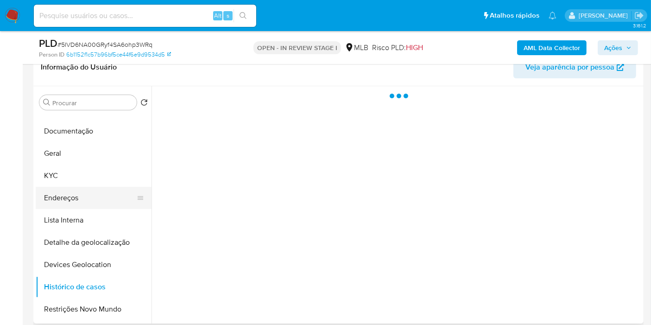
scroll to position [0, 0]
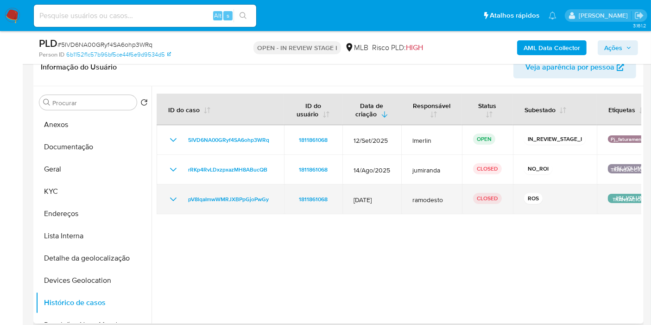
click at [170, 196] on icon "Mostrar/Ocultar" at bounding box center [173, 199] width 11 height 11
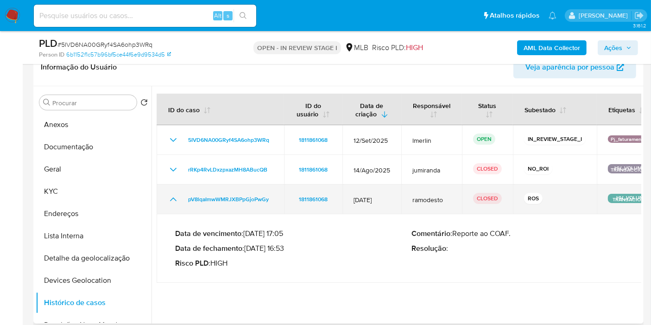
click at [170, 196] on icon "Mostrar/Ocultar" at bounding box center [173, 199] width 11 height 11
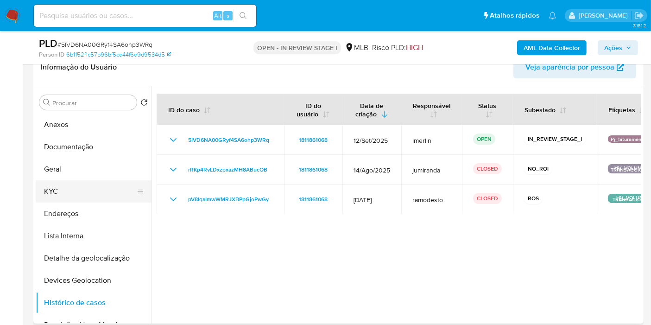
click at [99, 186] on button "KYC" at bounding box center [90, 191] width 108 height 22
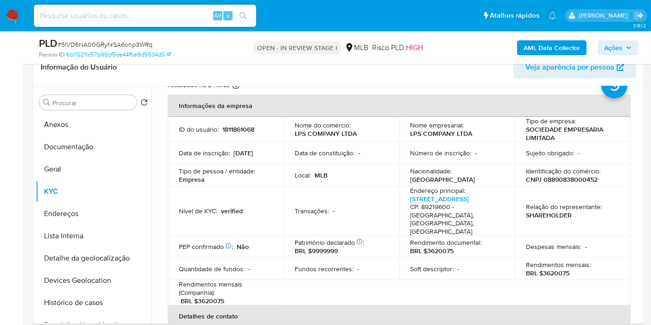
scroll to position [51, 0]
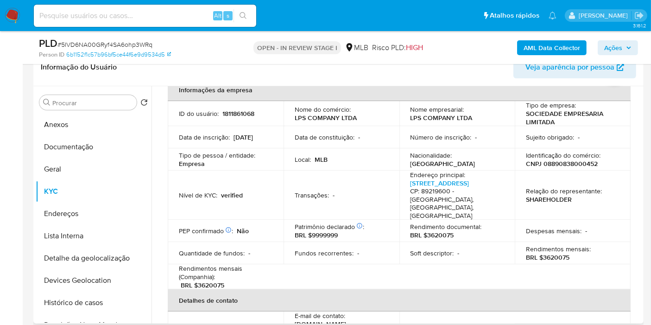
click at [551, 253] on p "BRL $3620075" at bounding box center [548, 257] width 44 height 8
copy p "3620075"
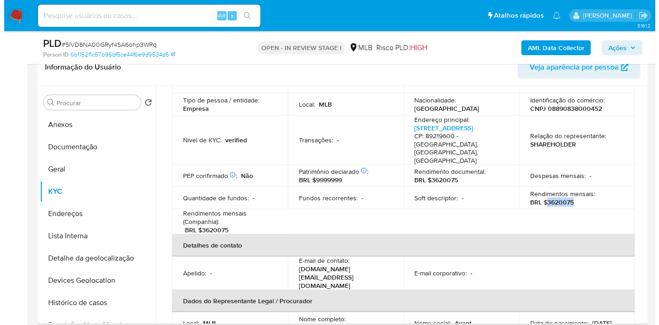
scroll to position [154, 0]
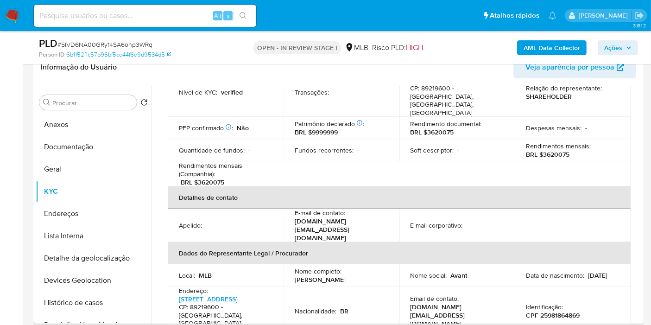
click at [562, 311] on p "CPF 25981864869" at bounding box center [553, 315] width 54 height 8
copy p "25981864869"
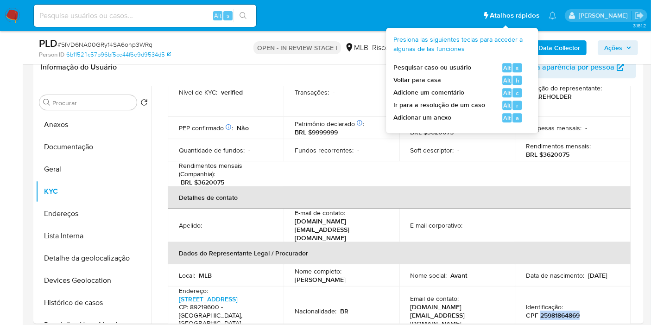
click at [558, 43] on b "AML Data Collector" at bounding box center [552, 47] width 57 height 15
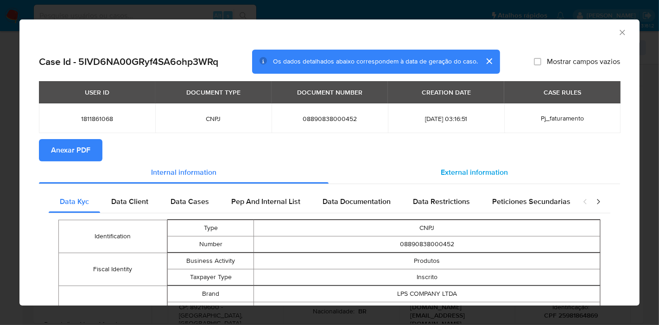
click at [454, 173] on span "External information" at bounding box center [474, 172] width 67 height 11
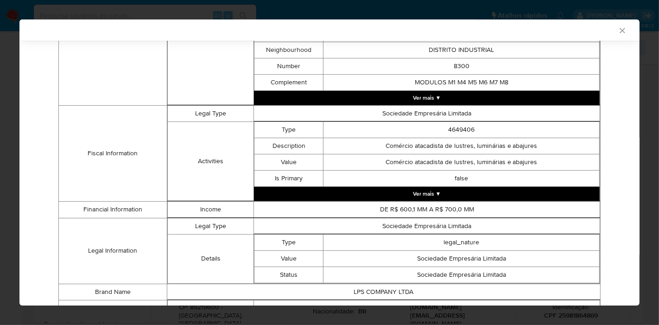
scroll to position [431, 0]
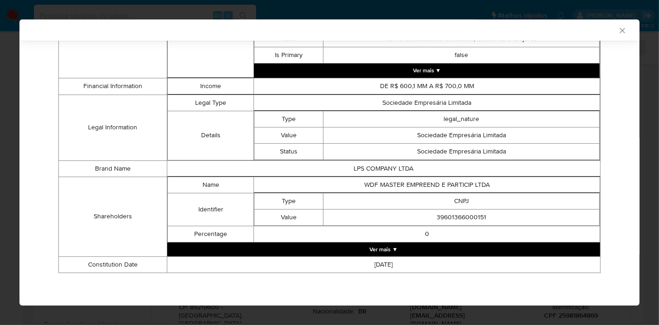
click at [415, 248] on button "Ver mais ▼" at bounding box center [383, 249] width 433 height 14
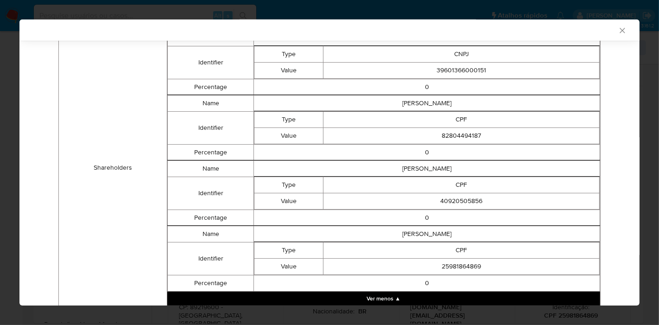
scroll to position [525, 0]
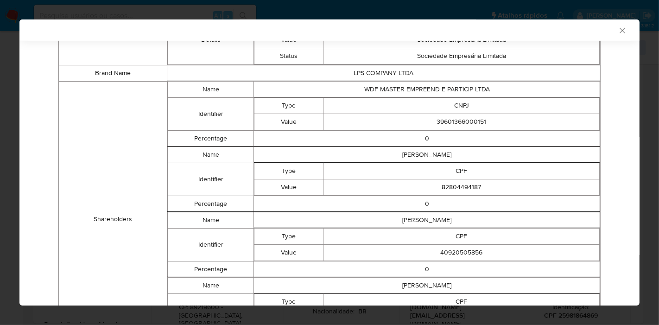
click at [412, 92] on td "WDF MASTER EMPREEND E PARTICIP LTDA" at bounding box center [427, 89] width 346 height 16
copy td "WDF MASTER EMPREEND E PARTICIP LTDA"
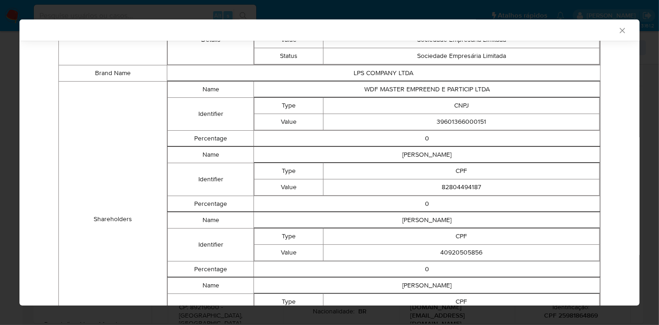
drag, startPoint x: 336, startPoint y: 124, endPoint x: 416, endPoint y: 122, distance: 79.7
click at [336, 124] on td "39601366000151" at bounding box center [461, 122] width 276 height 16
click at [447, 120] on td "39601366000151" at bounding box center [461, 122] width 276 height 16
click at [391, 154] on td "[PERSON_NAME]" at bounding box center [427, 154] width 346 height 16
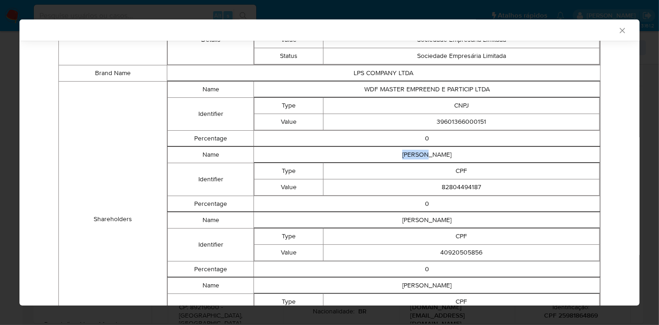
click at [391, 154] on td "[PERSON_NAME]" at bounding box center [427, 154] width 346 height 16
drag, startPoint x: 375, startPoint y: 189, endPoint x: 403, endPoint y: 188, distance: 27.4
click at [375, 189] on td "82804494187" at bounding box center [461, 187] width 276 height 16
click at [435, 189] on td "82804494187" at bounding box center [461, 187] width 276 height 16
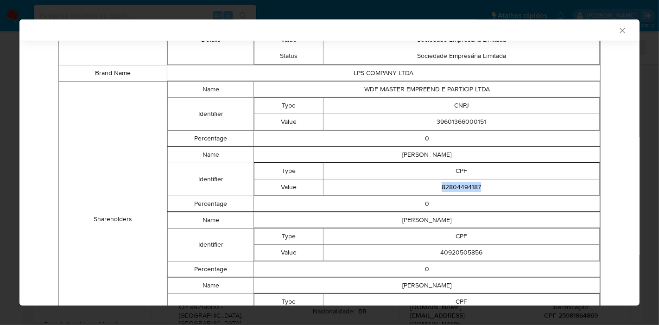
click at [435, 189] on td "82804494187" at bounding box center [461, 187] width 276 height 16
click at [385, 224] on td "[PERSON_NAME]" at bounding box center [427, 220] width 346 height 16
click at [425, 221] on td "[PERSON_NAME]" at bounding box center [427, 220] width 346 height 16
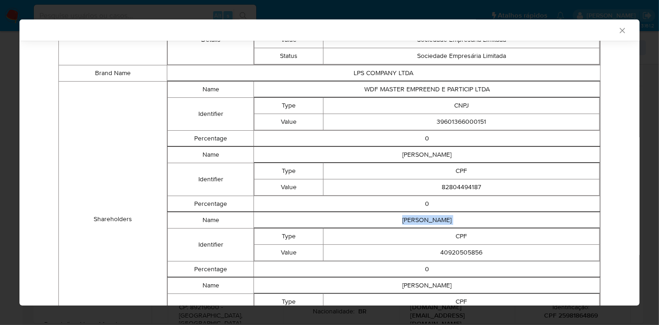
click at [317, 241] on td "Type" at bounding box center [288, 236] width 69 height 16
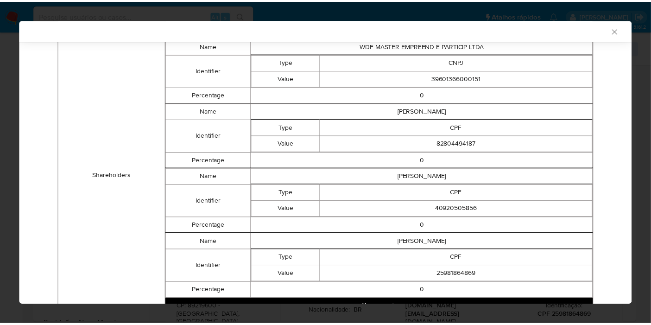
scroll to position [628, 0]
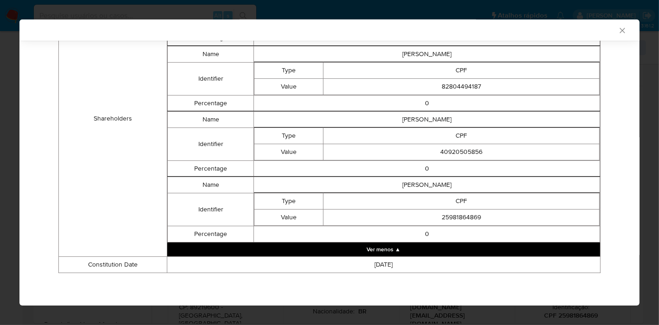
click at [459, 149] on td "40920505856" at bounding box center [461, 152] width 276 height 16
drag, startPoint x: 231, startPoint y: 200, endPoint x: 302, endPoint y: 192, distance: 70.9
click at [231, 200] on td "Identifier" at bounding box center [210, 209] width 87 height 33
click at [432, 187] on td "[PERSON_NAME]" at bounding box center [427, 185] width 346 height 16
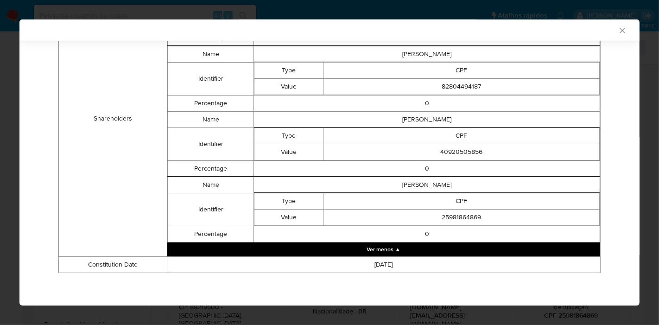
click at [432, 187] on td "[PERSON_NAME]" at bounding box center [427, 185] width 346 height 16
click at [335, 184] on td "[PERSON_NAME]" at bounding box center [427, 185] width 346 height 16
click at [454, 217] on td "25981864869" at bounding box center [461, 217] width 276 height 16
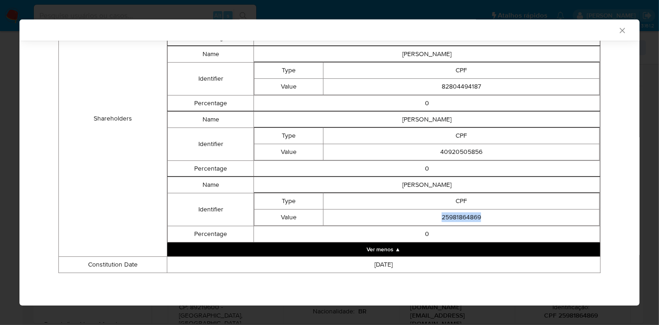
click at [618, 31] on icon "Fechar a janela" at bounding box center [622, 30] width 9 height 9
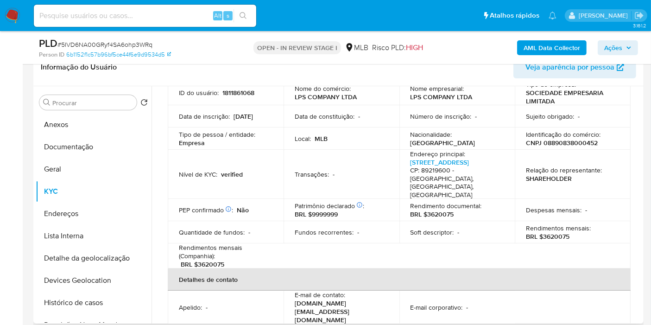
scroll to position [0, 0]
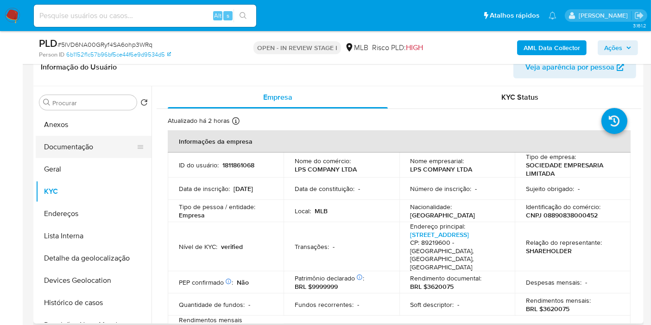
click at [76, 144] on button "Documentação" at bounding box center [90, 147] width 108 height 22
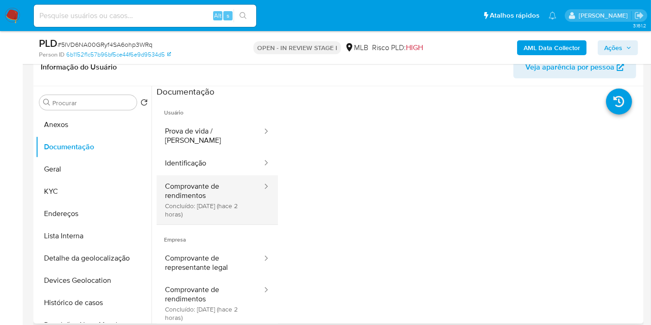
click at [220, 178] on button "Comprovante de rendimentos Concluído: 29/09/2025 (hace 2 horas)" at bounding box center [210, 199] width 107 height 49
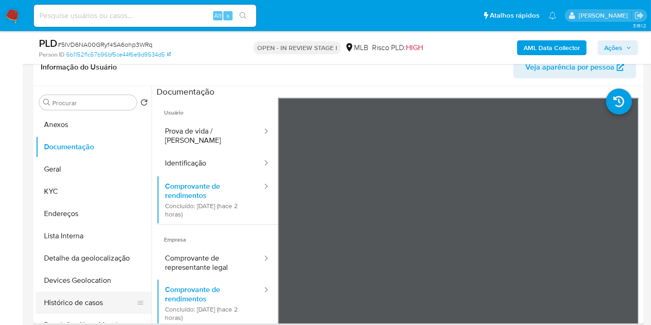
scroll to position [103, 0]
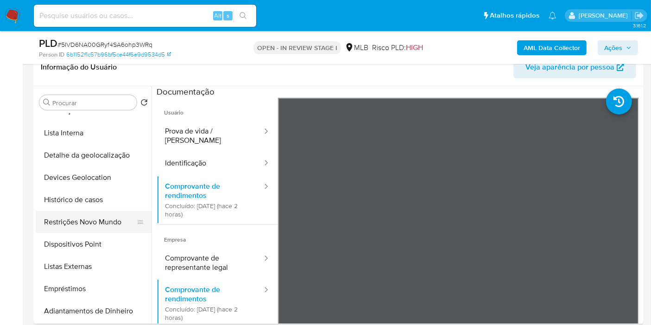
click at [93, 222] on button "Restrições Novo Mundo" at bounding box center [90, 222] width 108 height 22
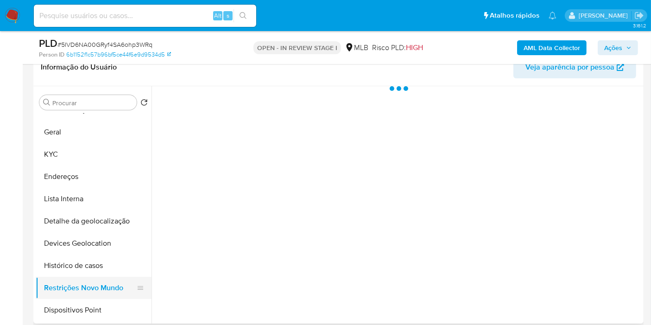
scroll to position [0, 0]
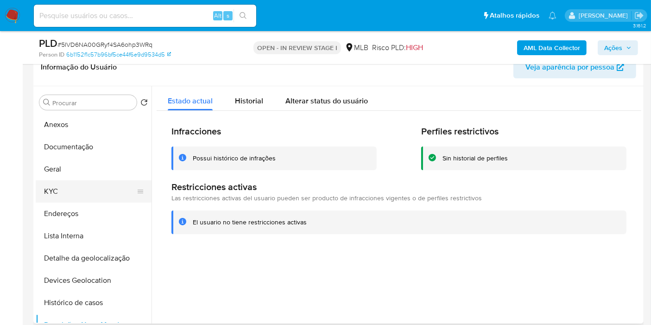
click at [65, 194] on button "KYC" at bounding box center [90, 191] width 108 height 22
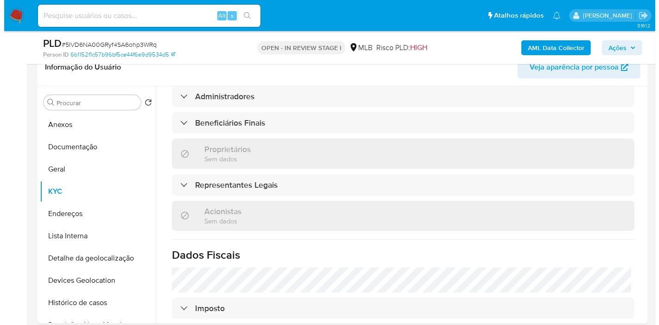
scroll to position [570, 0]
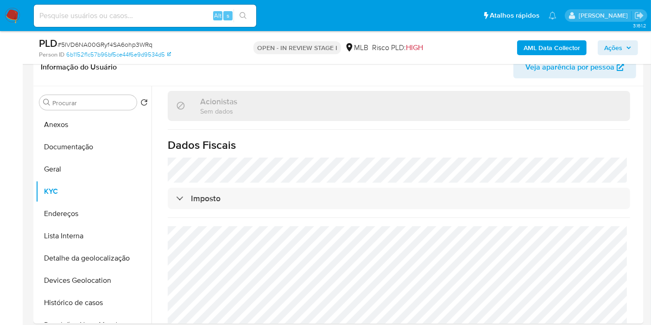
click at [560, 50] on b "AML Data Collector" at bounding box center [552, 47] width 57 height 15
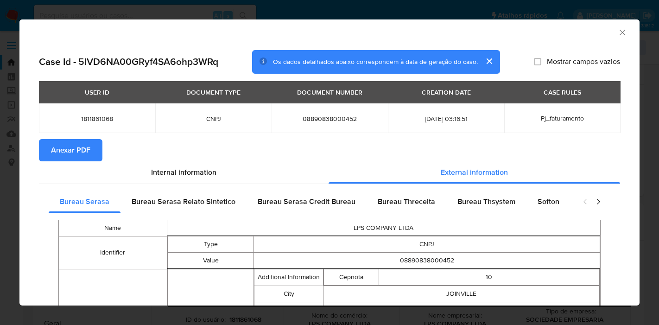
select select "10"
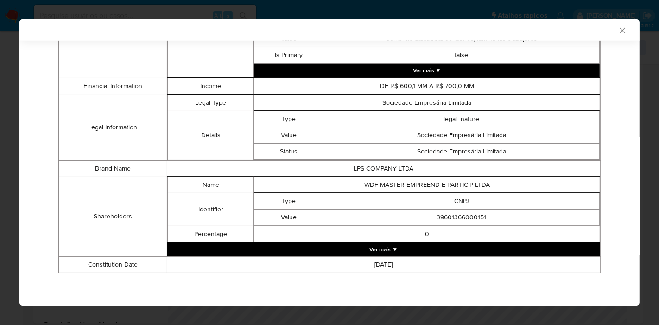
click at [423, 248] on button "Ver mais ▼" at bounding box center [383, 249] width 433 height 14
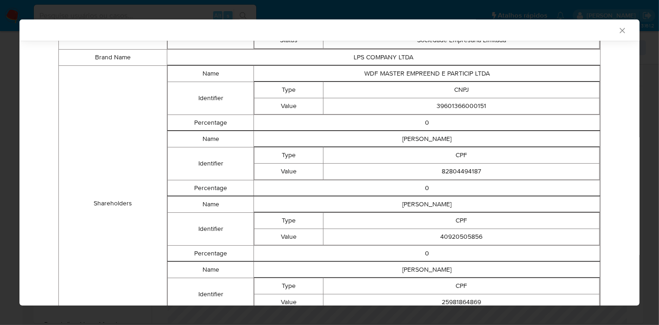
scroll to position [525, 0]
